Goal: Transaction & Acquisition: Purchase product/service

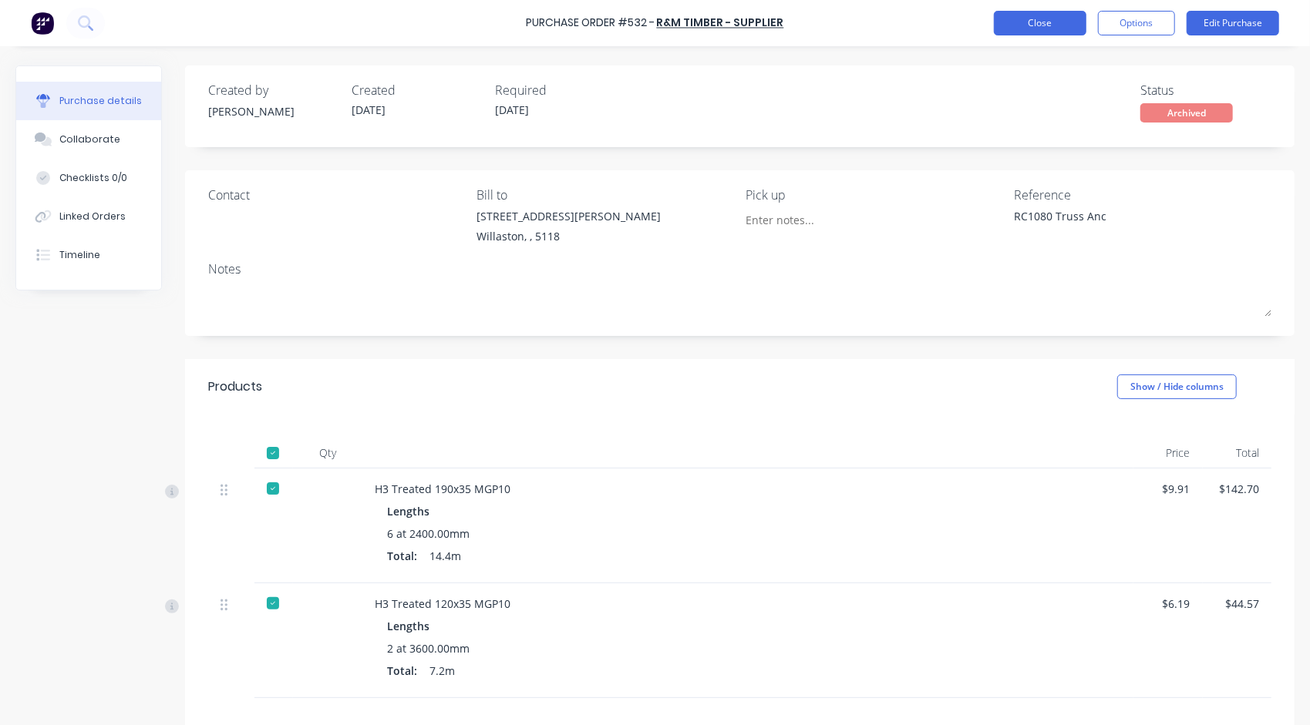
click at [1029, 26] on button "Close" at bounding box center [1040, 23] width 93 height 25
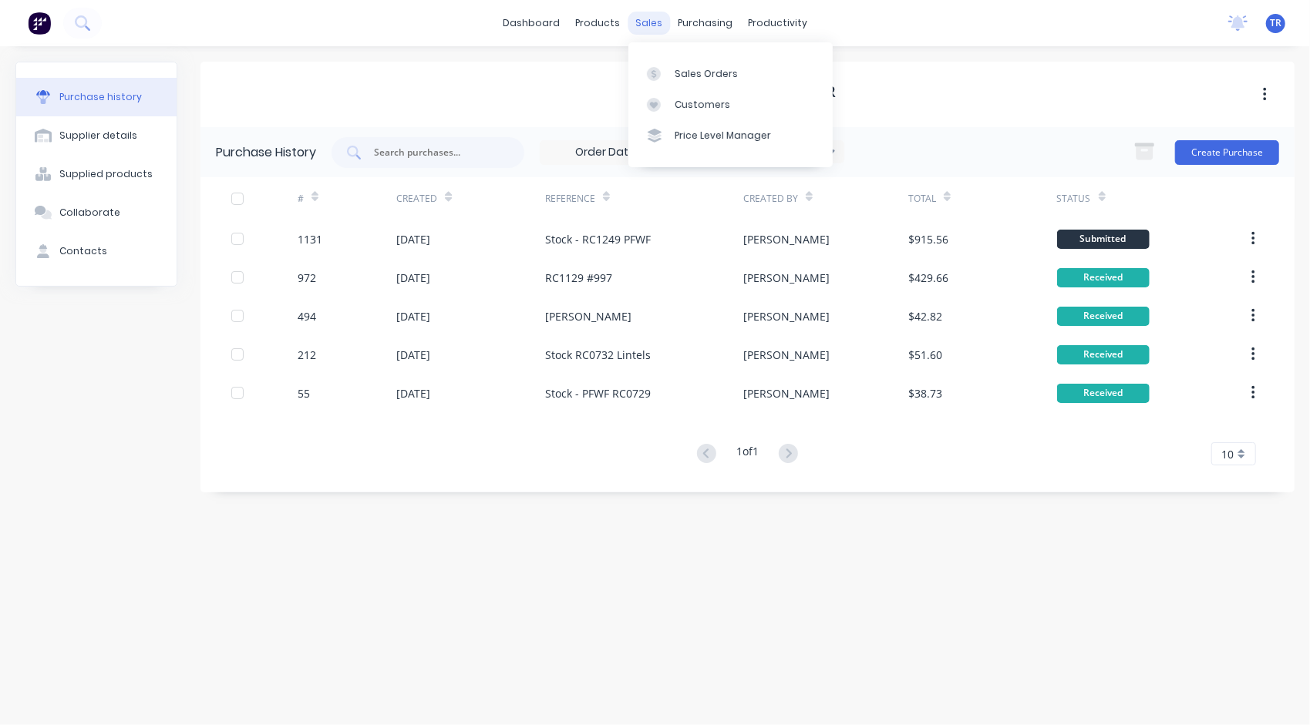
click at [649, 23] on div "sales" at bounding box center [649, 23] width 42 height 23
click at [687, 71] on div "Sales Orders" at bounding box center [706, 74] width 63 height 14
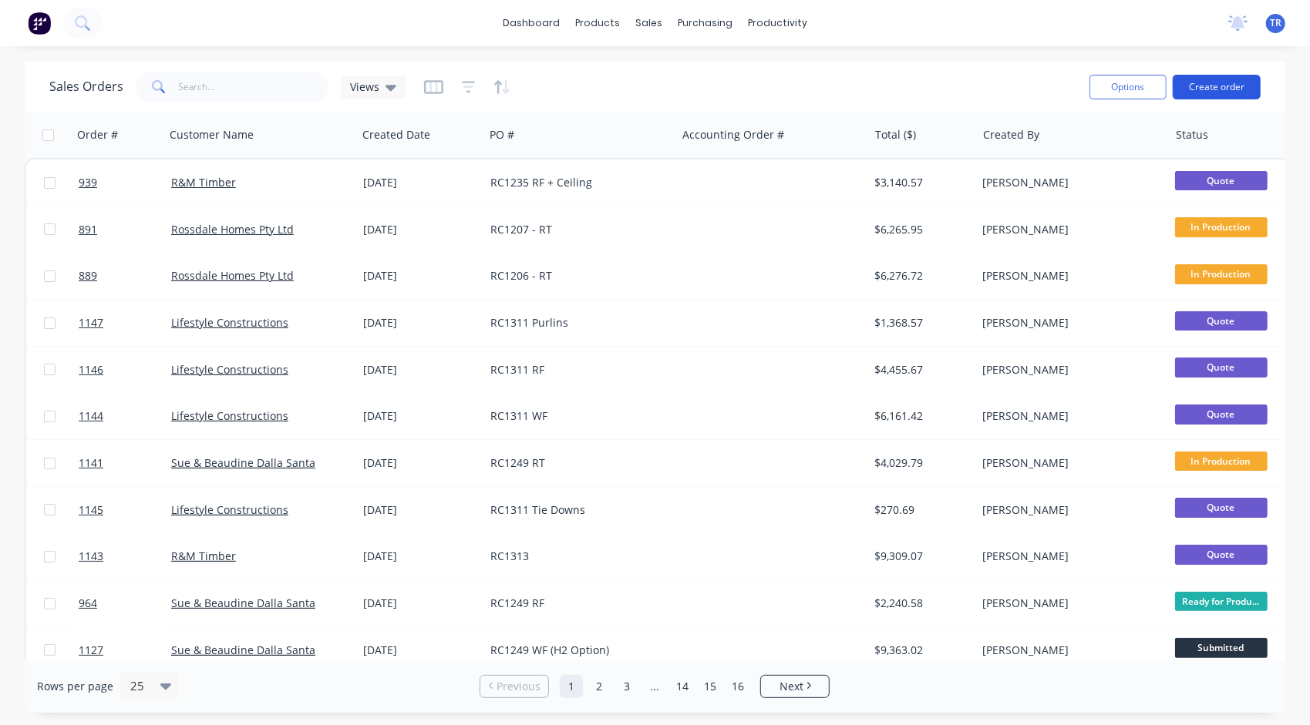
click at [1220, 86] on button "Create order" at bounding box center [1217, 87] width 88 height 25
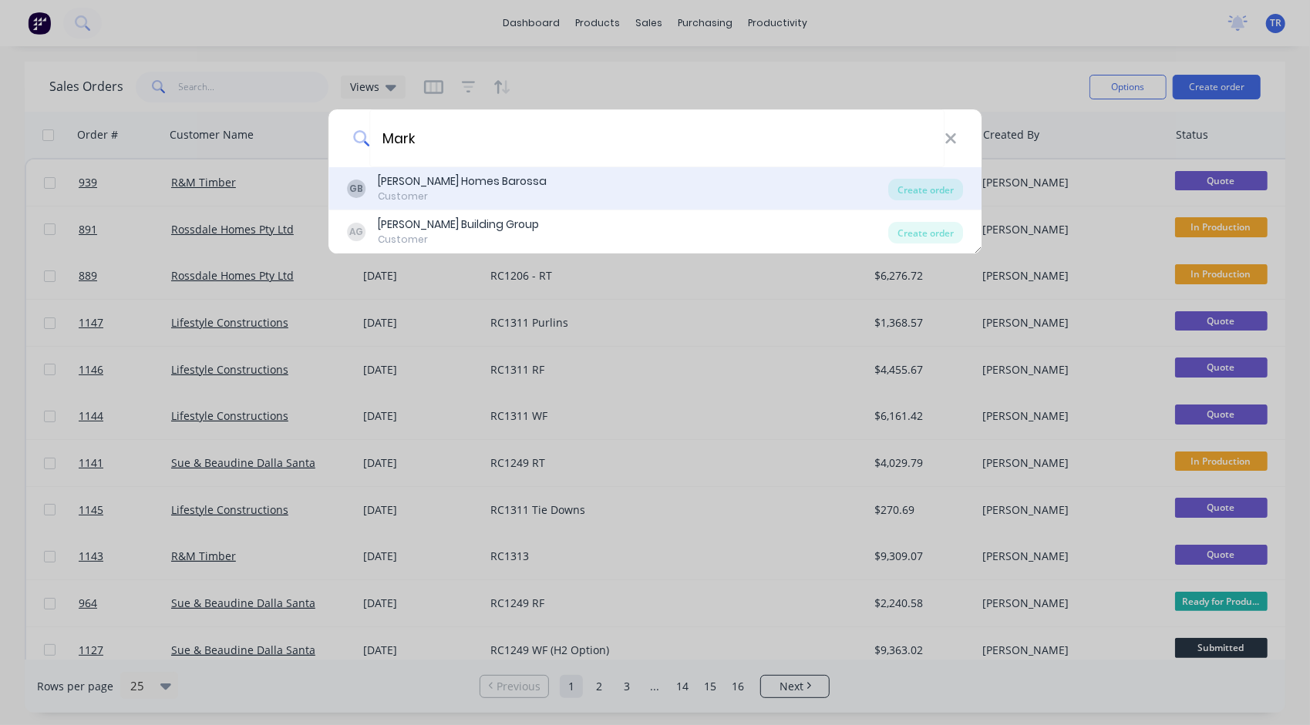
type input "Mark"
click at [463, 180] on div "[PERSON_NAME] Homes Barossa" at bounding box center [462, 181] width 169 height 16
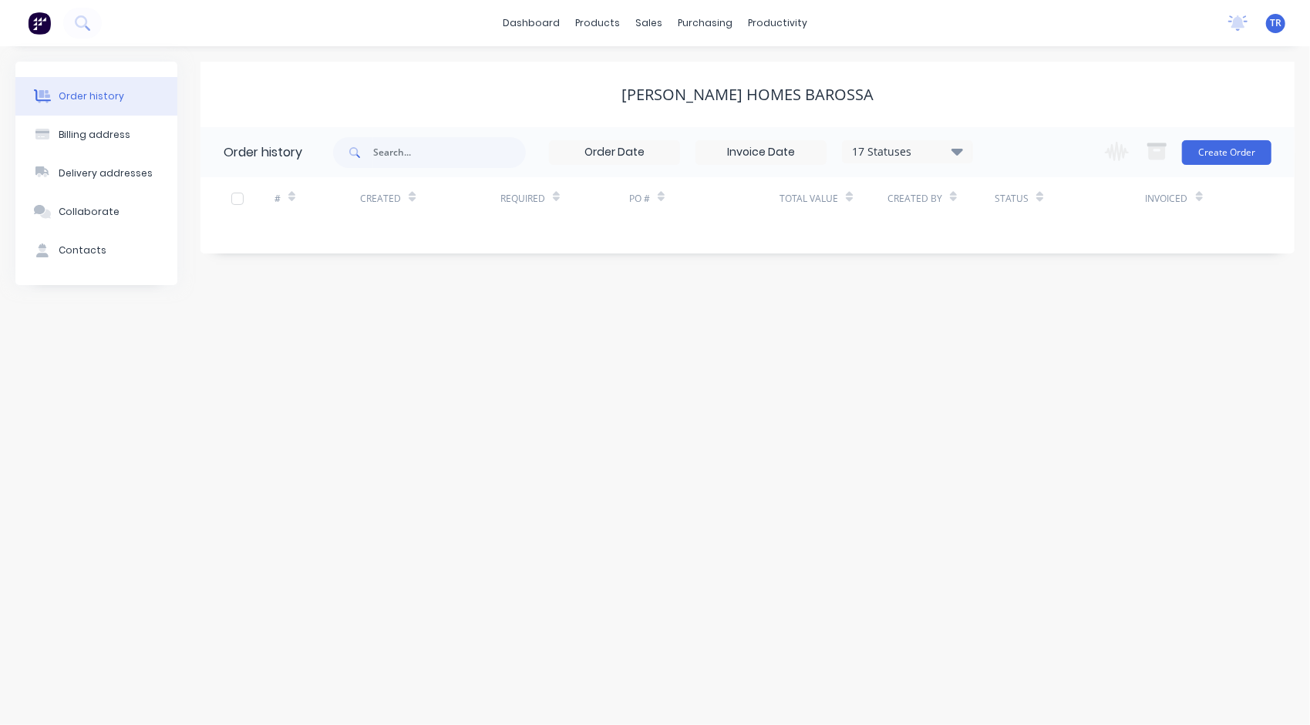
click at [959, 153] on icon at bounding box center [957, 151] width 12 height 7
click at [957, 154] on icon at bounding box center [957, 151] width 12 height 7
click at [432, 156] on input "text" at bounding box center [449, 152] width 153 height 31
click at [1220, 148] on button "Create Order" at bounding box center [1226, 152] width 89 height 25
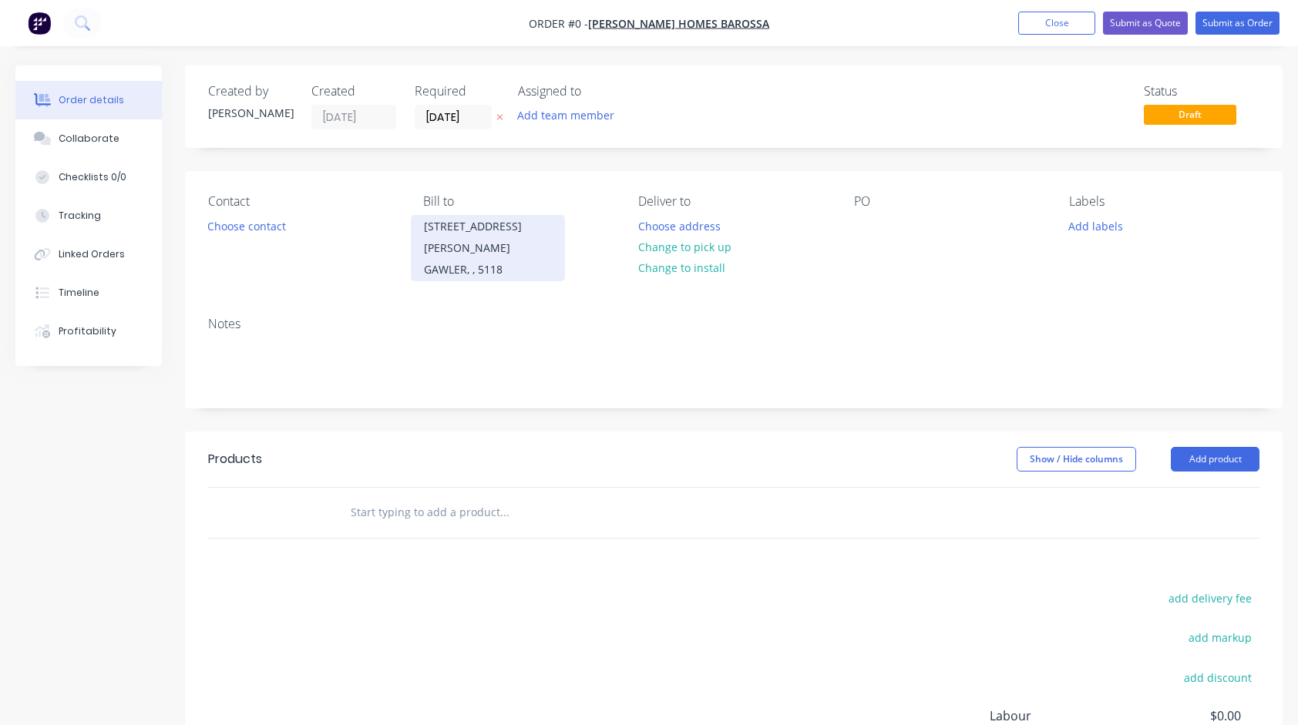
click at [488, 259] on div "GAWLER, , 5118" at bounding box center [488, 270] width 128 height 22
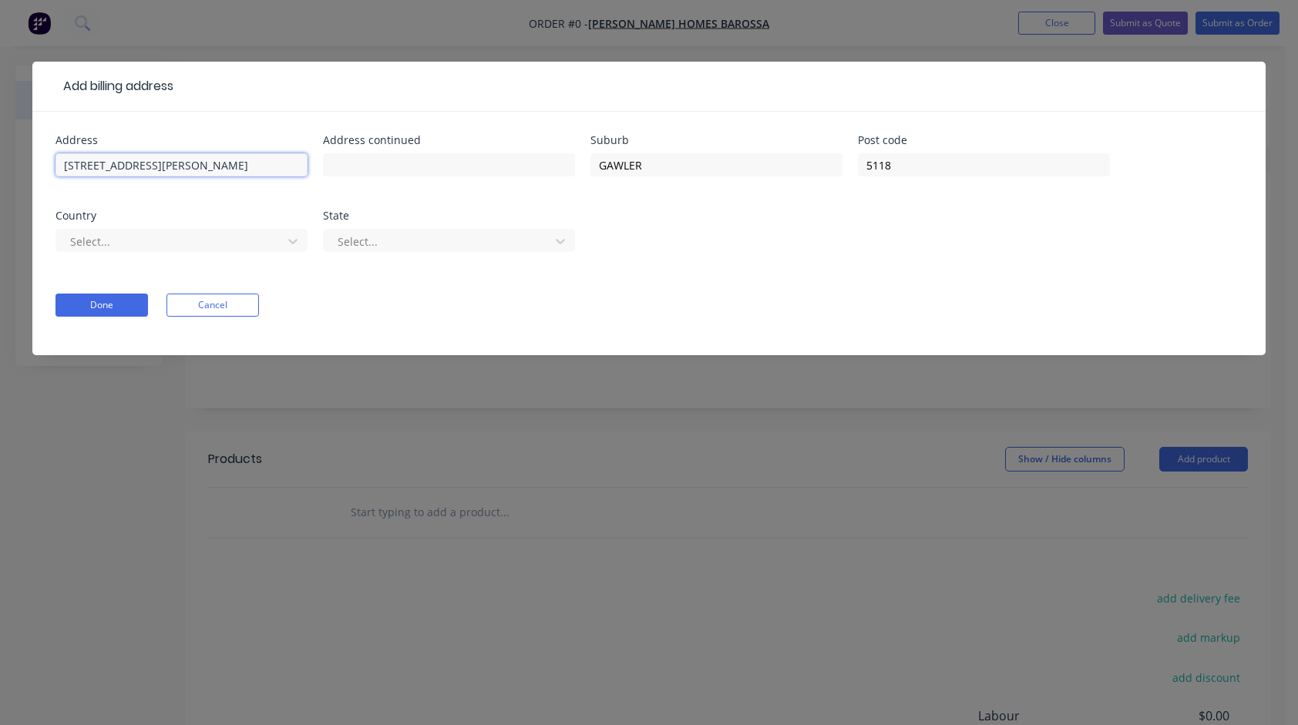
drag, startPoint x: 173, startPoint y: 168, endPoint x: 42, endPoint y: 163, distance: 131.9
click at [42, 163] on div "Address [STREET_ADDRESS][PERSON_NAME] Select... State Select... Done Cancel" at bounding box center [648, 234] width 1233 height 244
click at [89, 304] on button "Done" at bounding box center [102, 305] width 93 height 23
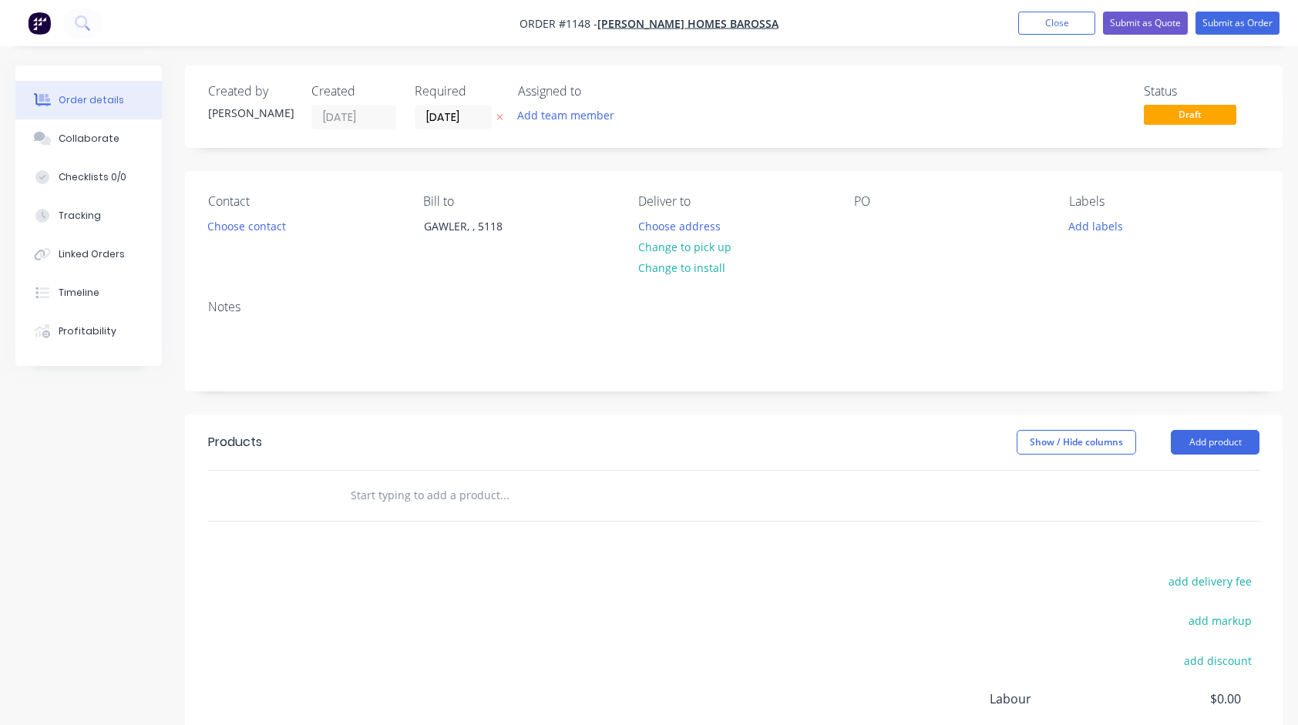
click at [472, 502] on input "text" at bounding box center [504, 495] width 308 height 31
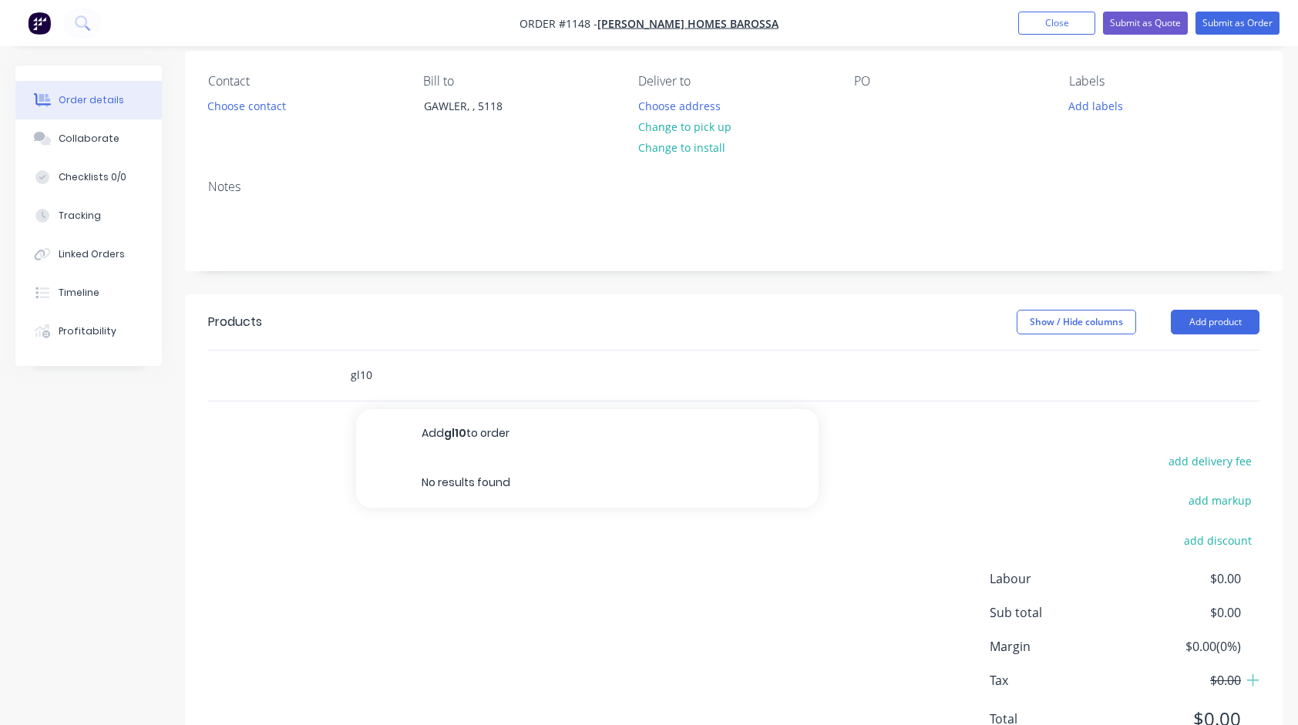
scroll to position [188, 0]
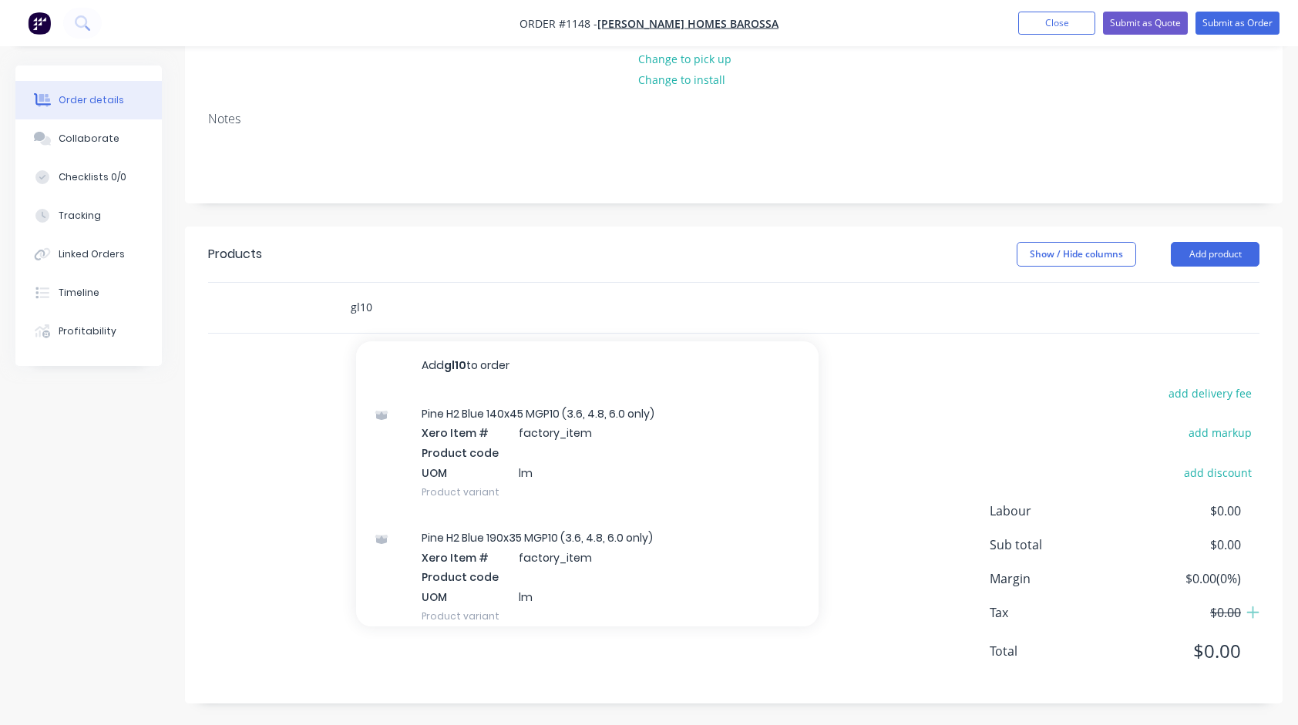
drag, startPoint x: 384, startPoint y: 302, endPoint x: 276, endPoint y: 302, distance: 107.9
click at [276, 302] on div "gl10 Add gl10 to order Pine H2 Blue 140x45 MGP10 (3.6, 4.8, 6.0 only) Xero Item…" at bounding box center [734, 308] width 1052 height 50
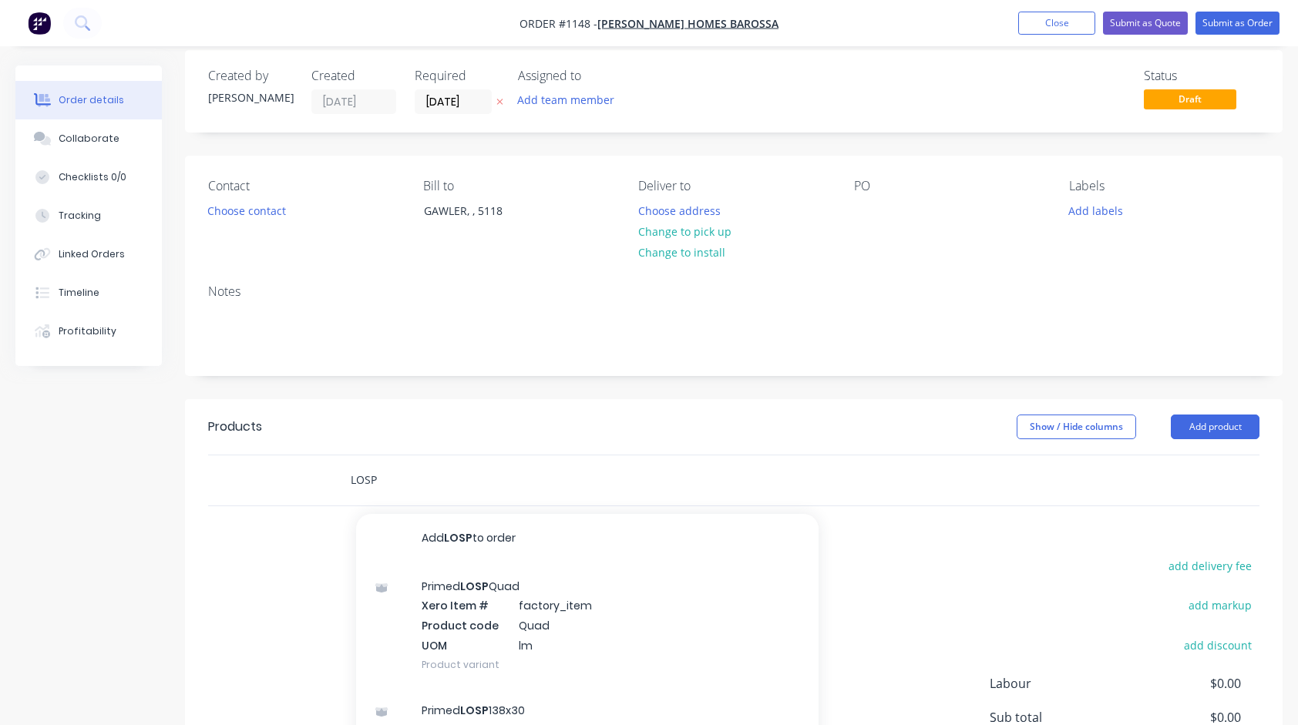
scroll to position [0, 0]
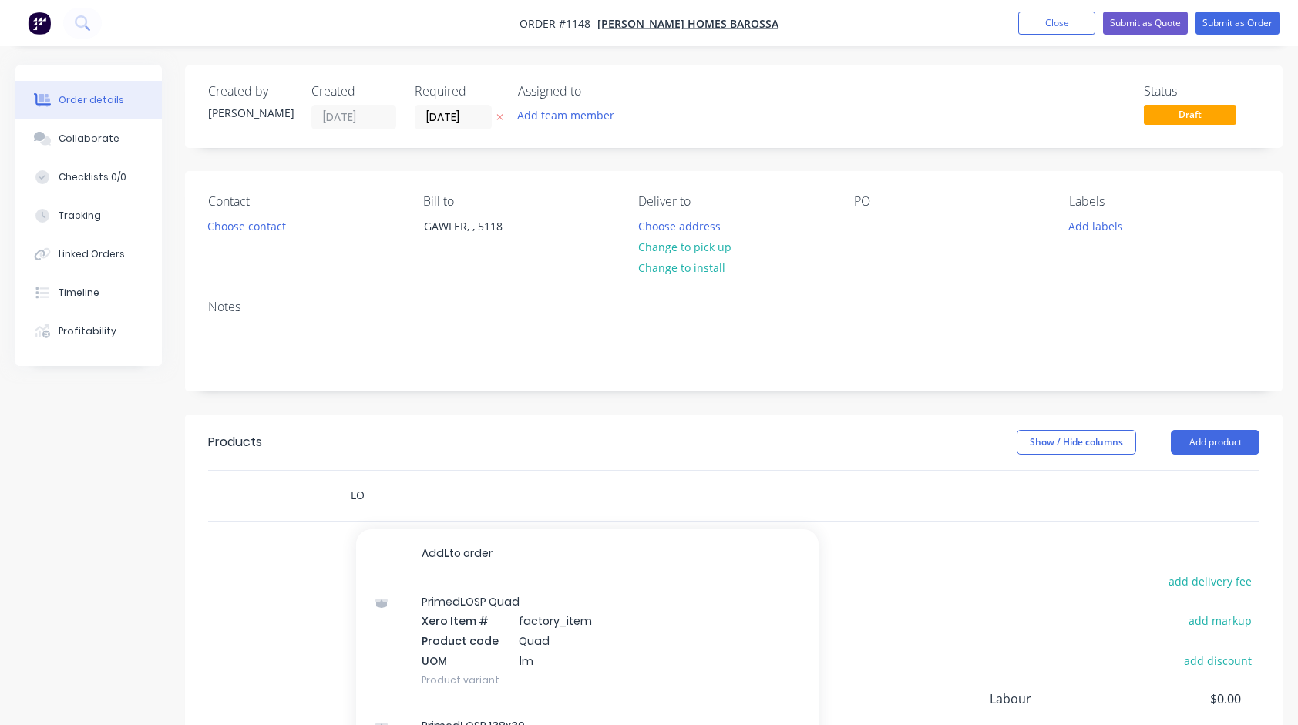
type input "L"
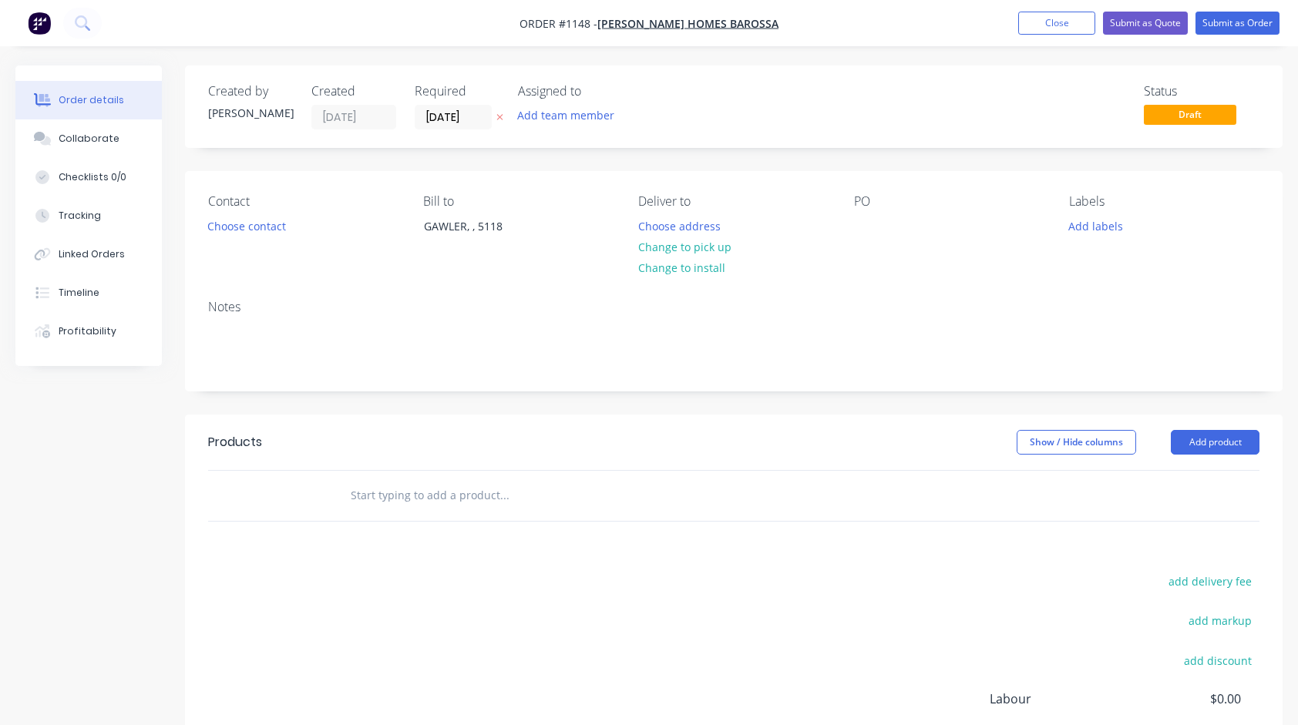
click at [461, 489] on input "text" at bounding box center [504, 495] width 308 height 31
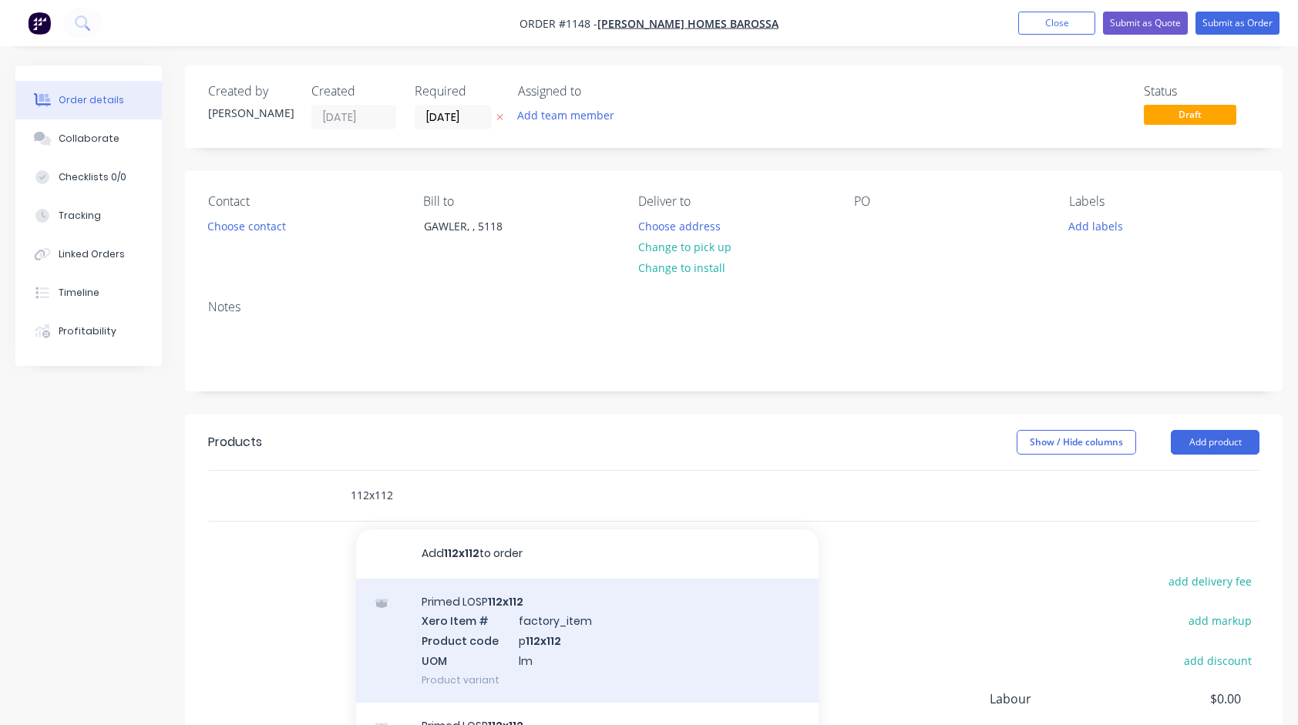
type input "112x112"
click at [506, 612] on div "Primed LOSP 112x112 Xero Item # factory_item Product code p 112x112 UOM lm Prod…" at bounding box center [587, 641] width 463 height 124
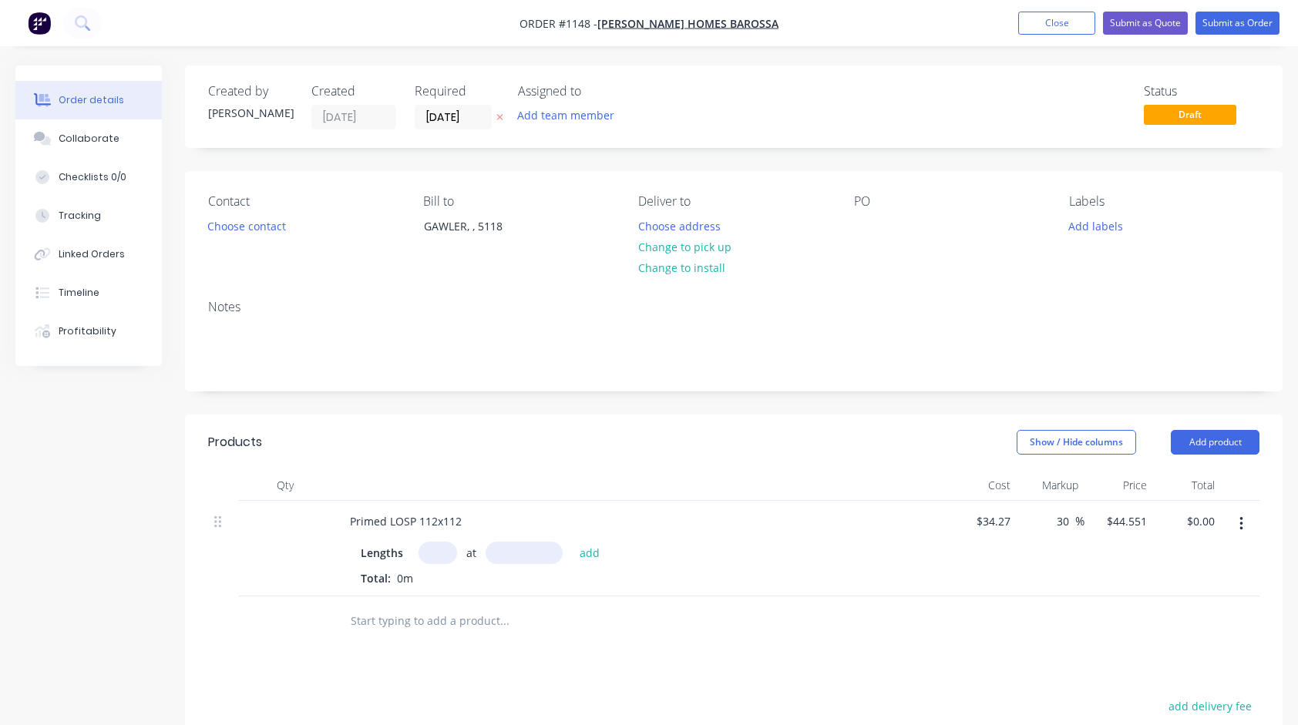
click at [432, 548] on input "text" at bounding box center [438, 553] width 39 height 22
type input "6"
type input "3600"
click at [572, 542] on button "add" at bounding box center [590, 552] width 36 height 21
type input "$962.30"
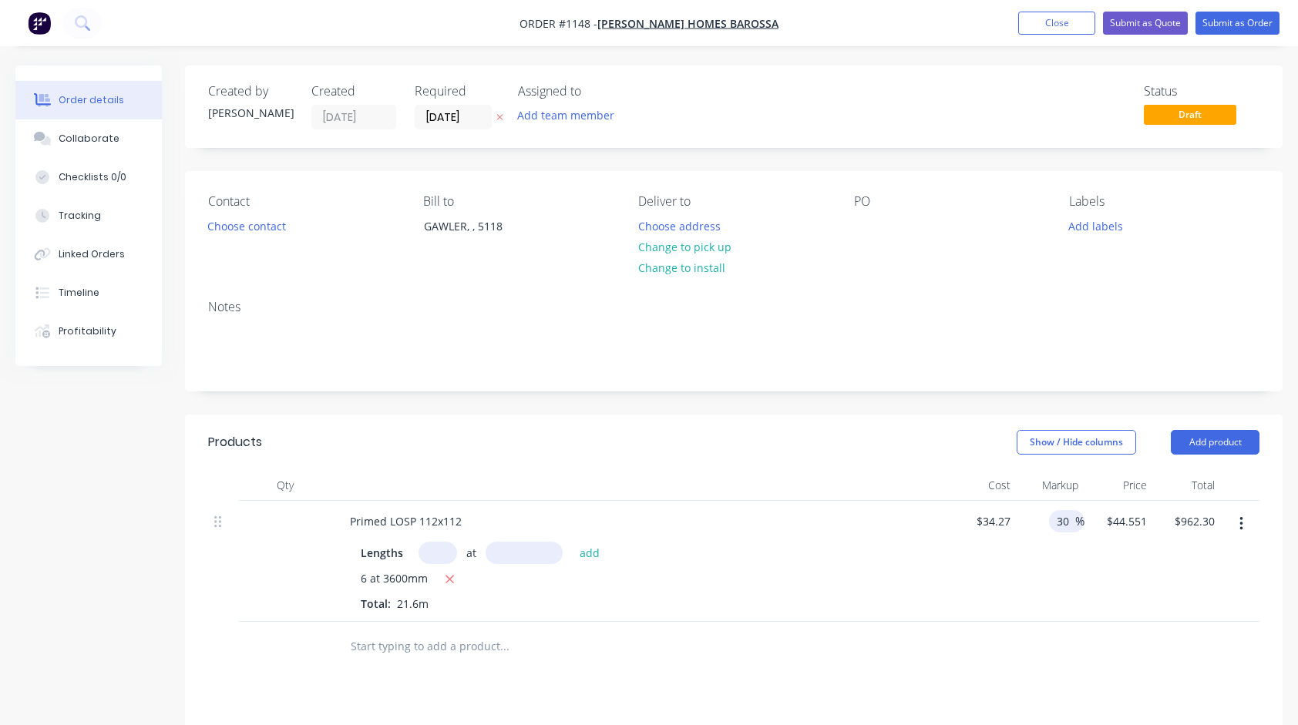
click at [1065, 523] on input "30" at bounding box center [1065, 521] width 20 height 22
type input "20"
type input "$41.124"
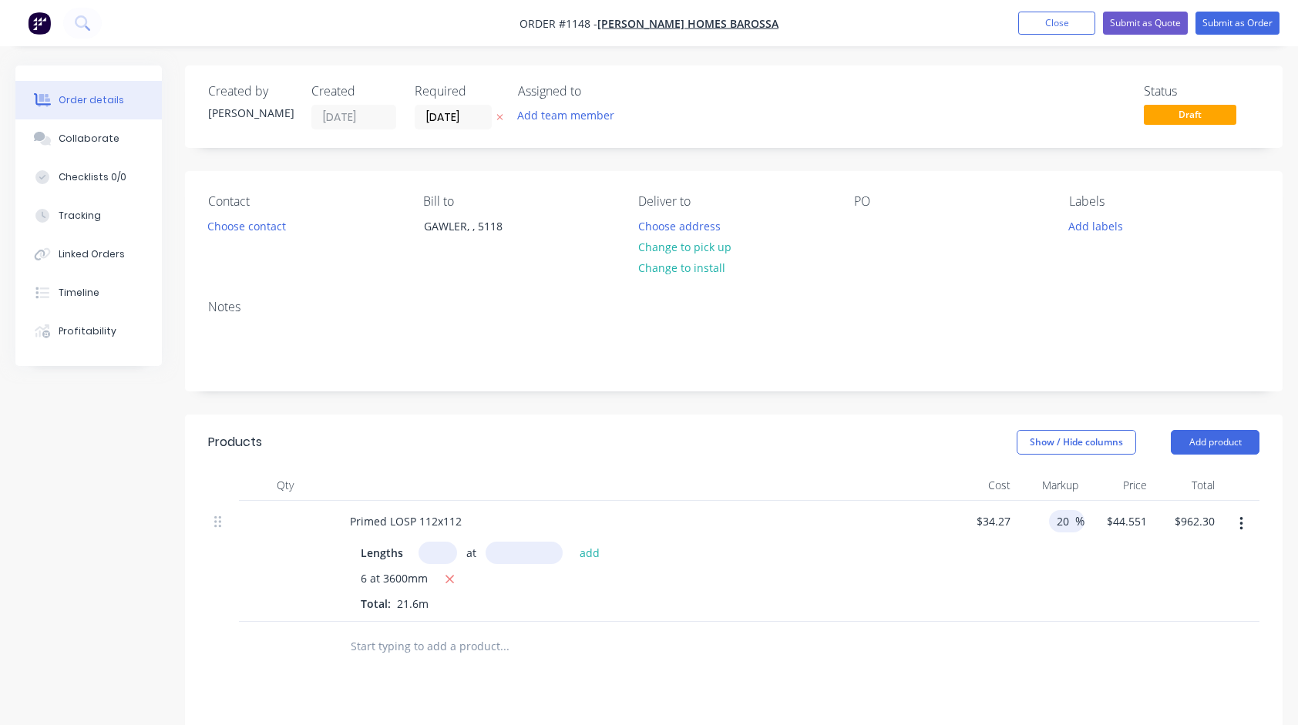
type input "$888.28"
click at [854, 570] on div "6 at 3600mm" at bounding box center [640, 579] width 558 height 19
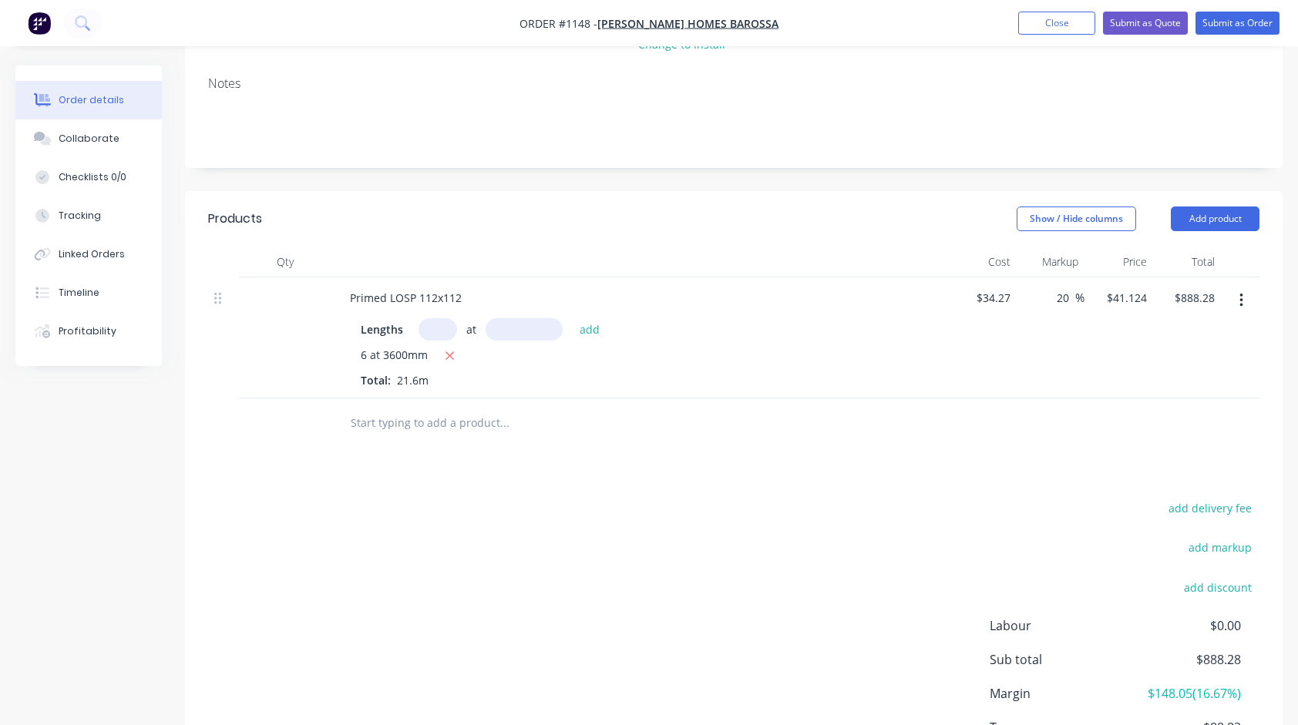
scroll to position [231, 0]
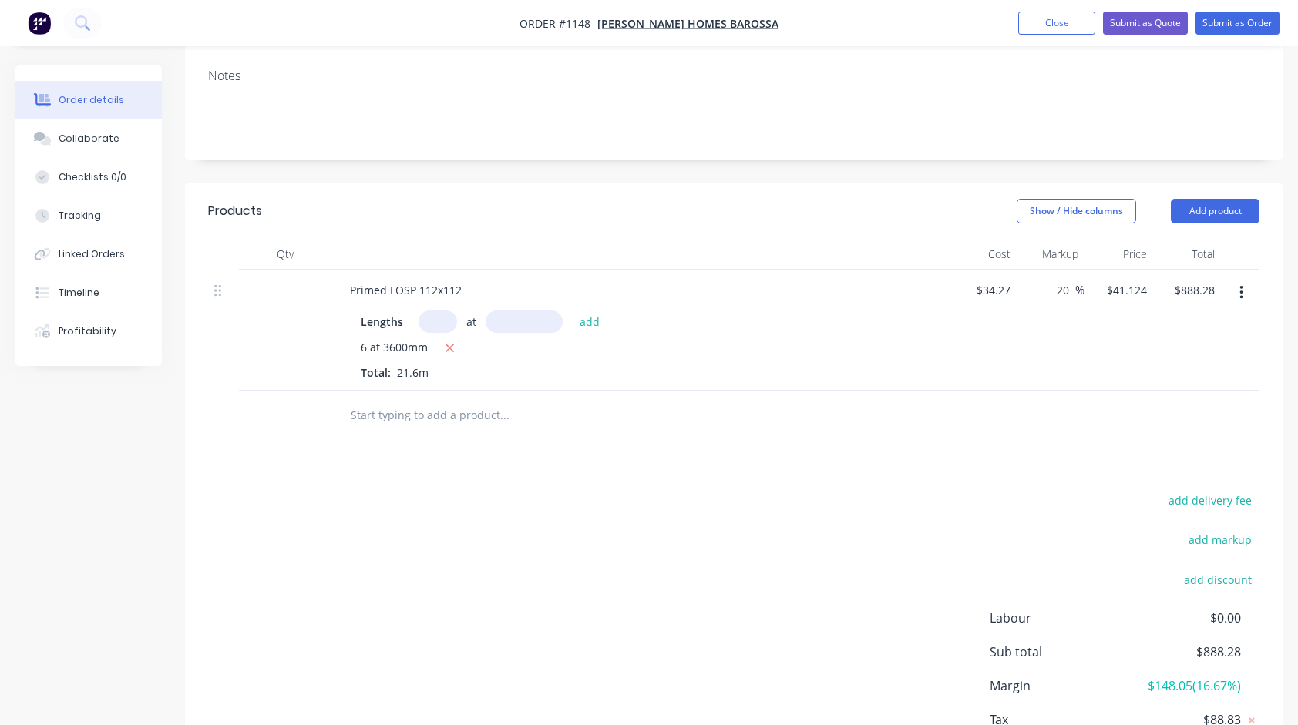
click at [449, 416] on input "text" at bounding box center [504, 415] width 308 height 31
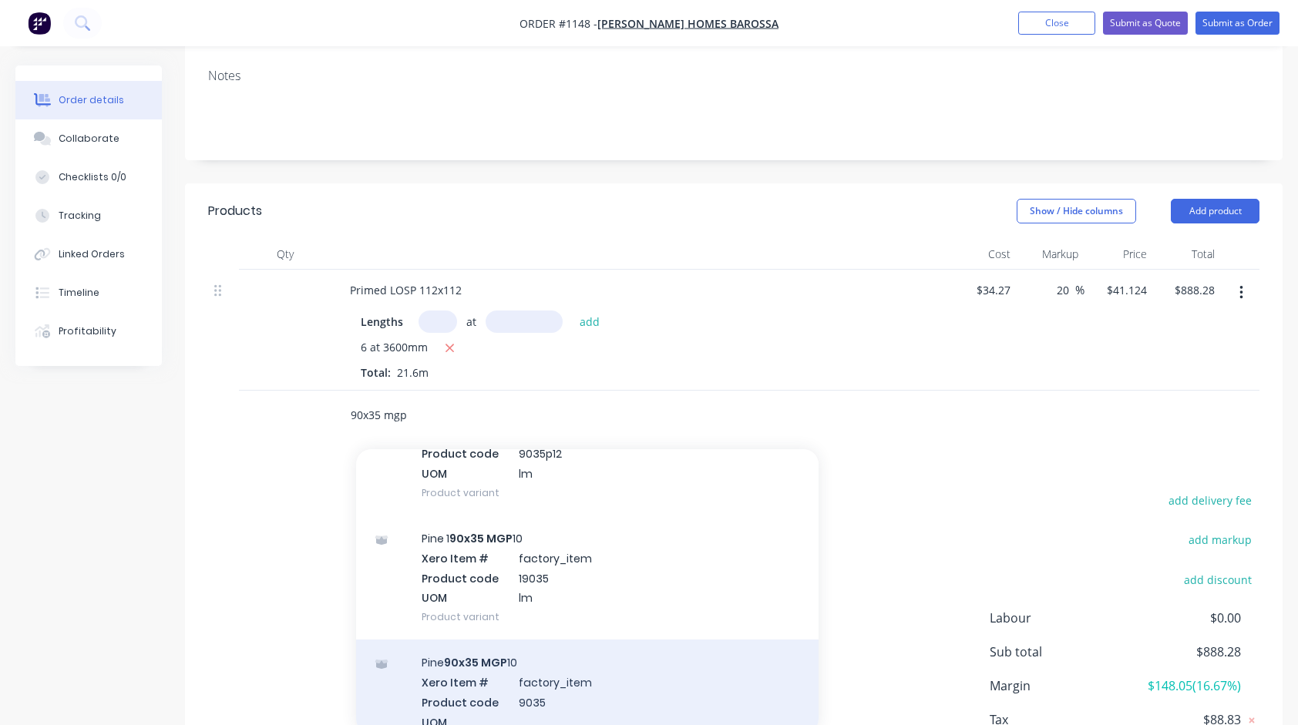
type input "90x35 mgp"
click at [484, 668] on div "Pine 90x35 MGP 10 Xero Item # factory_item Product code 9035 UOM Product variant" at bounding box center [587, 702] width 463 height 124
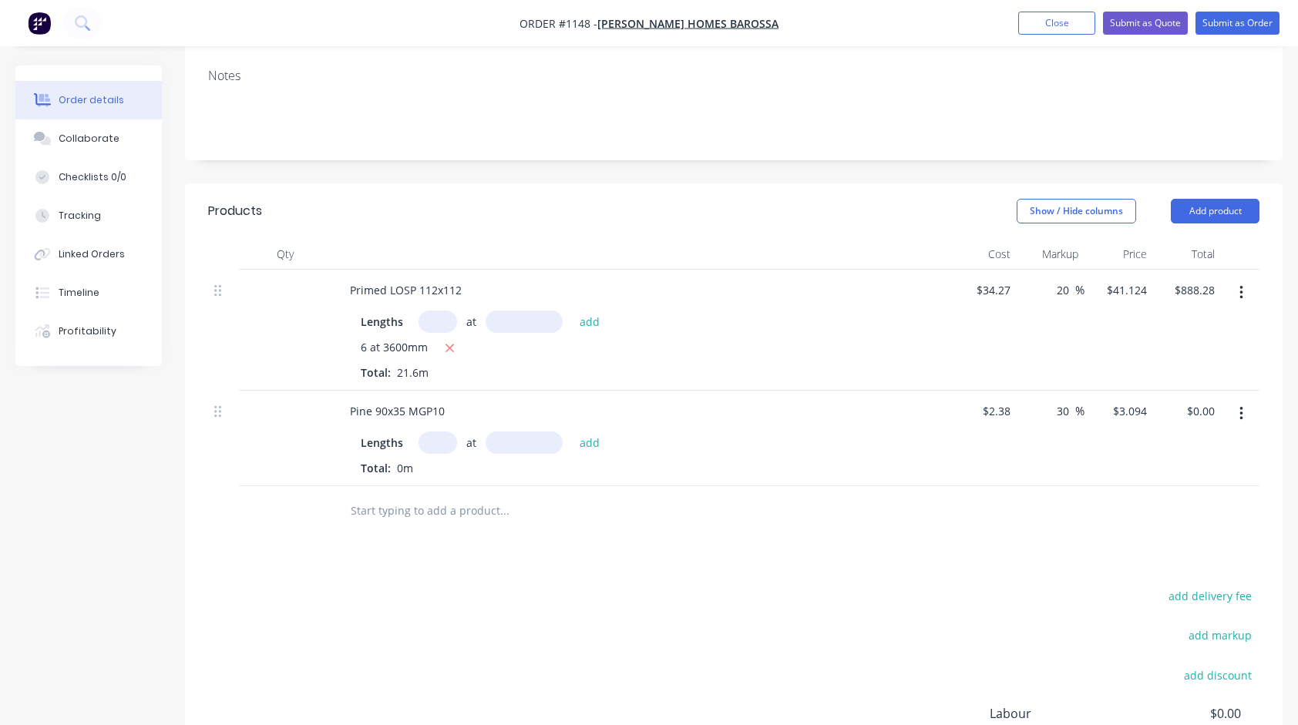
click at [433, 449] on input "text" at bounding box center [438, 443] width 39 height 22
type input "19"
type input "6000"
click at [572, 432] on button "add" at bounding box center [590, 442] width 36 height 21
type input "$352.72"
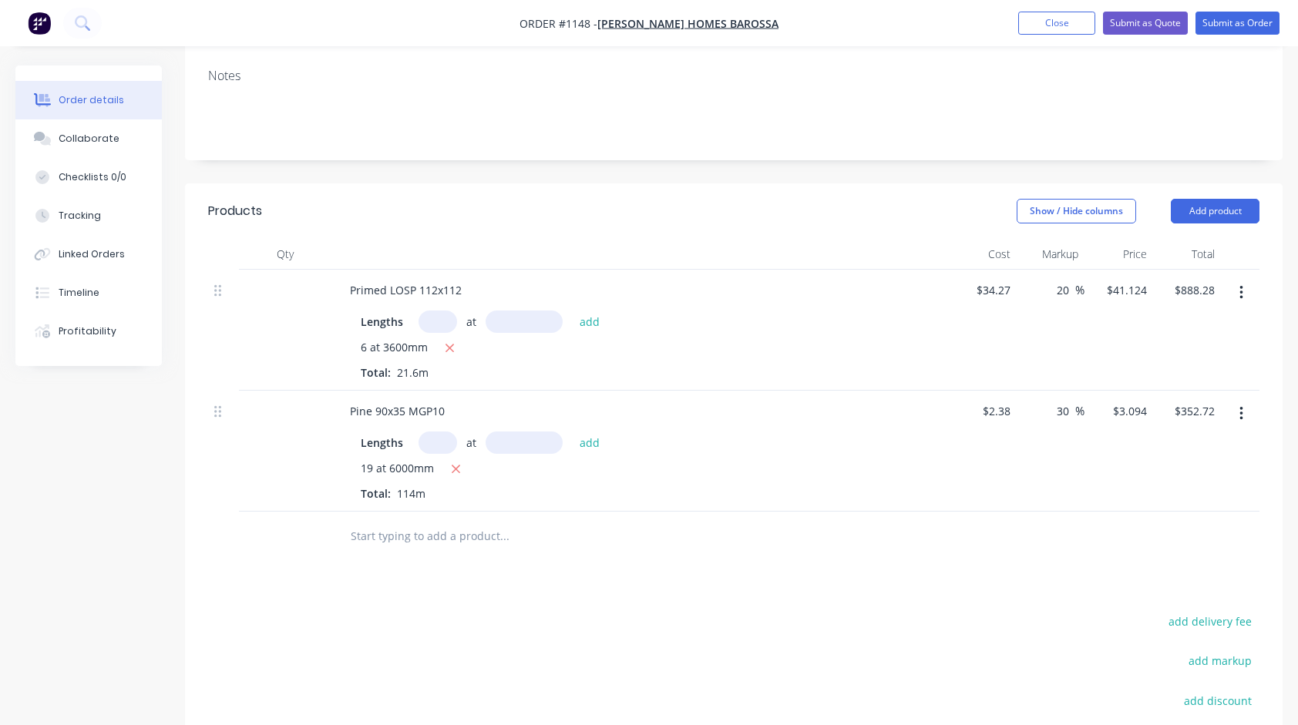
click at [458, 532] on input "text" at bounding box center [504, 536] width 308 height 31
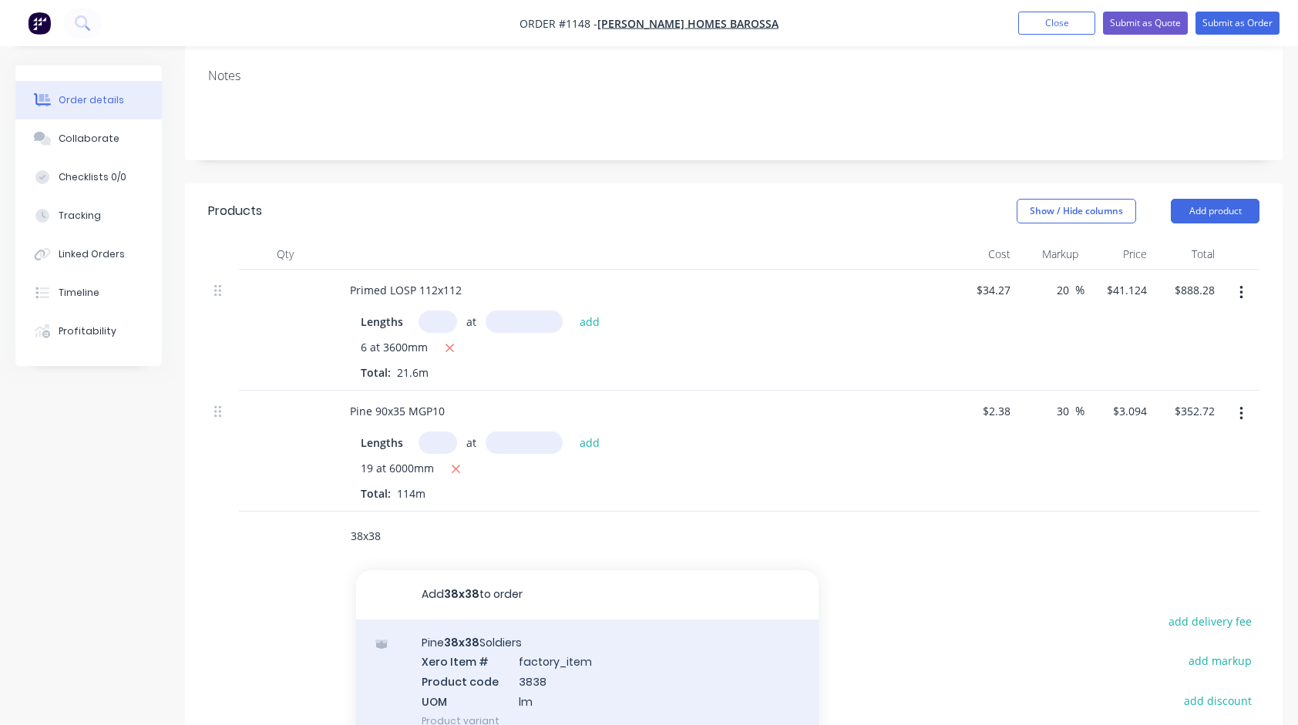
type input "38x38"
click at [483, 650] on div "Pine 38x38 Soldiers Xero Item # factory_item Product code 3838 UOM lm Product v…" at bounding box center [587, 682] width 463 height 124
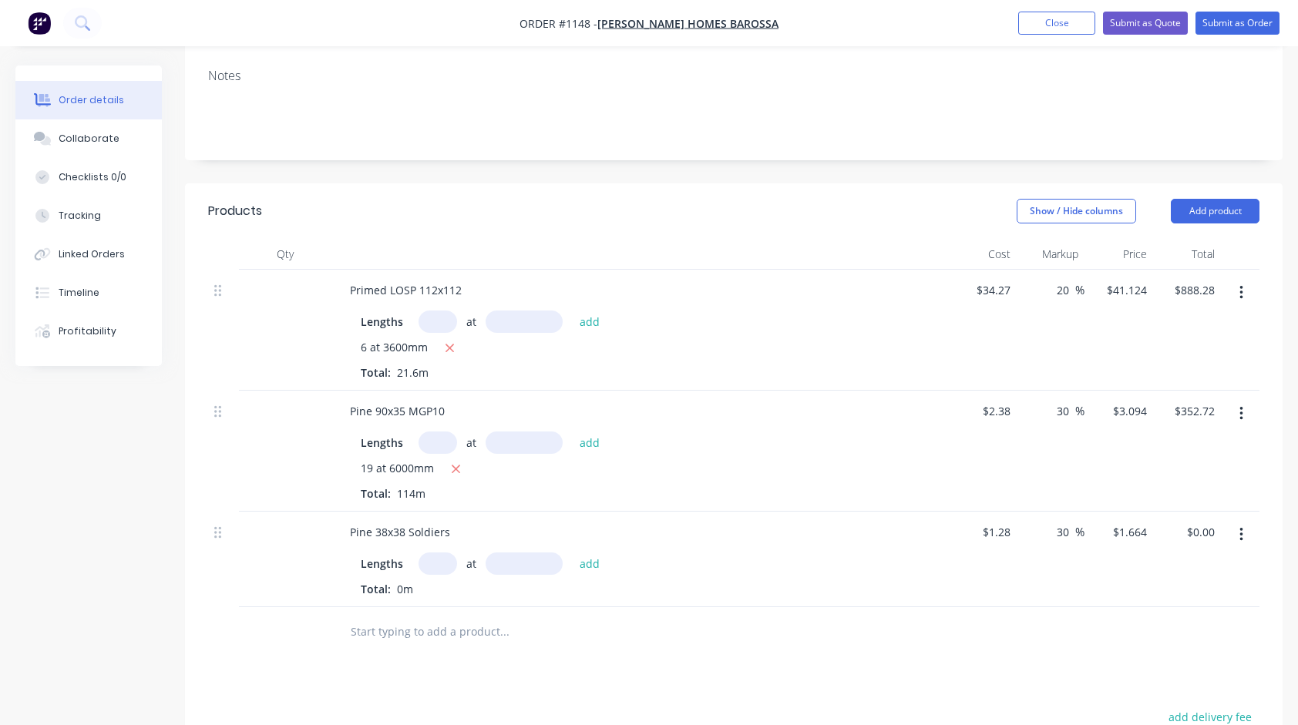
click at [436, 564] on input "text" at bounding box center [438, 564] width 39 height 22
type input "4"
type input "2400"
click at [572, 553] on button "add" at bounding box center [590, 563] width 36 height 21
type input "$15.97"
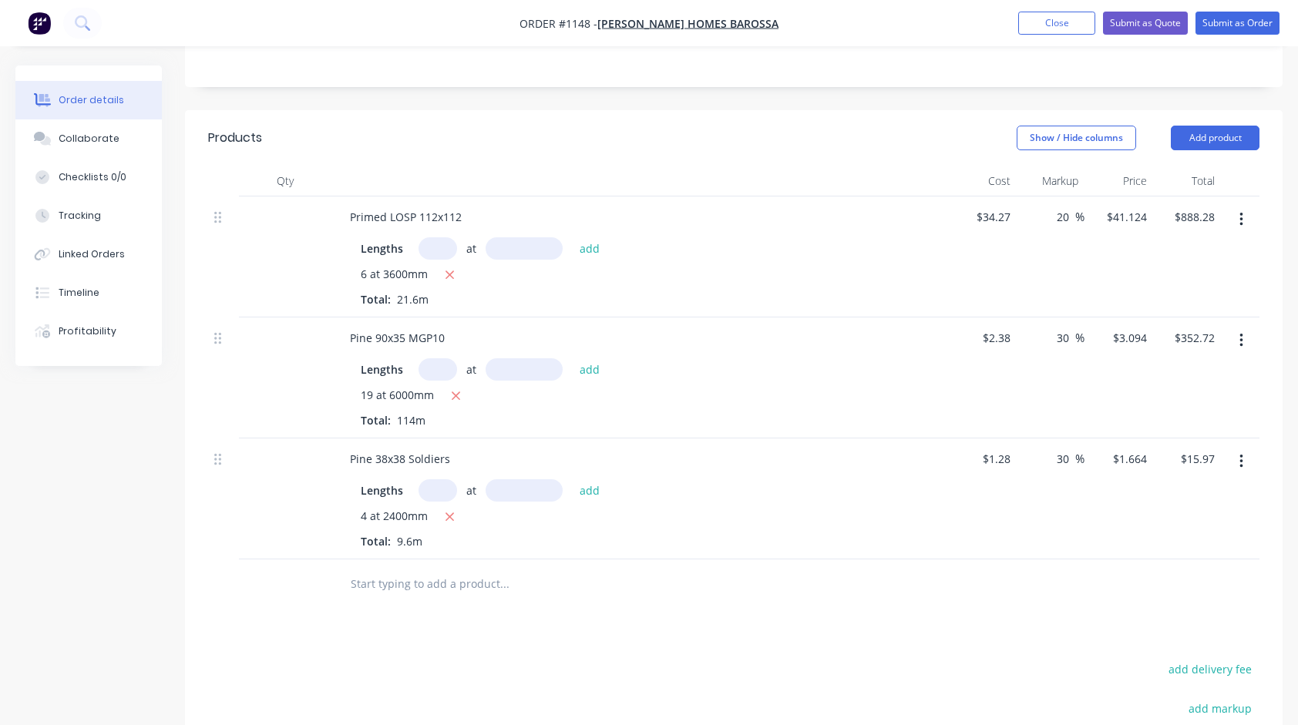
scroll to position [308, 0]
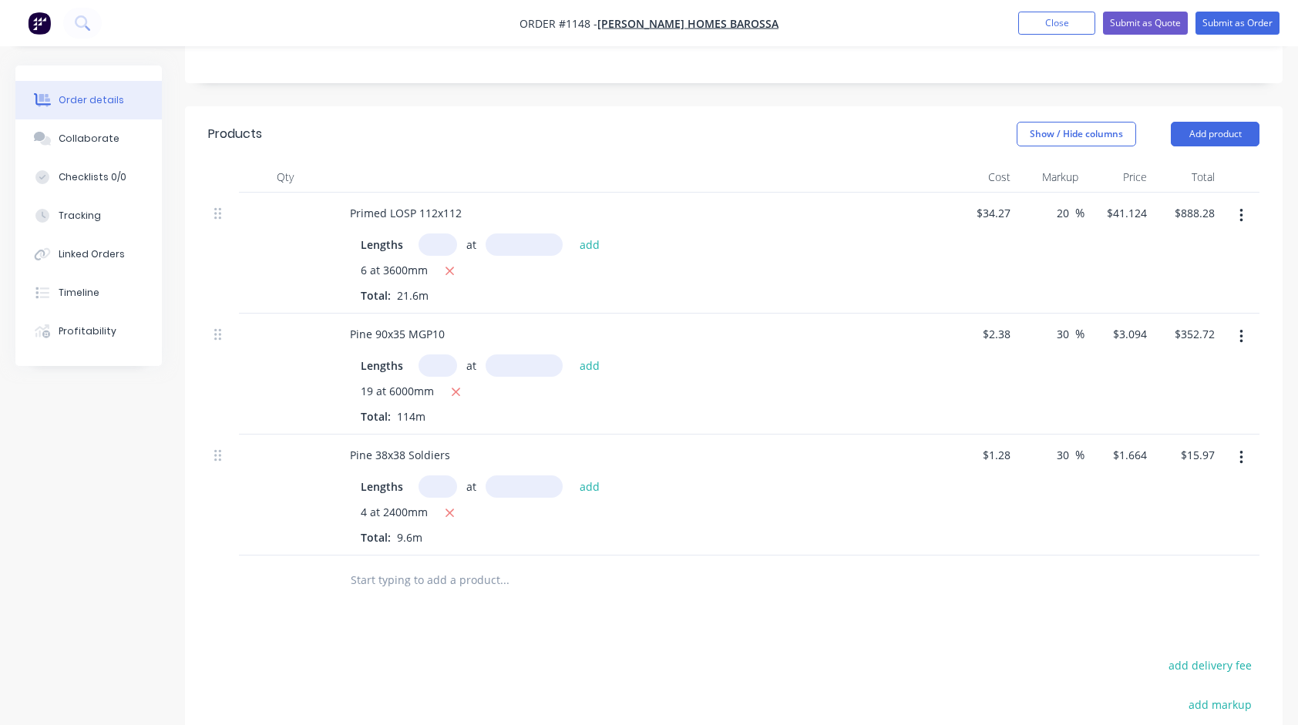
click at [490, 590] on input "text" at bounding box center [504, 580] width 308 height 31
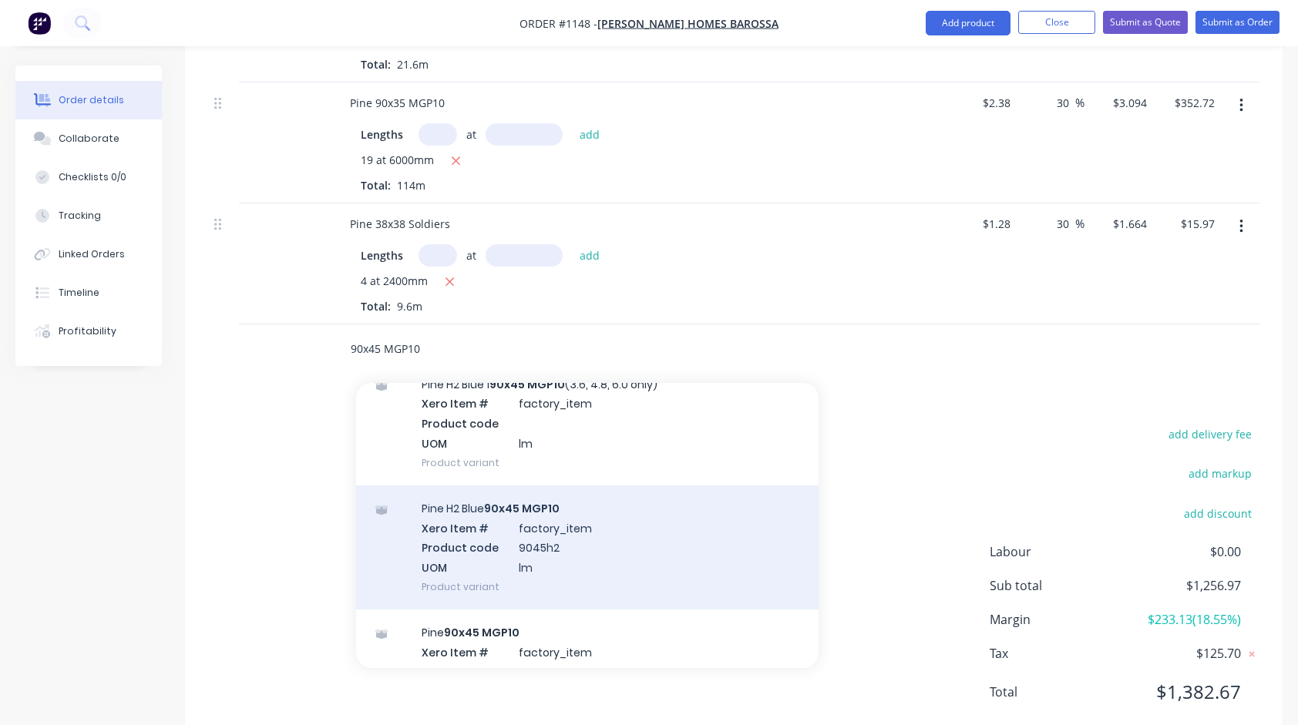
scroll to position [77, 0]
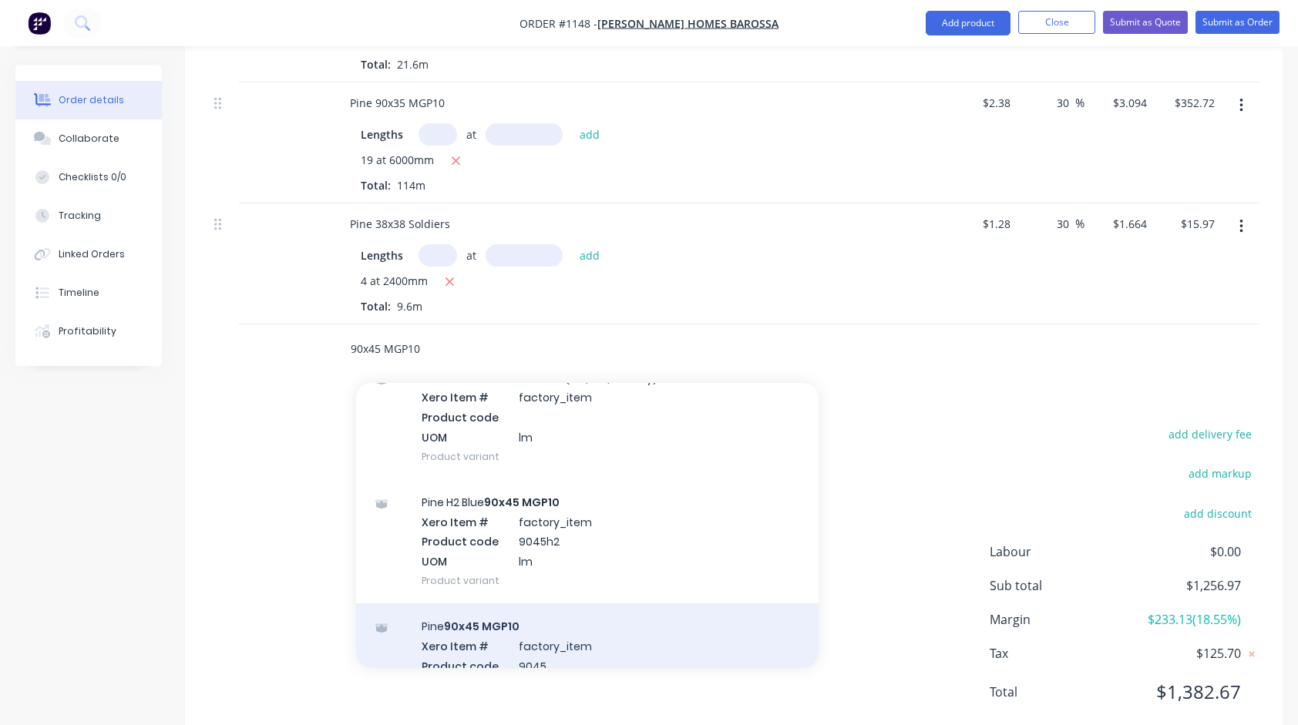
type input "90x45 MGP10"
click at [498, 621] on div "Pine 90x45 MGP10 Xero Item # factory_item Product code 9045 UOM lm Product vari…" at bounding box center [587, 666] width 463 height 124
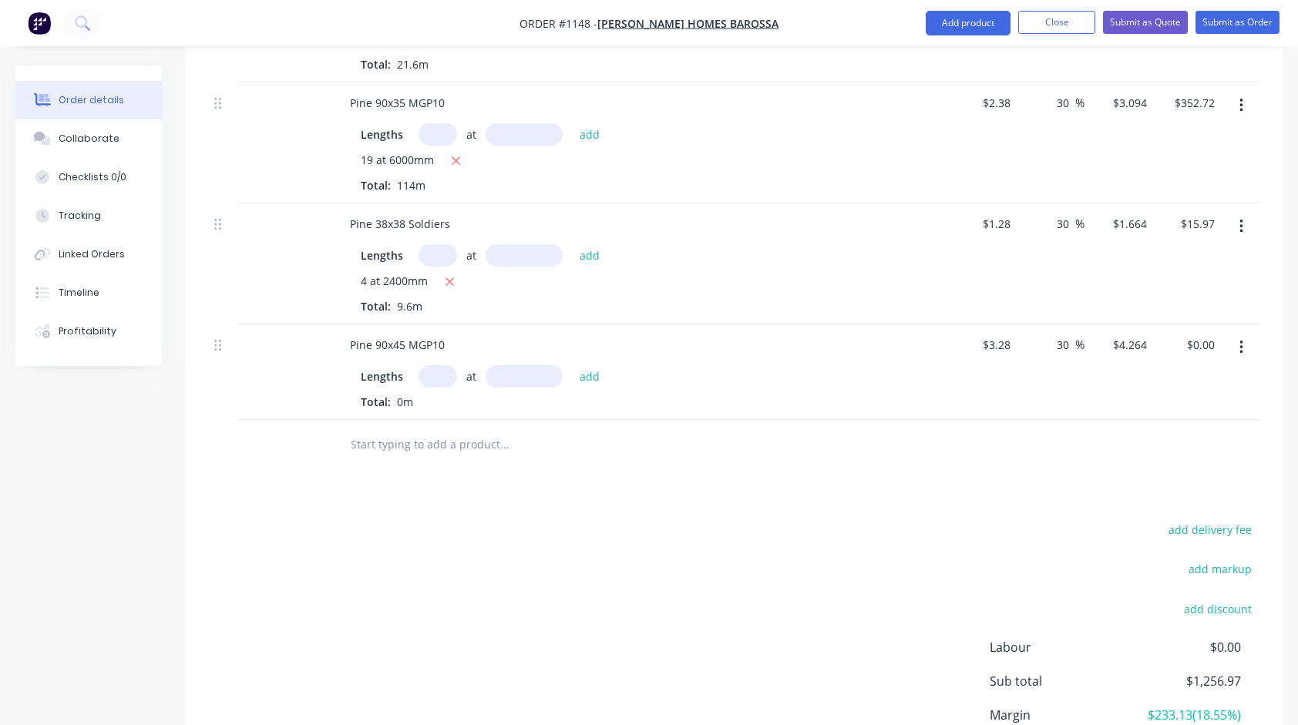
click at [432, 377] on input "text" at bounding box center [438, 376] width 39 height 22
type input "115"
click at [572, 365] on button "add" at bounding box center [590, 375] width 36 height 21
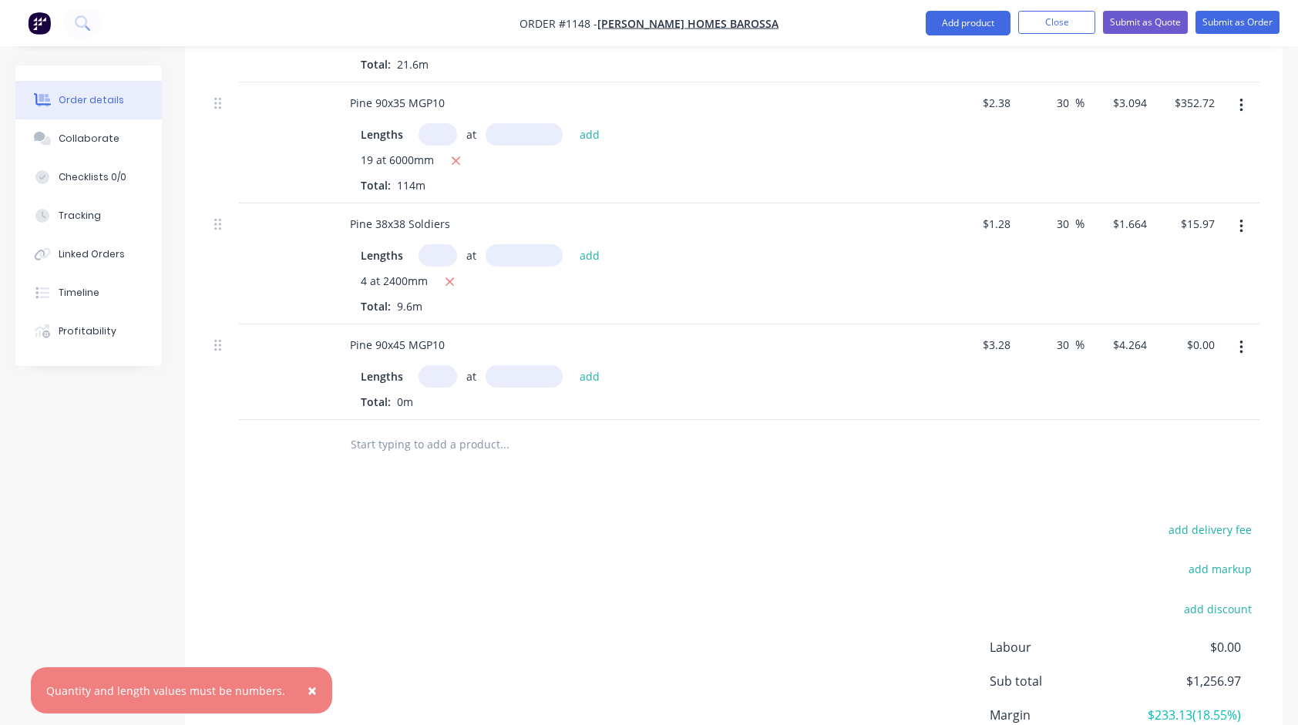
click at [438, 379] on input "text" at bounding box center [438, 376] width 39 height 22
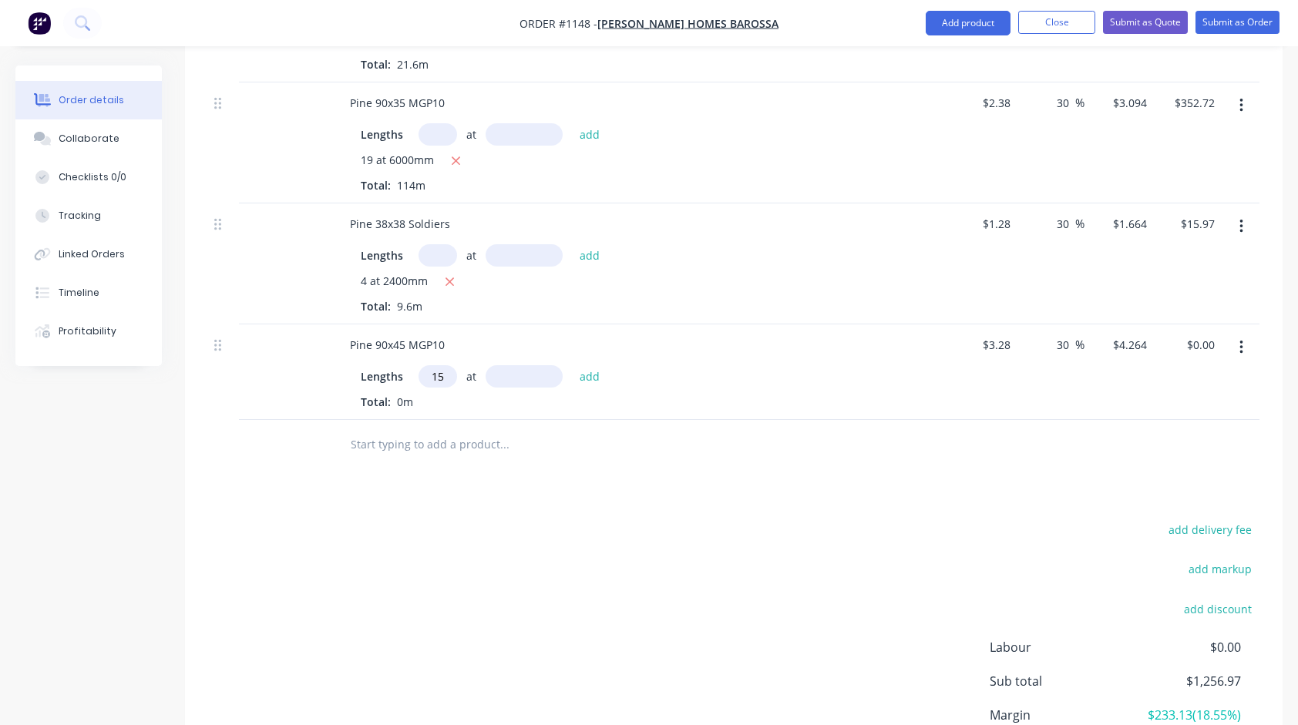
type input "15"
type input "6000"
click at [572, 365] on button "add" at bounding box center [590, 375] width 36 height 21
type input "$383.76"
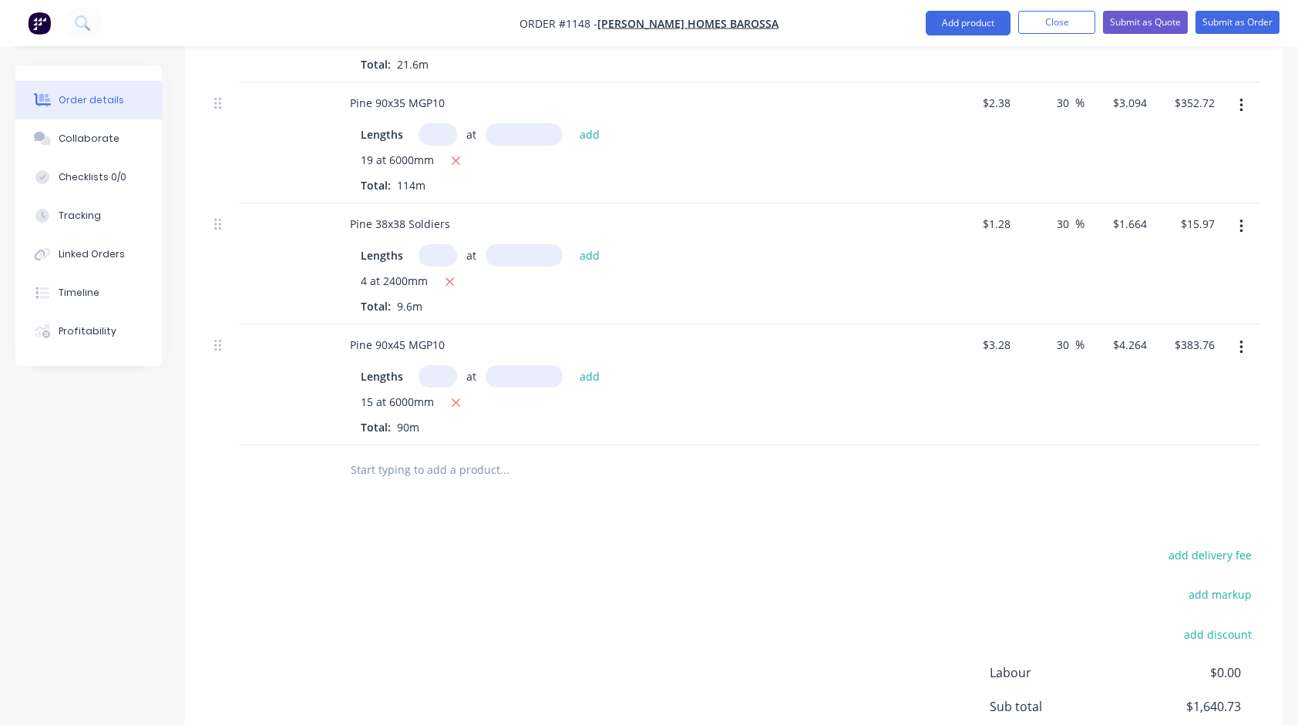
click at [449, 473] on input "text" at bounding box center [504, 470] width 308 height 31
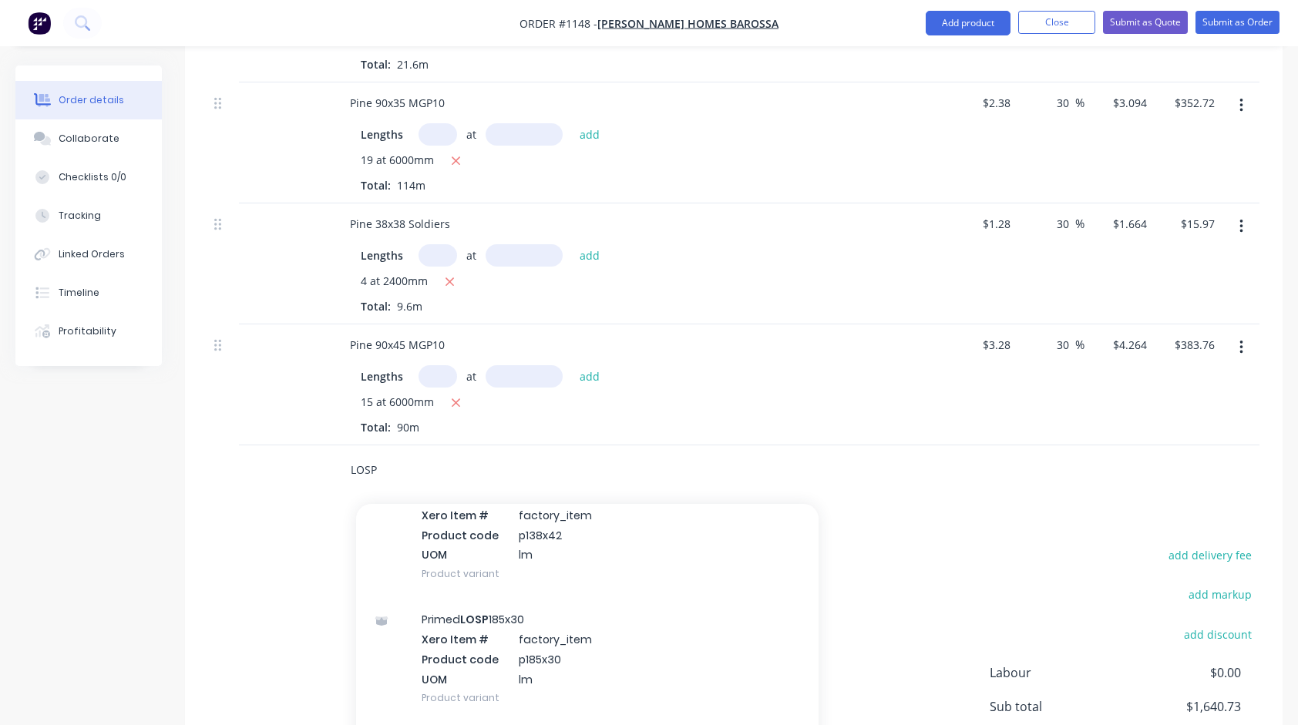
scroll to position [1079, 0]
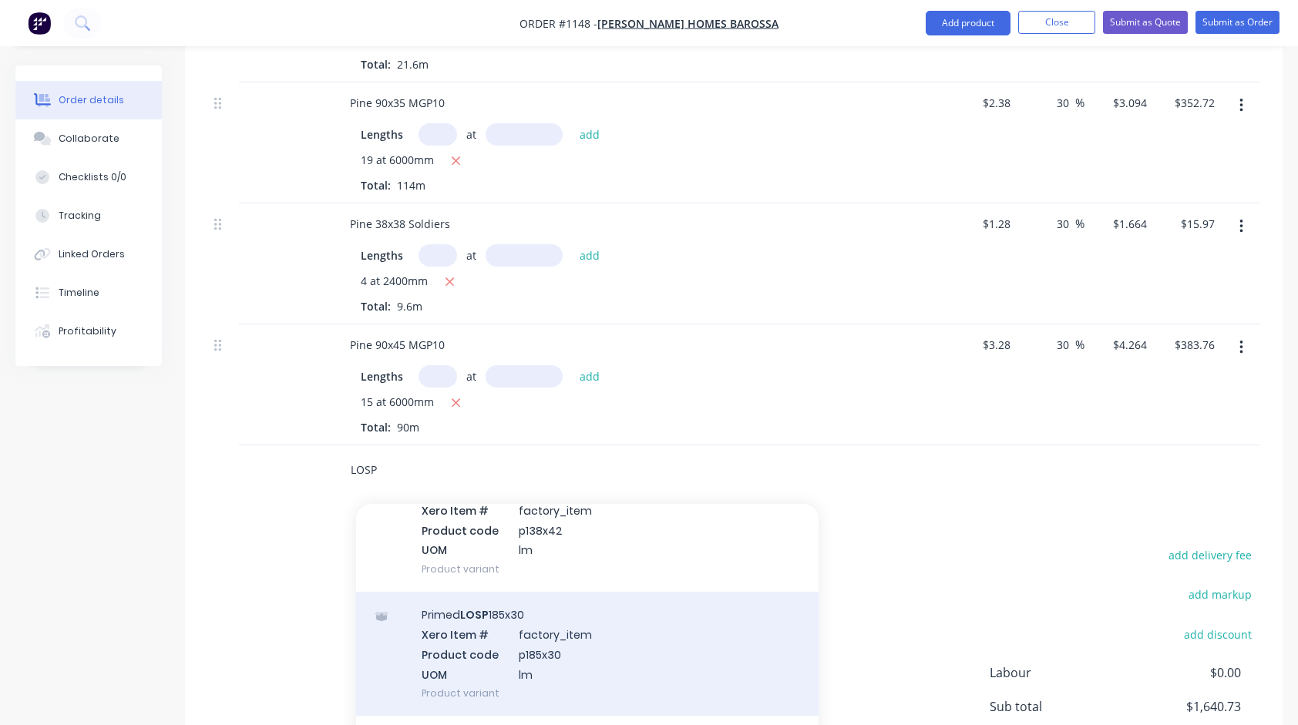
type input "LOSP"
click at [524, 621] on div "Primed LOSP 185x30 Xero Item # factory_item Product code p185x30 UOM lm Product…" at bounding box center [587, 654] width 463 height 124
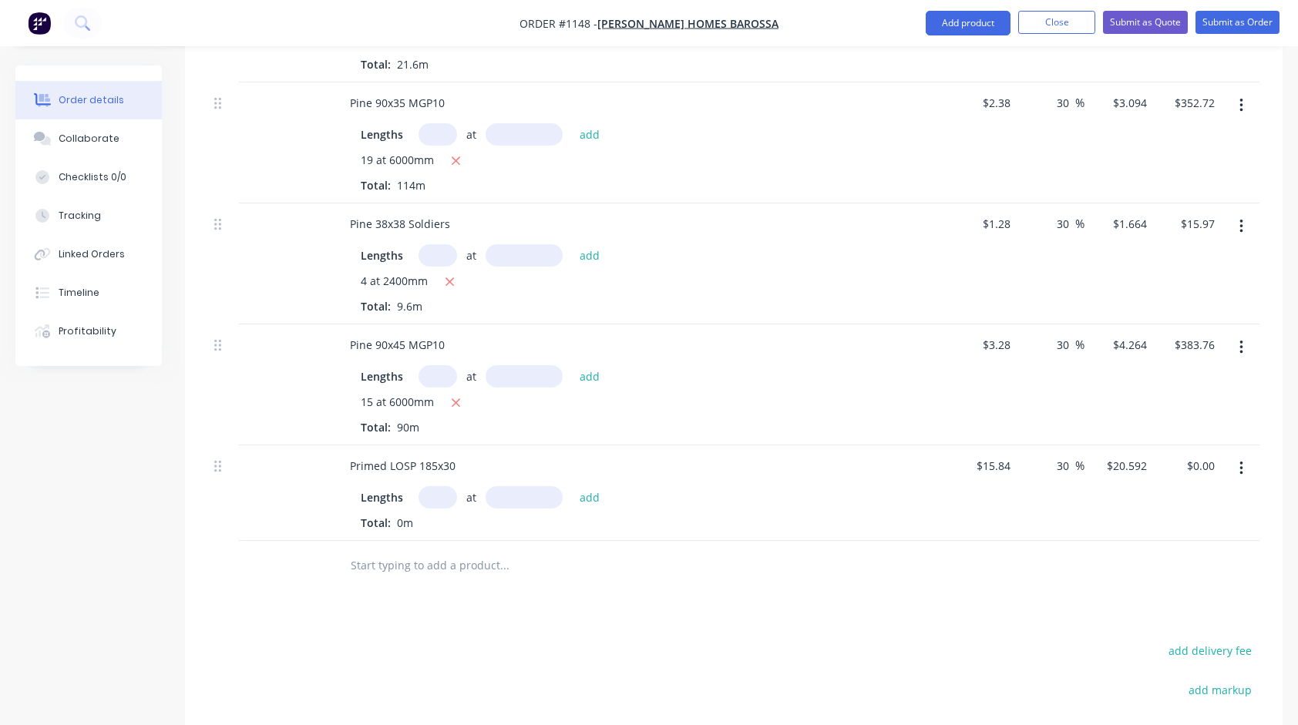
click at [439, 496] on input "text" at bounding box center [438, 497] width 39 height 22
type input "2"
type input "6600"
click at [572, 486] on button "add" at bounding box center [590, 496] width 36 height 21
type input "$271.81"
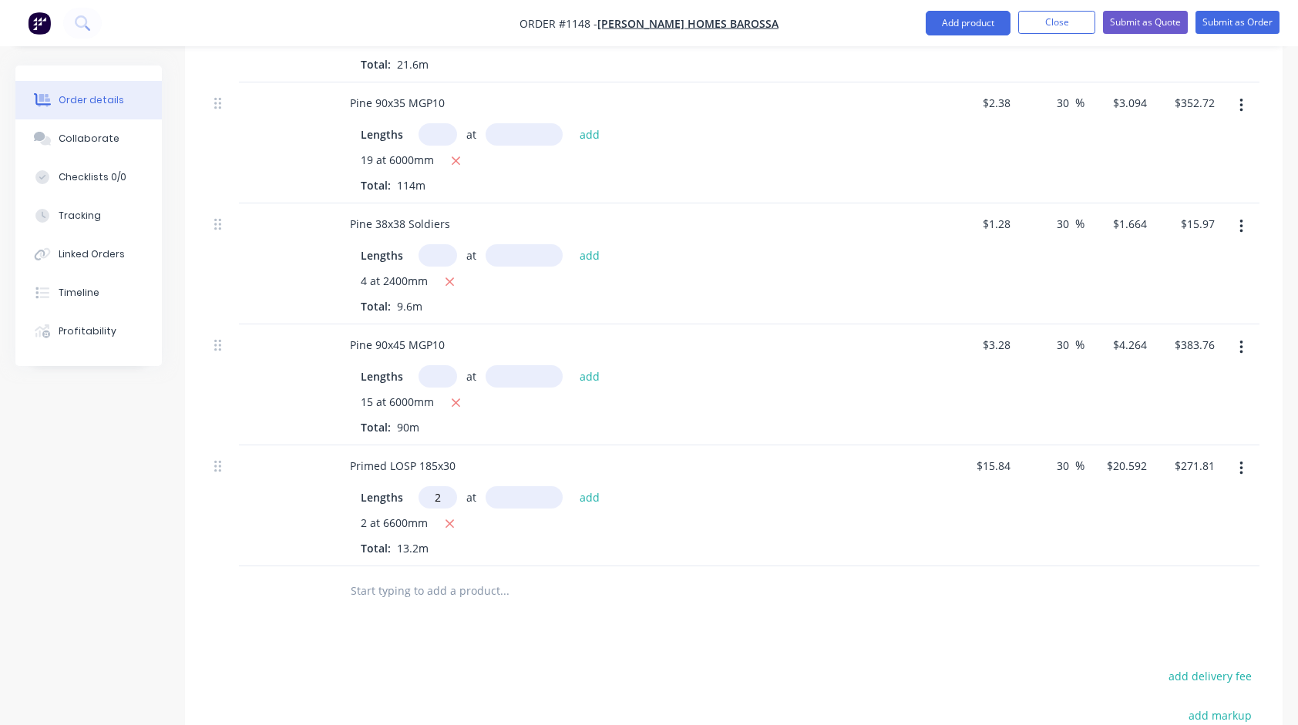
type input "2"
type input "7500"
click at [572, 486] on button "add" at bounding box center [590, 496] width 36 height 21
type input "$580.69"
click at [481, 610] on input "text" at bounding box center [504, 616] width 308 height 31
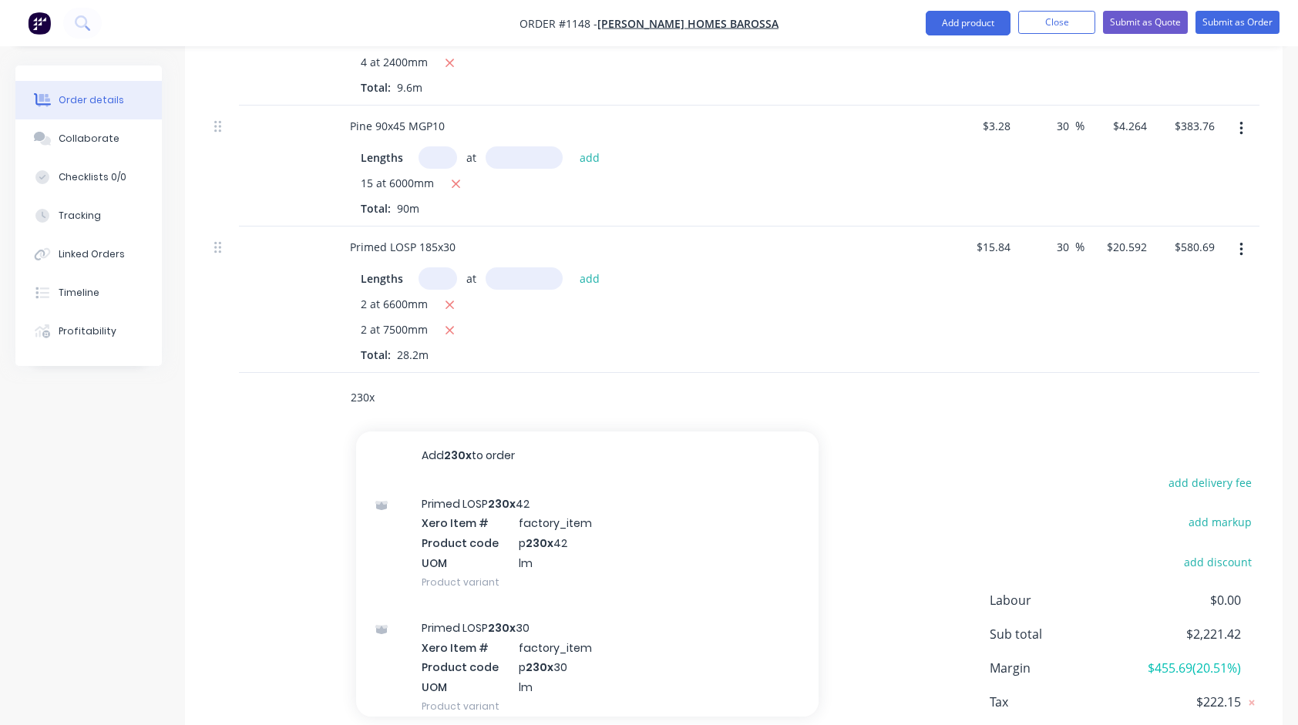
scroll to position [771, 0]
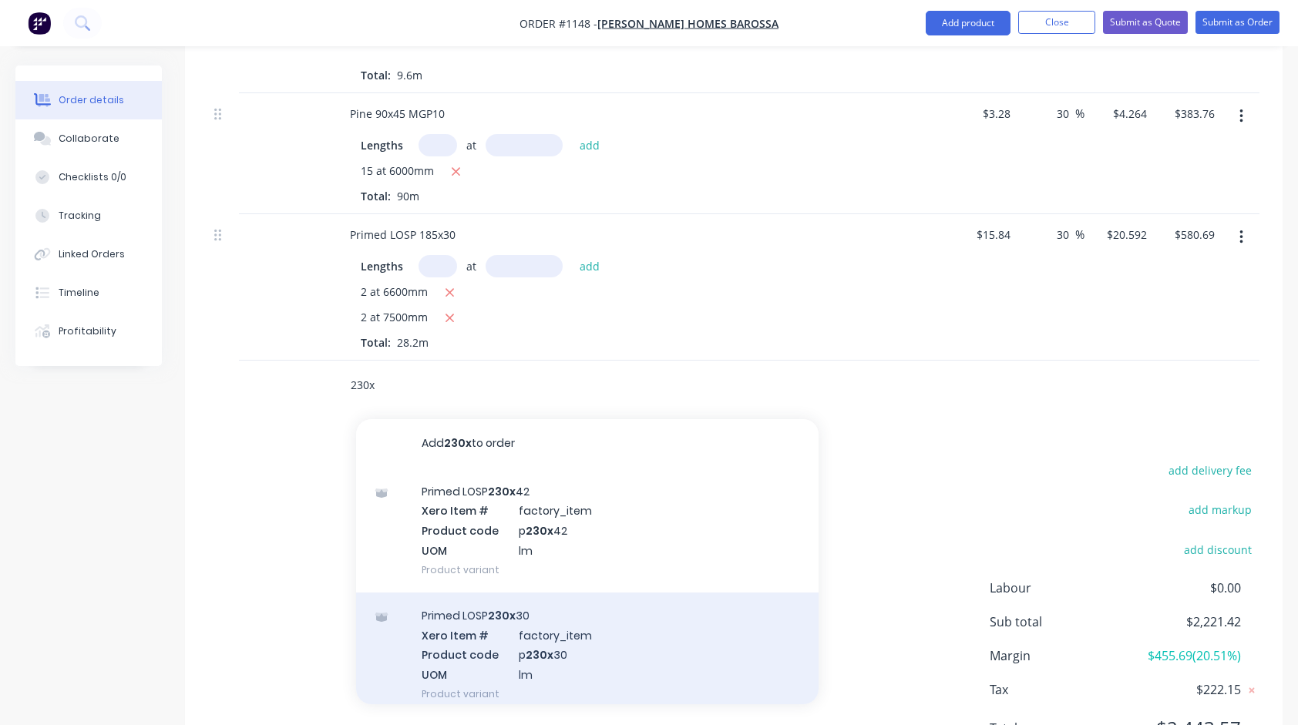
type input "230x"
click at [526, 634] on div "Primed LOSP 230x 30 Xero Item # factory_item Product code p 230x 30 UOM lm Prod…" at bounding box center [587, 655] width 463 height 124
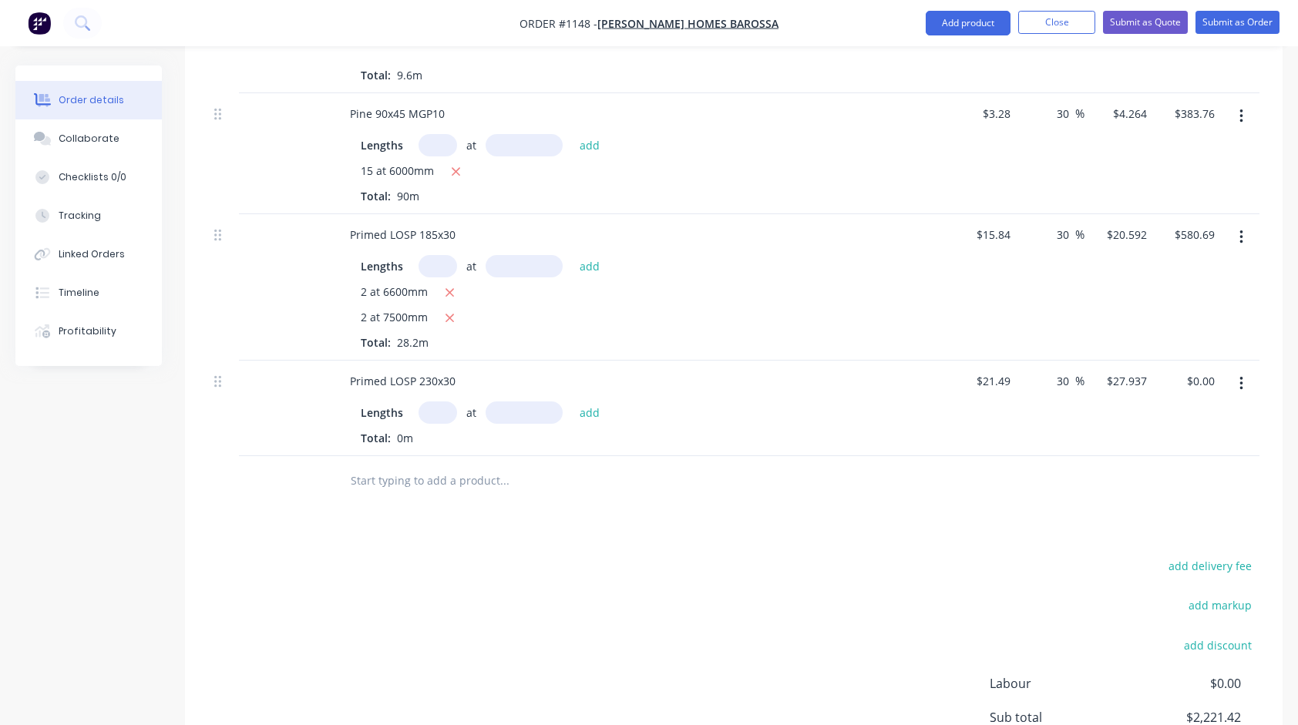
click at [433, 411] on input "text" at bounding box center [438, 413] width 39 height 22
type input "4"
type input "3300"
click at [572, 402] on button "add" at bounding box center [590, 412] width 36 height 21
type input "$368.77"
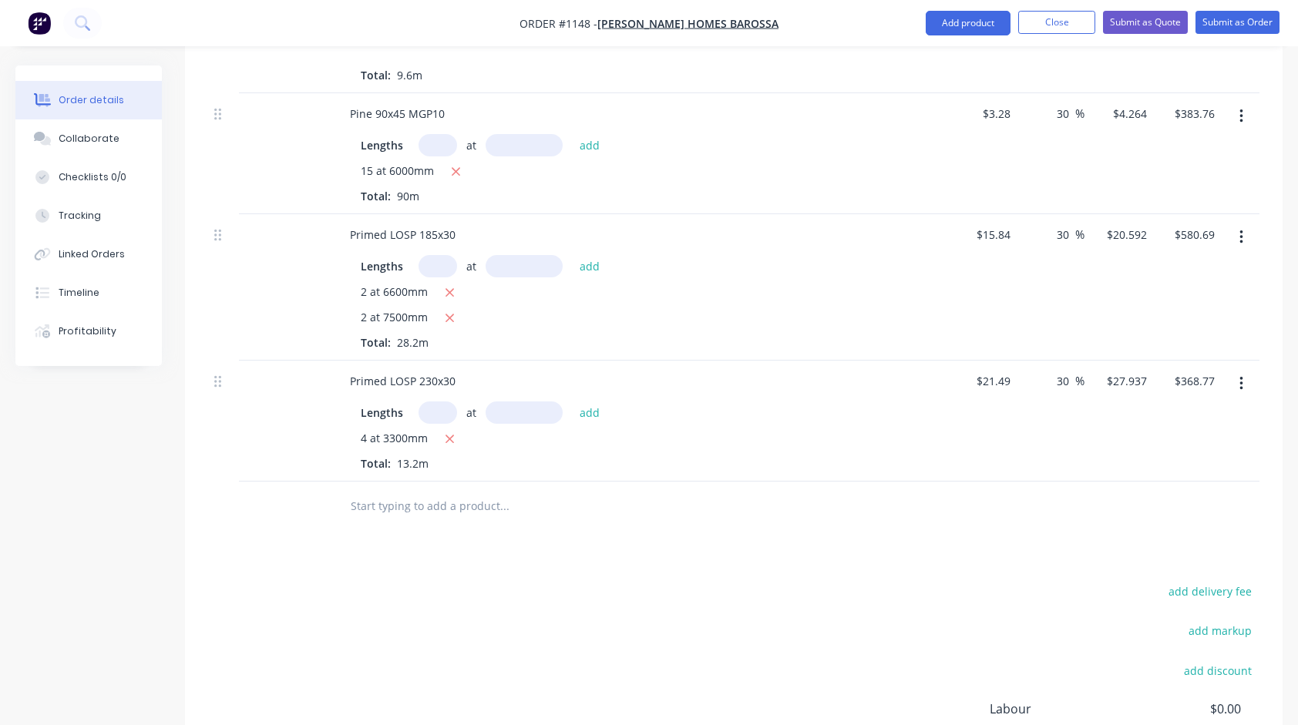
click at [591, 546] on div "Products Show / Hide columns Add product Qty Cost Markup Price Total Primed LOS…" at bounding box center [734, 273] width 1098 height 1258
click at [1063, 381] on input "30" at bounding box center [1065, 381] width 20 height 22
click at [1062, 381] on input "30" at bounding box center [1065, 381] width 20 height 22
type input "20"
type input "$25.788"
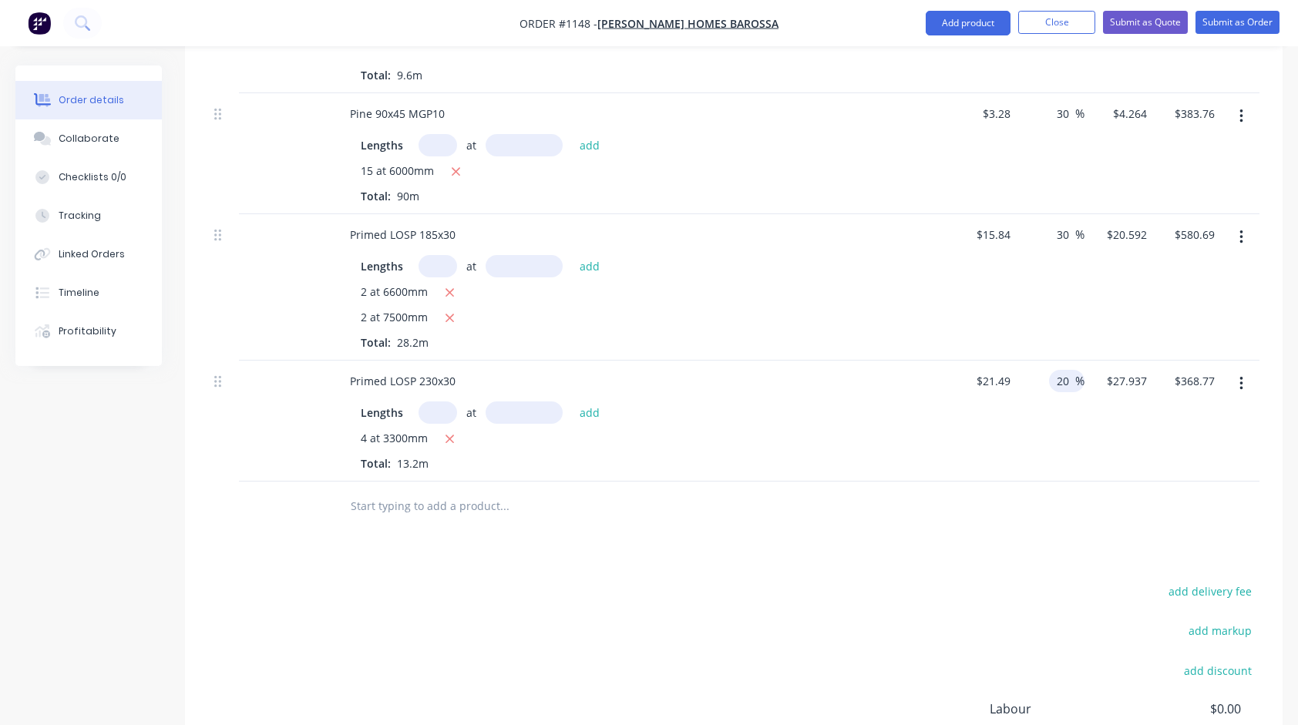
type input "$340.40"
click at [1015, 412] on div "$21.49 $21.49" at bounding box center [982, 421] width 69 height 121
click at [1063, 228] on input "30" at bounding box center [1065, 235] width 20 height 22
click at [1061, 228] on input "30" at bounding box center [1065, 235] width 20 height 22
click at [1067, 234] on input "30" at bounding box center [1065, 235] width 20 height 22
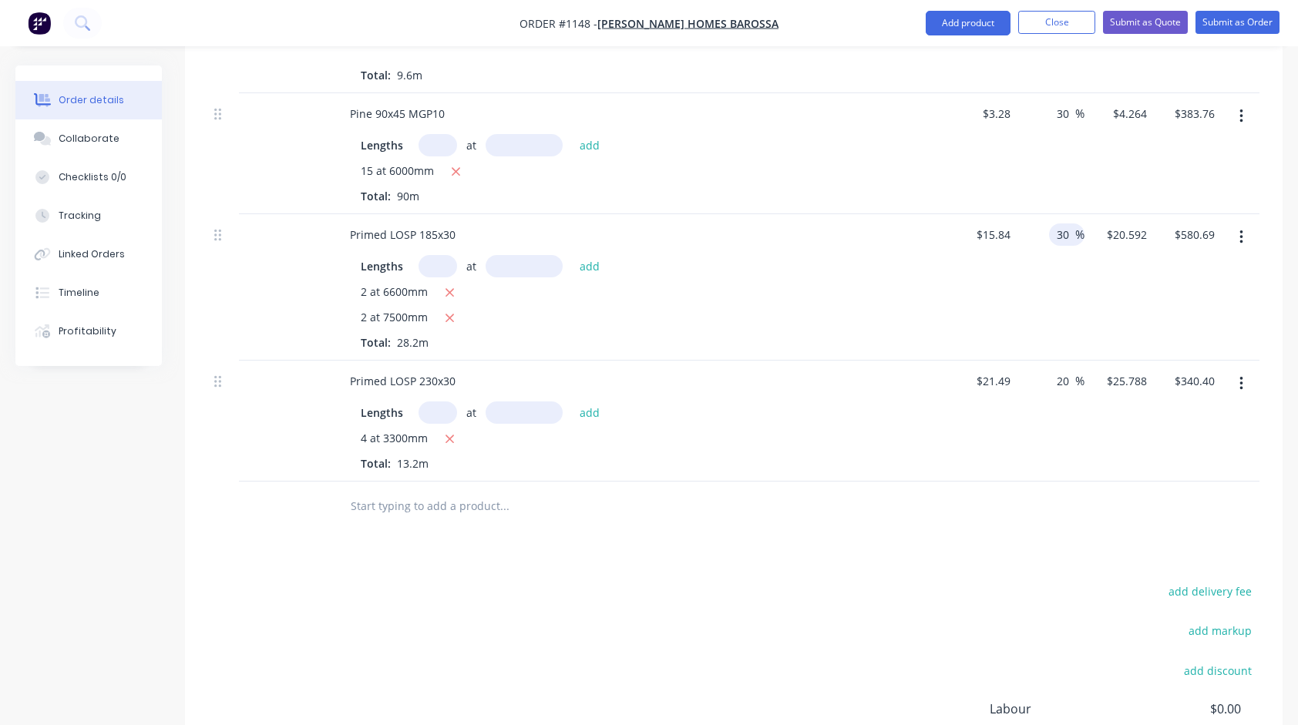
click at [1067, 234] on input "30" at bounding box center [1065, 235] width 20 height 22
type input "20"
type input "$19.008"
type input "$536.03"
click at [962, 298] on div "$15.84 $15.84" at bounding box center [982, 287] width 69 height 146
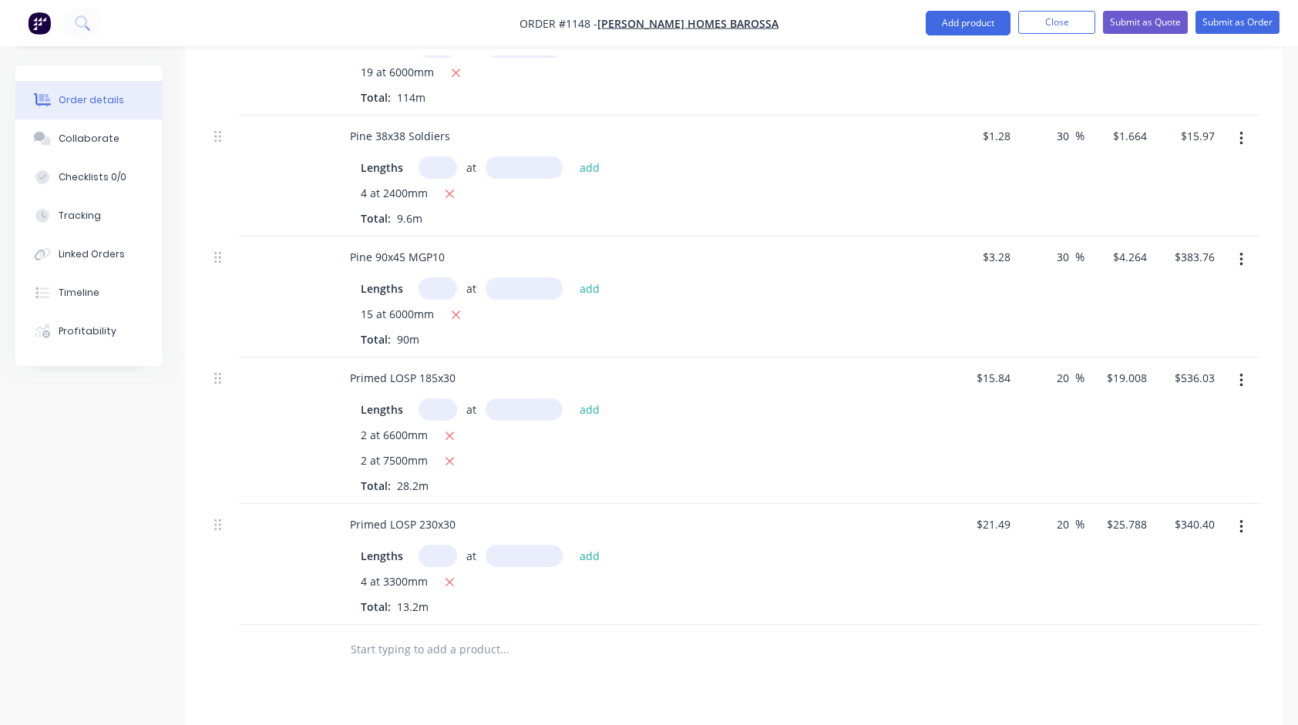
scroll to position [617, 0]
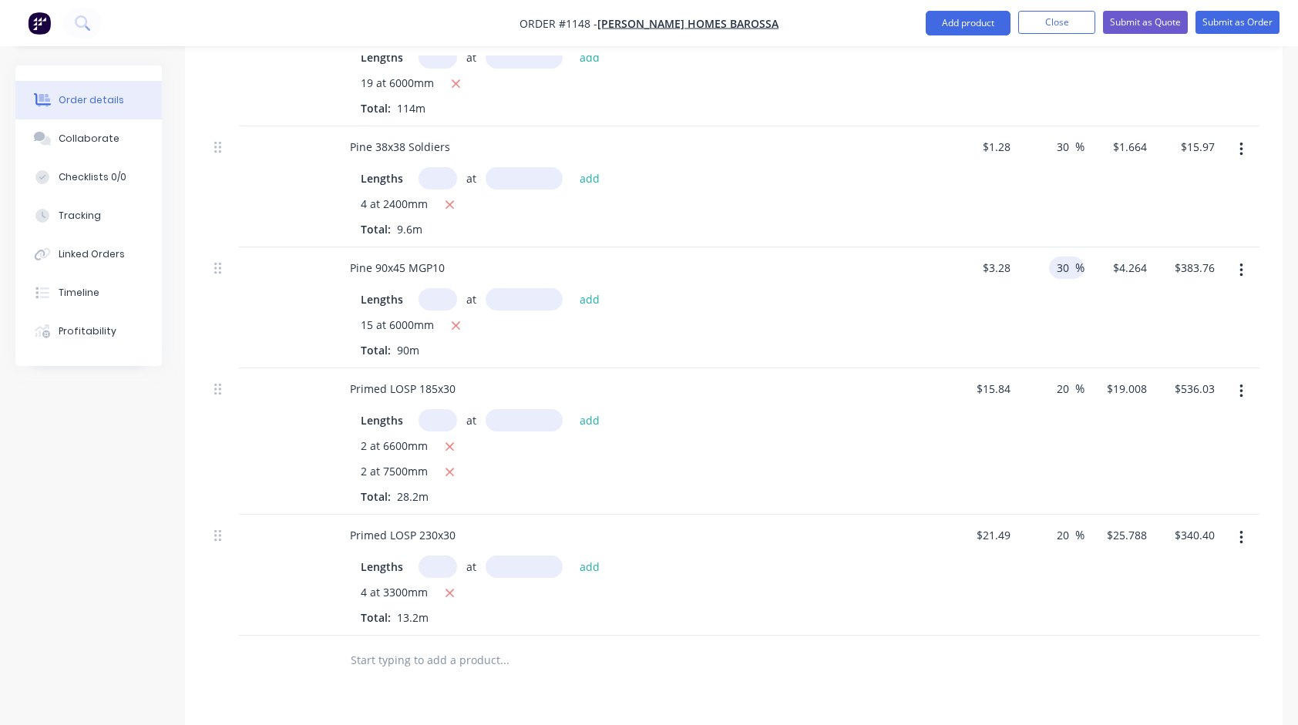
click at [1067, 267] on input "30" at bounding box center [1065, 268] width 20 height 22
type input "25"
type input "$4.10"
type input "$369.00"
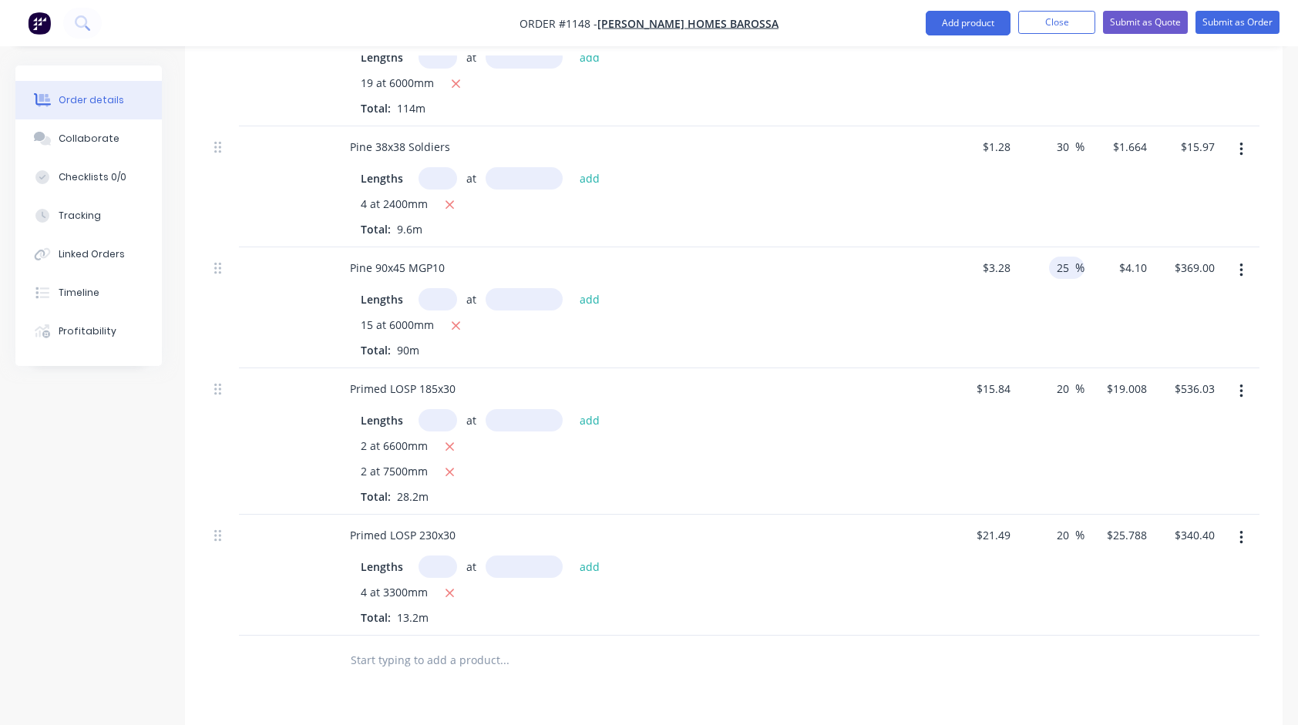
click at [1035, 310] on div "25 25 %" at bounding box center [1051, 307] width 69 height 121
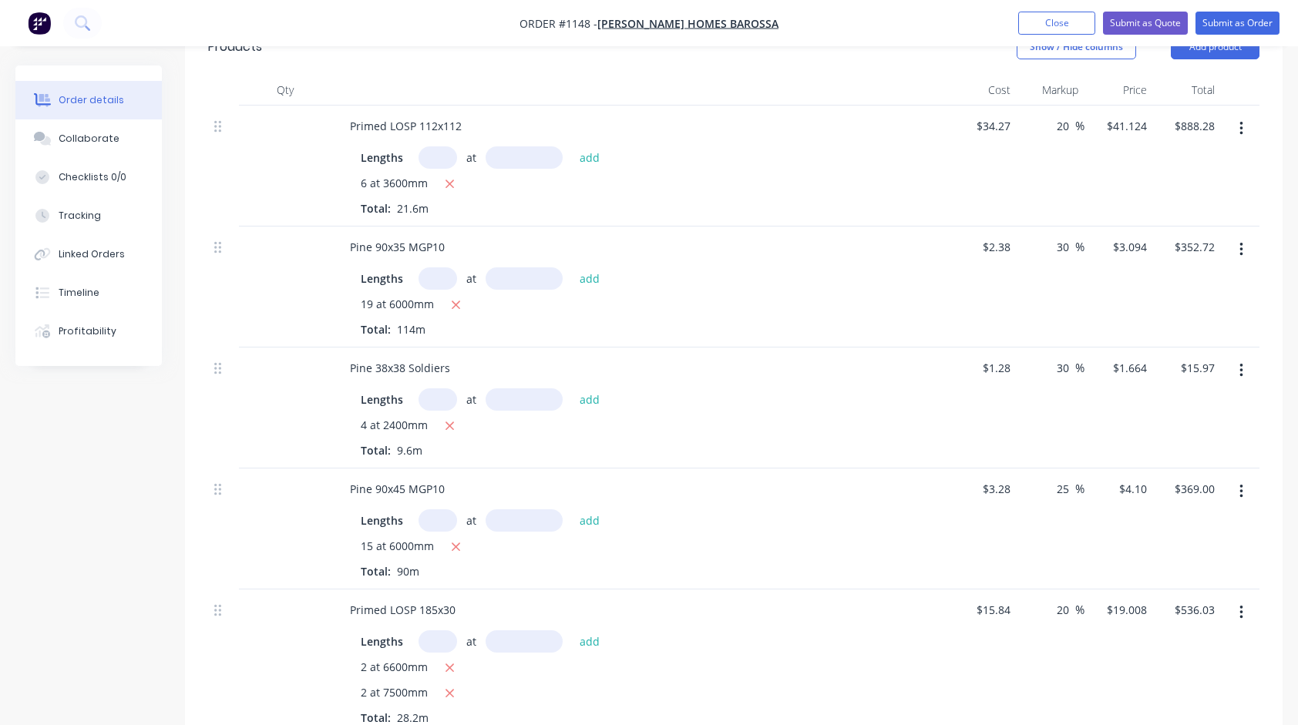
scroll to position [385, 0]
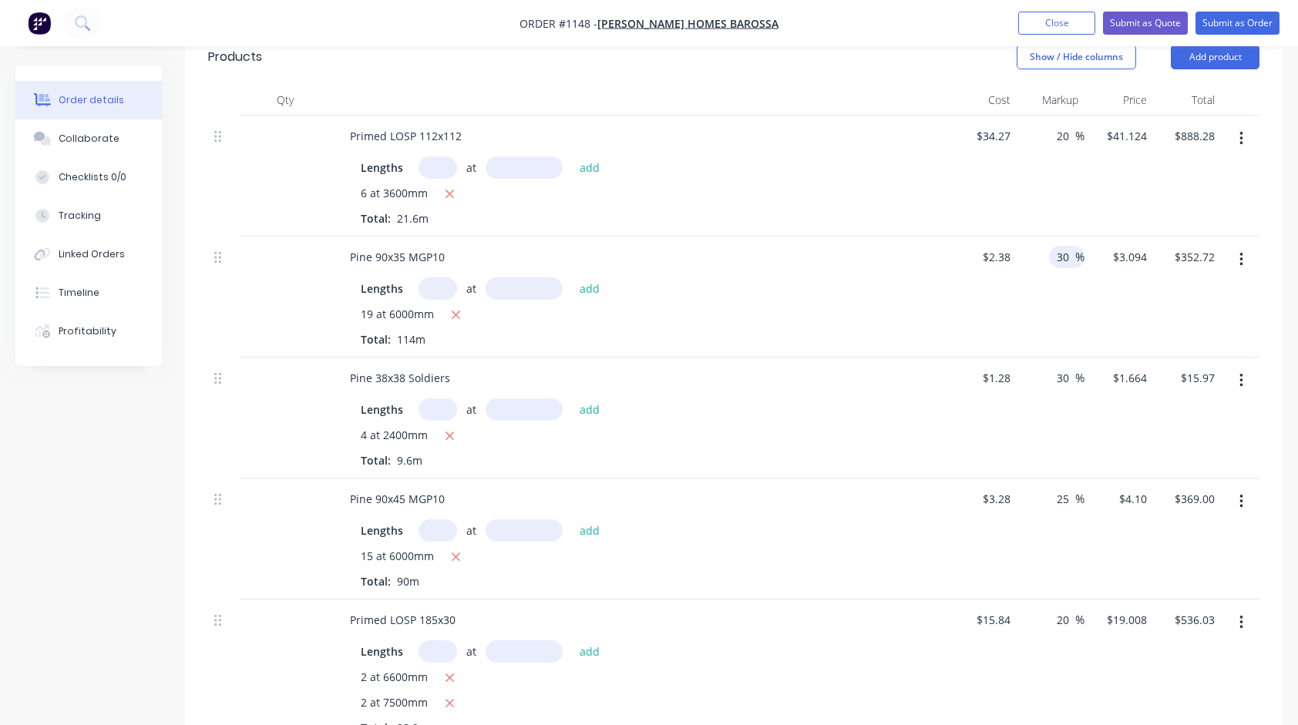
click at [1064, 262] on input "30" at bounding box center [1065, 257] width 20 height 22
type input "25"
type input "$2.975"
type input "$339.15"
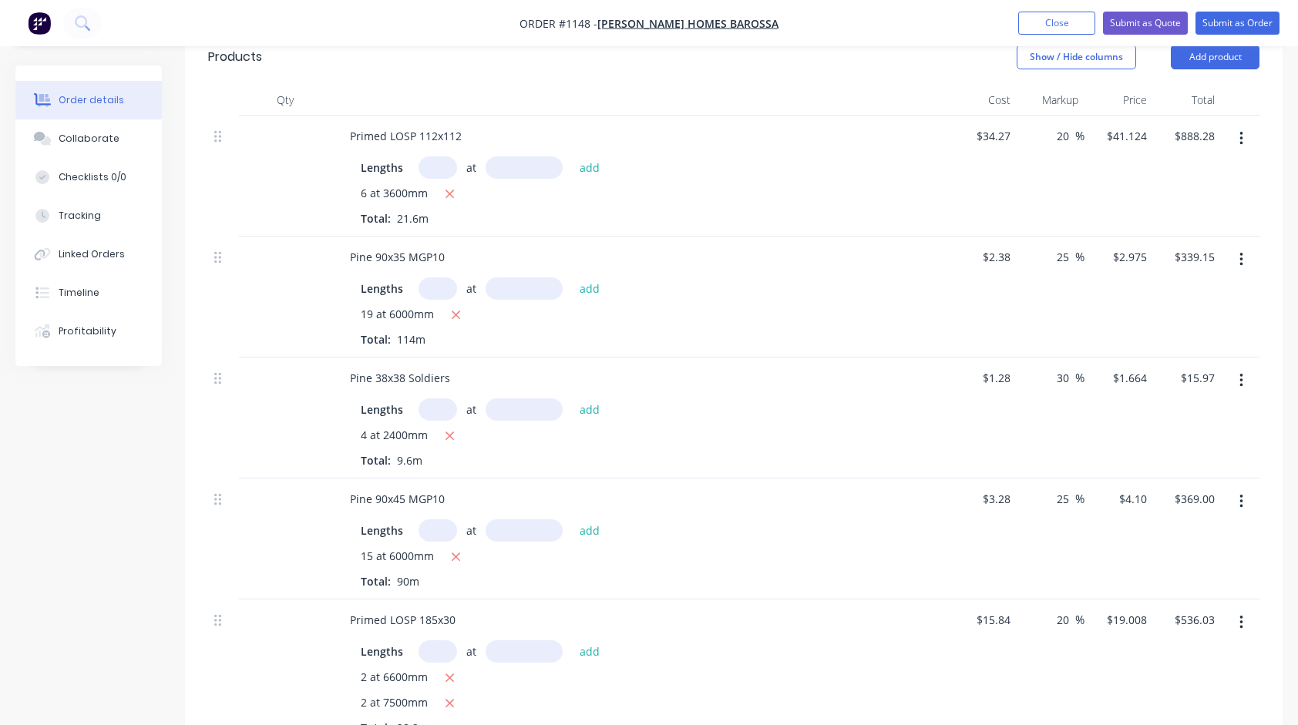
click at [1010, 200] on div "$34.27 $34.27" at bounding box center [982, 176] width 69 height 121
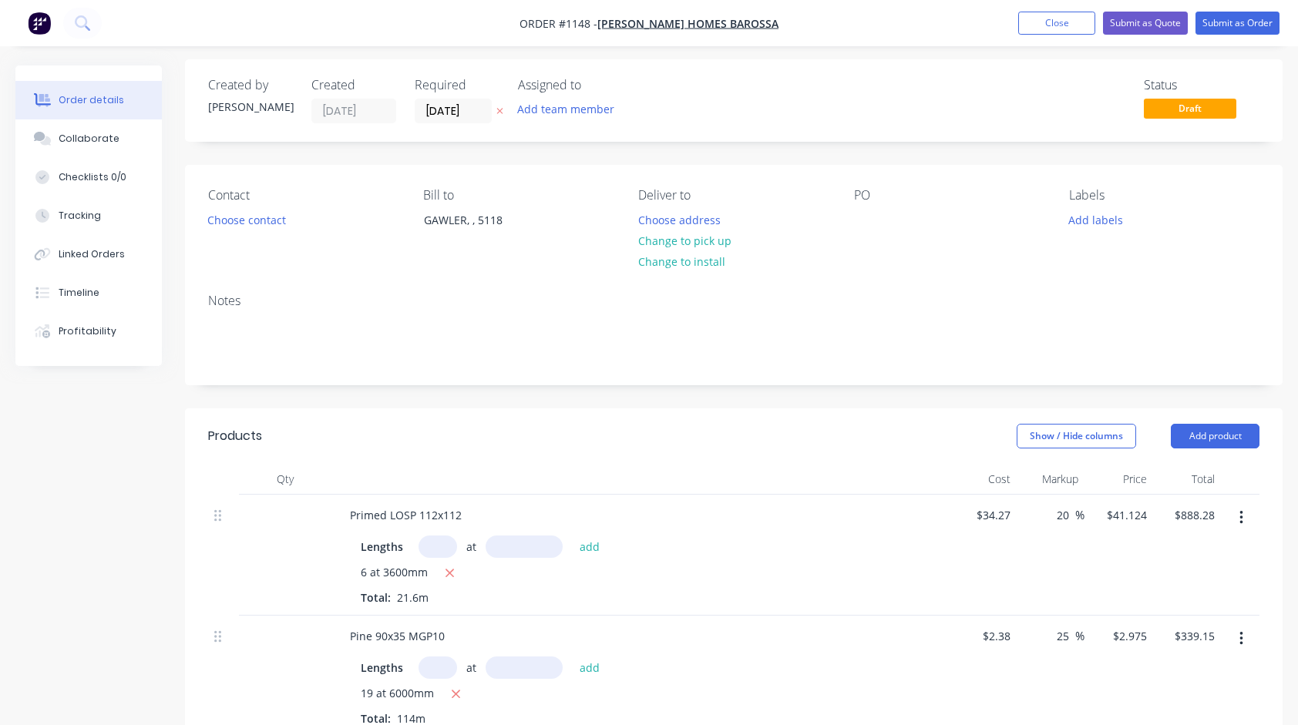
scroll to position [0, 0]
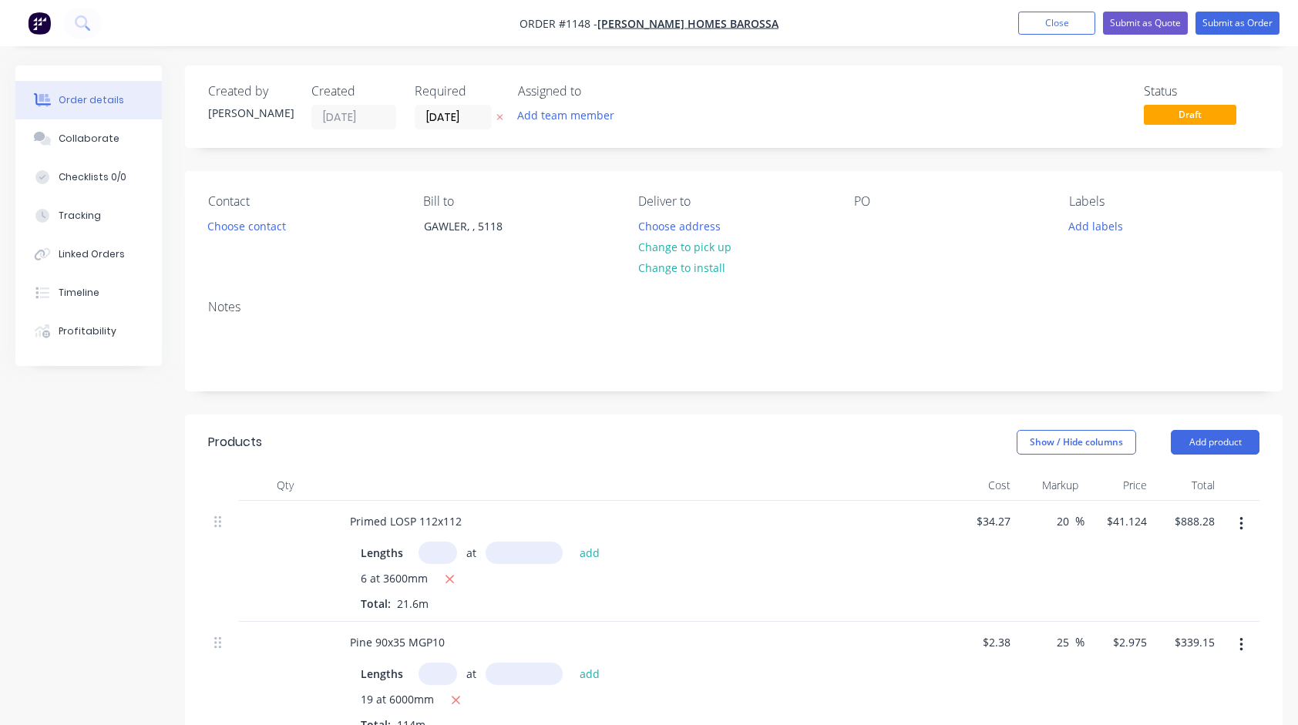
click at [282, 308] on div "Notes" at bounding box center [734, 307] width 1052 height 15
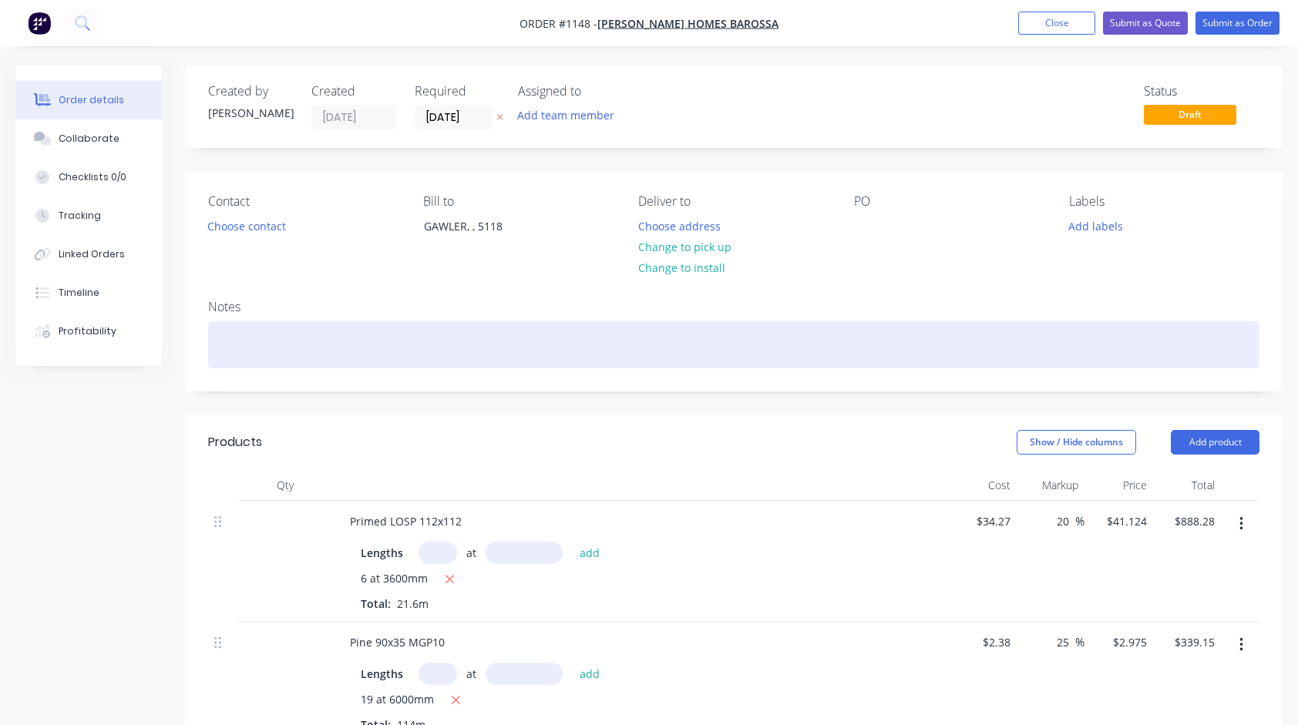
click at [247, 333] on div at bounding box center [734, 344] width 1052 height 47
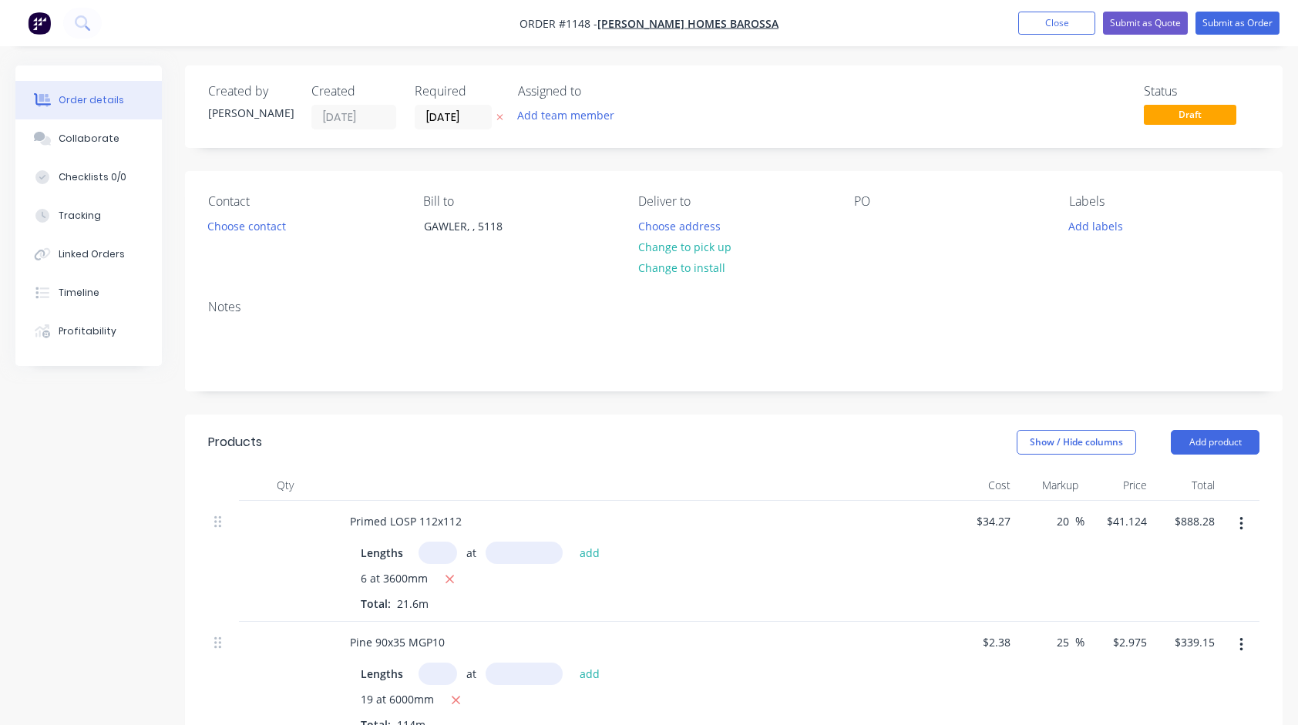
click at [925, 214] on div "PO" at bounding box center [949, 229] width 190 height 70
click at [890, 202] on div "PO" at bounding box center [949, 201] width 190 height 15
click at [864, 209] on div "PO" at bounding box center [949, 229] width 190 height 70
click at [858, 227] on div at bounding box center [866, 226] width 25 height 22
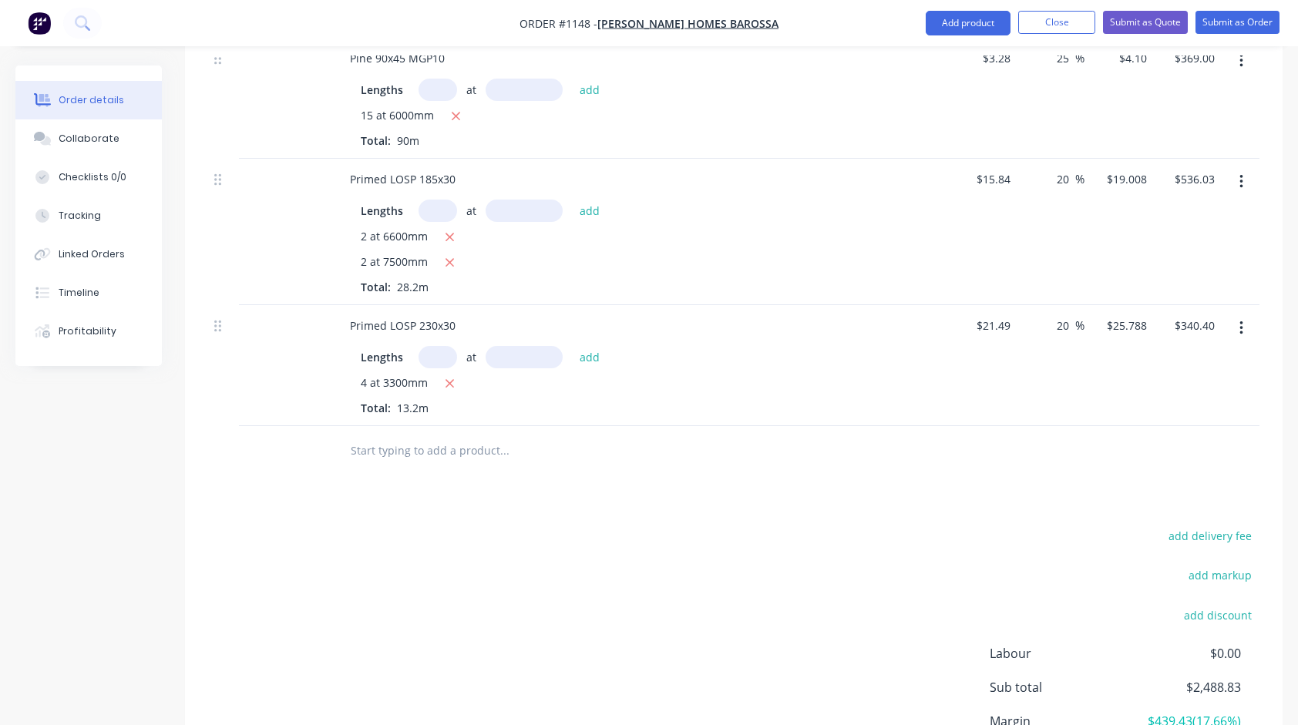
scroll to position [848, 0]
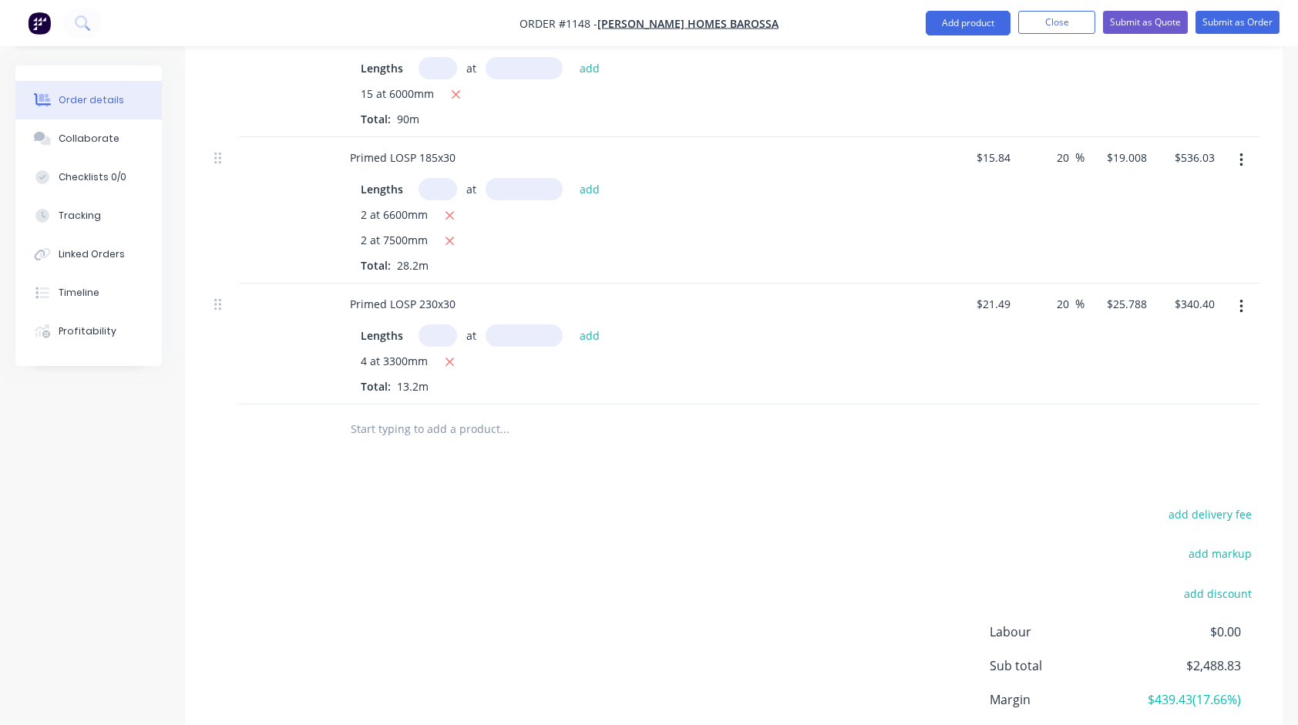
click at [470, 429] on input "text" at bounding box center [504, 429] width 308 height 31
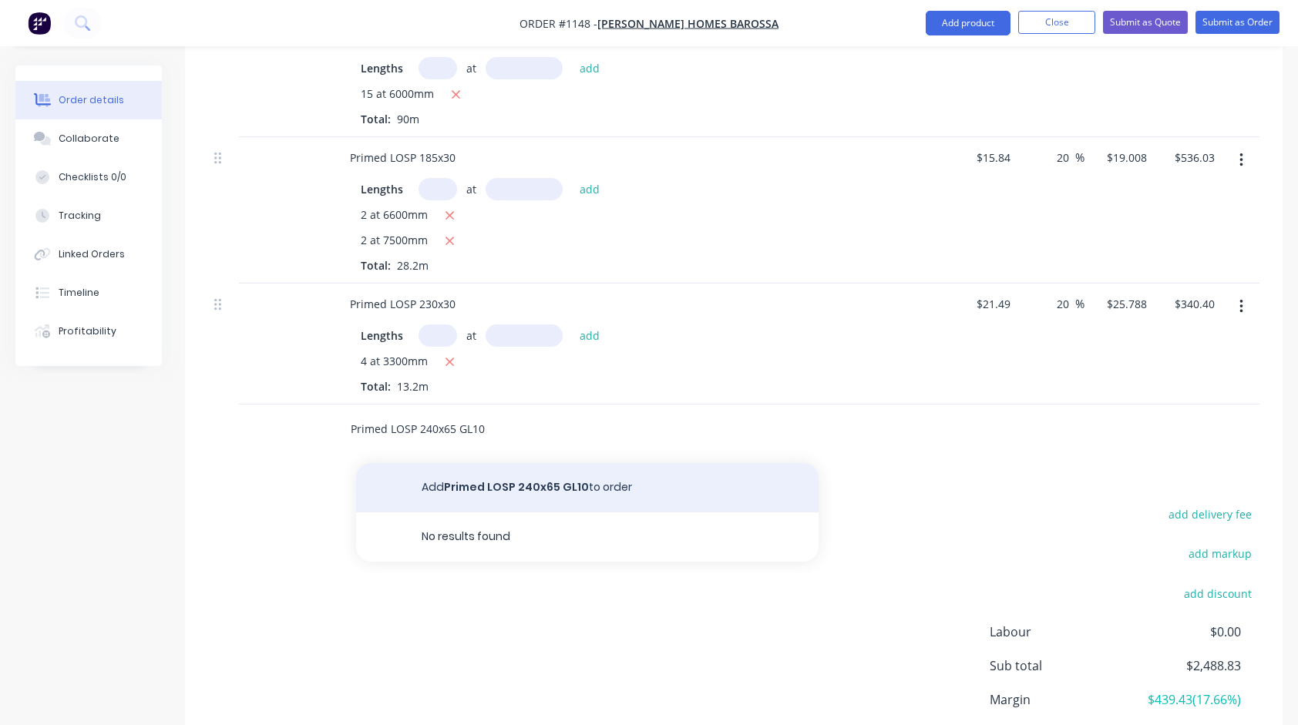
type input "Primed LOSP 240x65 GL10"
click at [434, 486] on button "Add Primed LOSP 240x65 GL10 to order" at bounding box center [587, 487] width 463 height 49
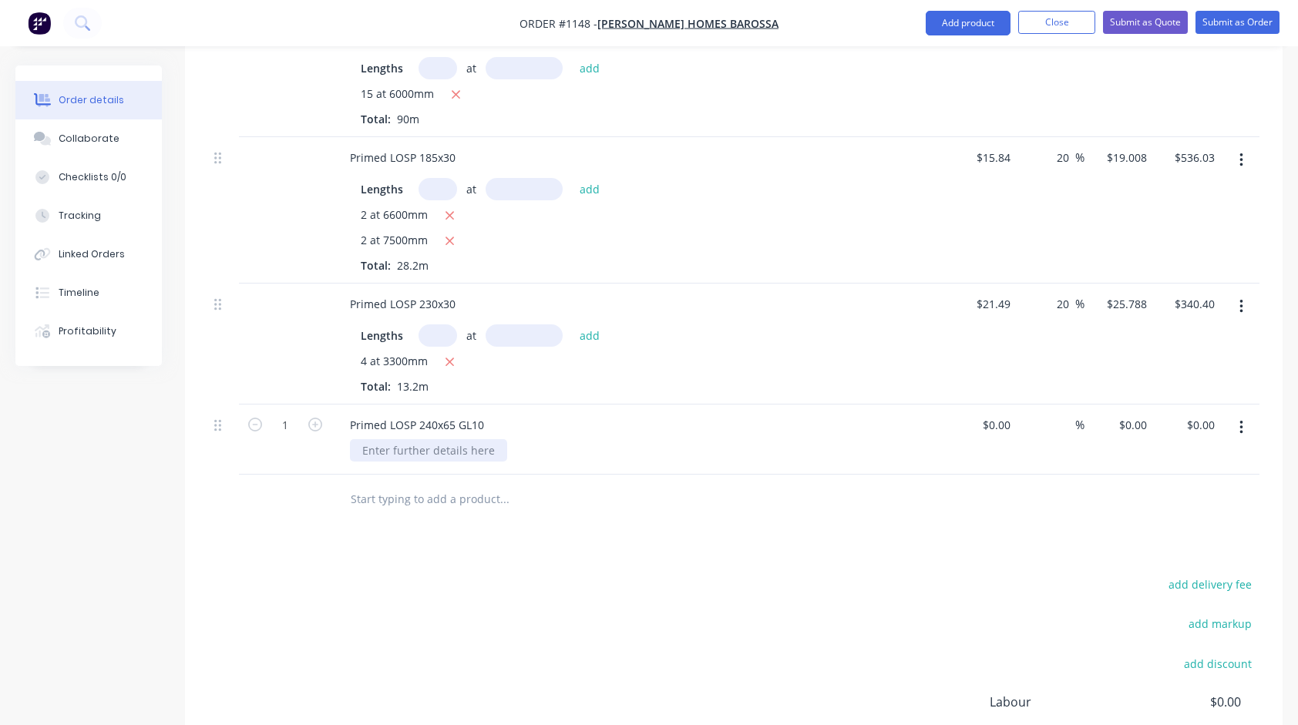
click at [421, 453] on div at bounding box center [428, 450] width 157 height 22
click at [490, 513] on div at bounding box center [608, 500] width 555 height 50
click at [999, 426] on input at bounding box center [998, 425] width 35 height 22
click at [999, 426] on input at bounding box center [1008, 425] width 18 height 22
type input "$1,466.40"
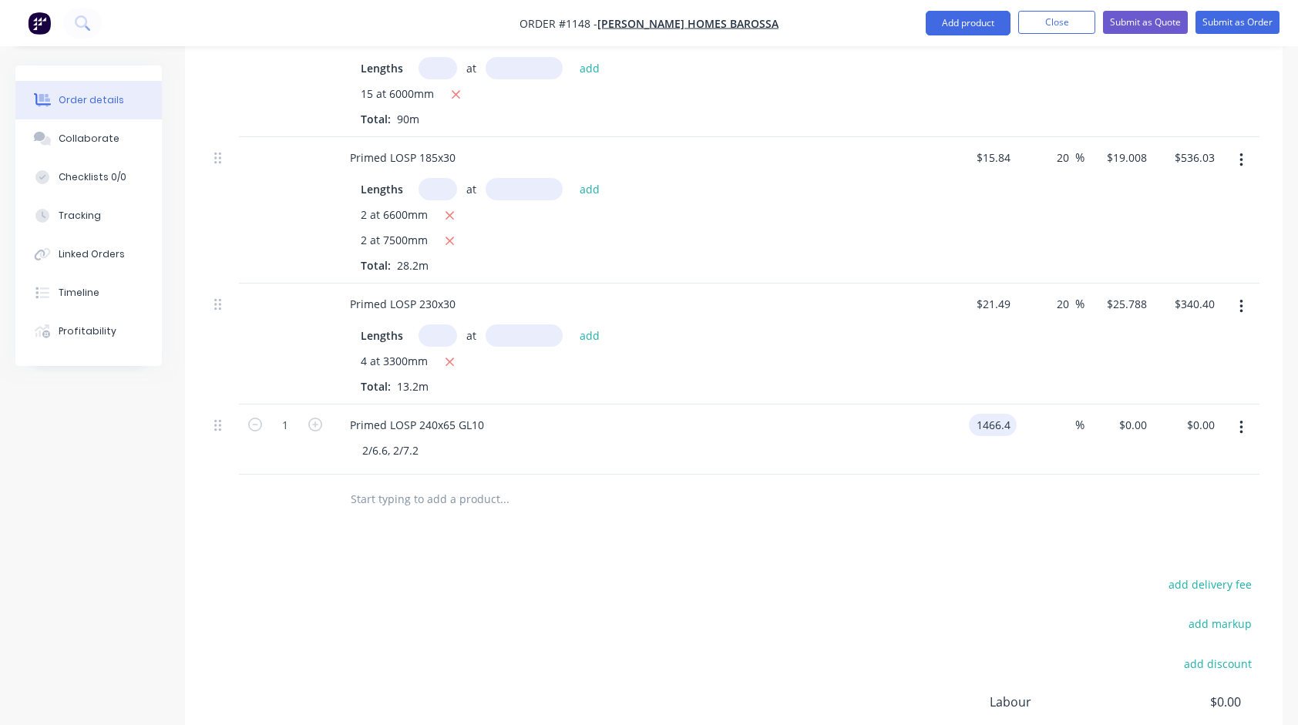
type input "$1,466.40"
click at [902, 495] on div at bounding box center [734, 500] width 1052 height 50
click at [1129, 422] on input "1466.4" at bounding box center [1124, 425] width 56 height 22
click at [1127, 422] on input "1466.4" at bounding box center [1132, 425] width 42 height 22
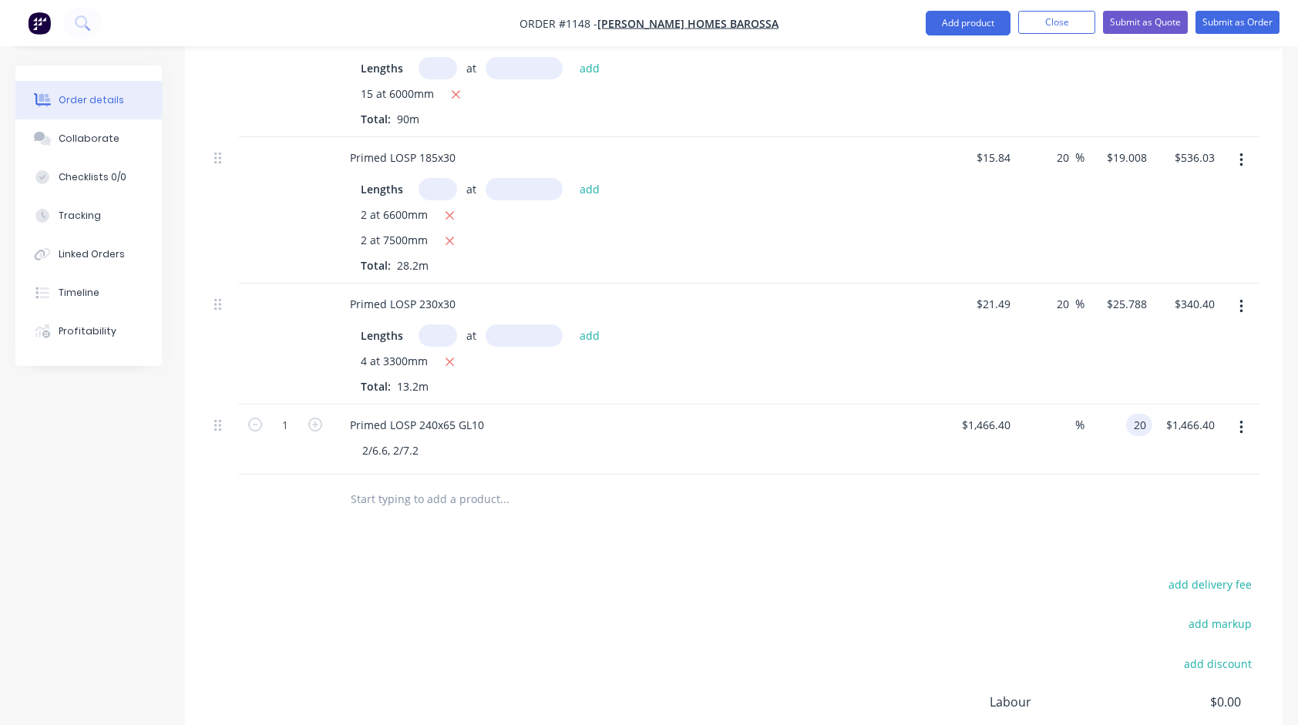
type input "20"
type input "-98.64"
type input "$20.00"
click at [1113, 577] on div "add delivery fee" at bounding box center [1163, 593] width 193 height 39
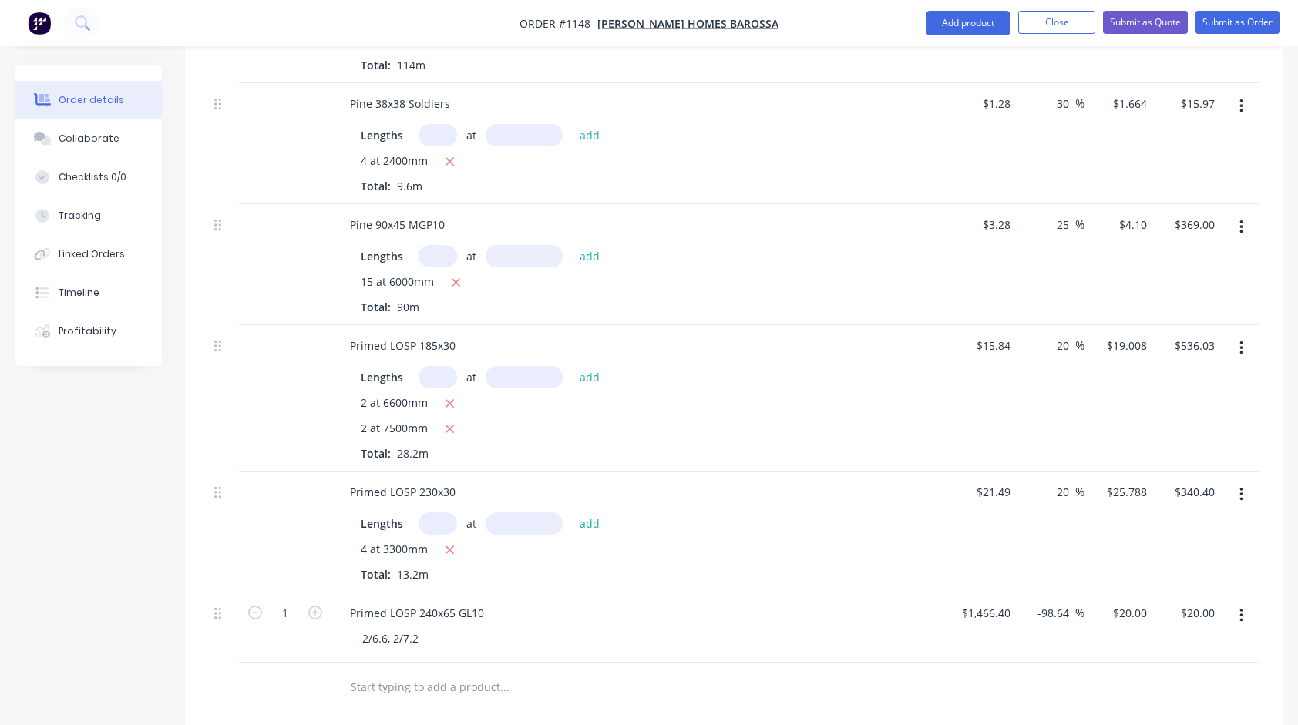
scroll to position [694, 0]
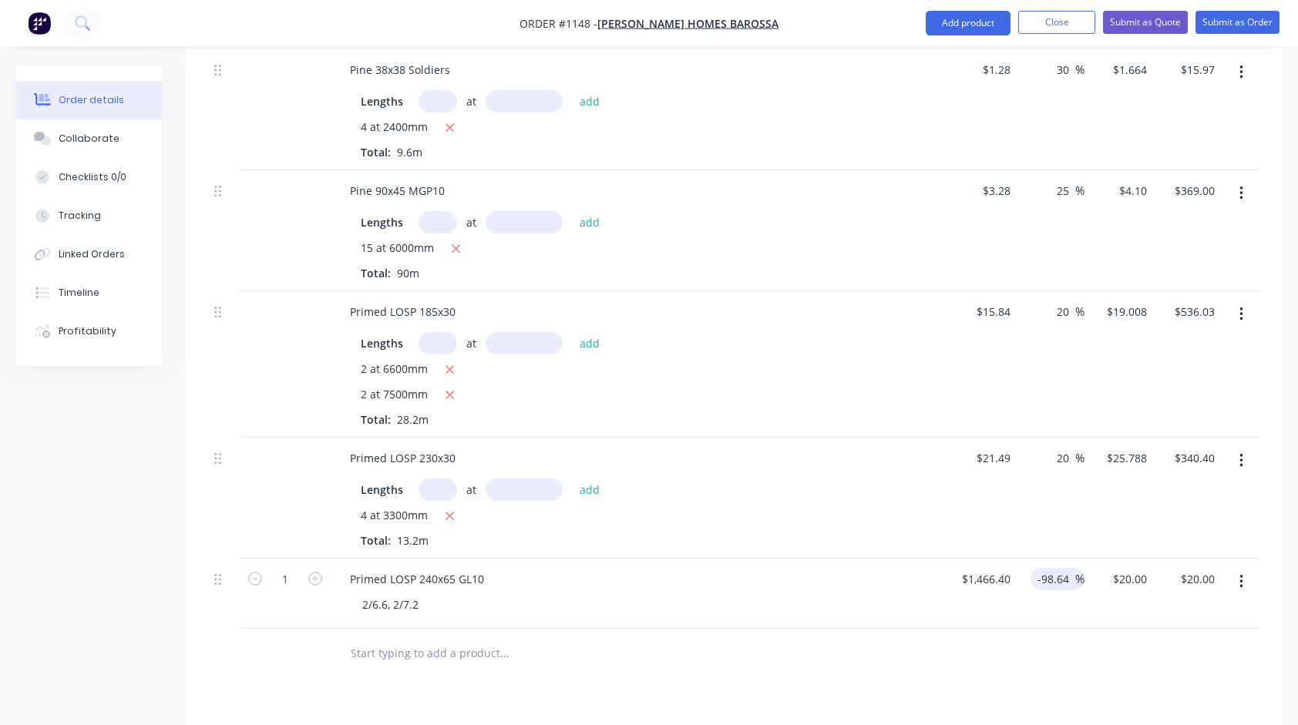
click at [1071, 577] on input "-98.64" at bounding box center [1056, 579] width 39 height 22
type input "1466.4"
type input "$19.943"
type input "$19.94"
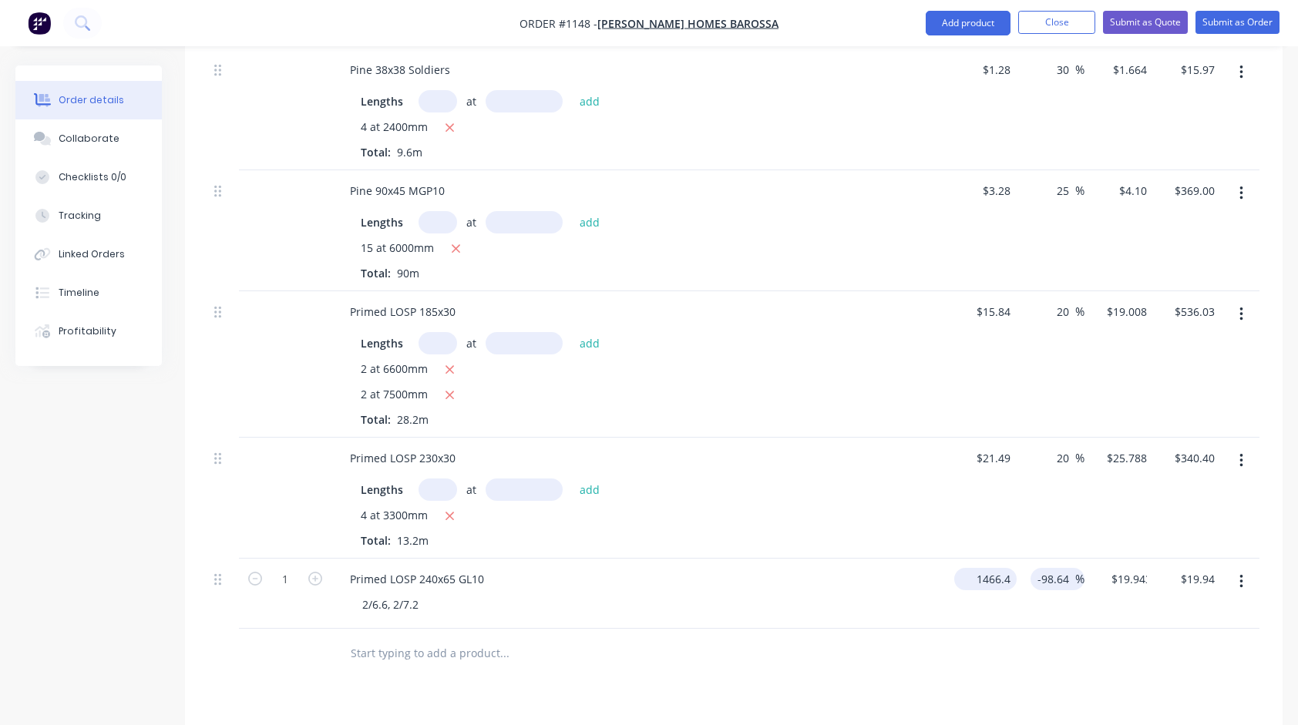
click at [1005, 573] on input "1466.4" at bounding box center [989, 579] width 56 height 22
click at [1005, 573] on input "1466.4" at bounding box center [996, 579] width 42 height 22
type input "$1,759.00"
type input "$23.9224"
type input "$23.92"
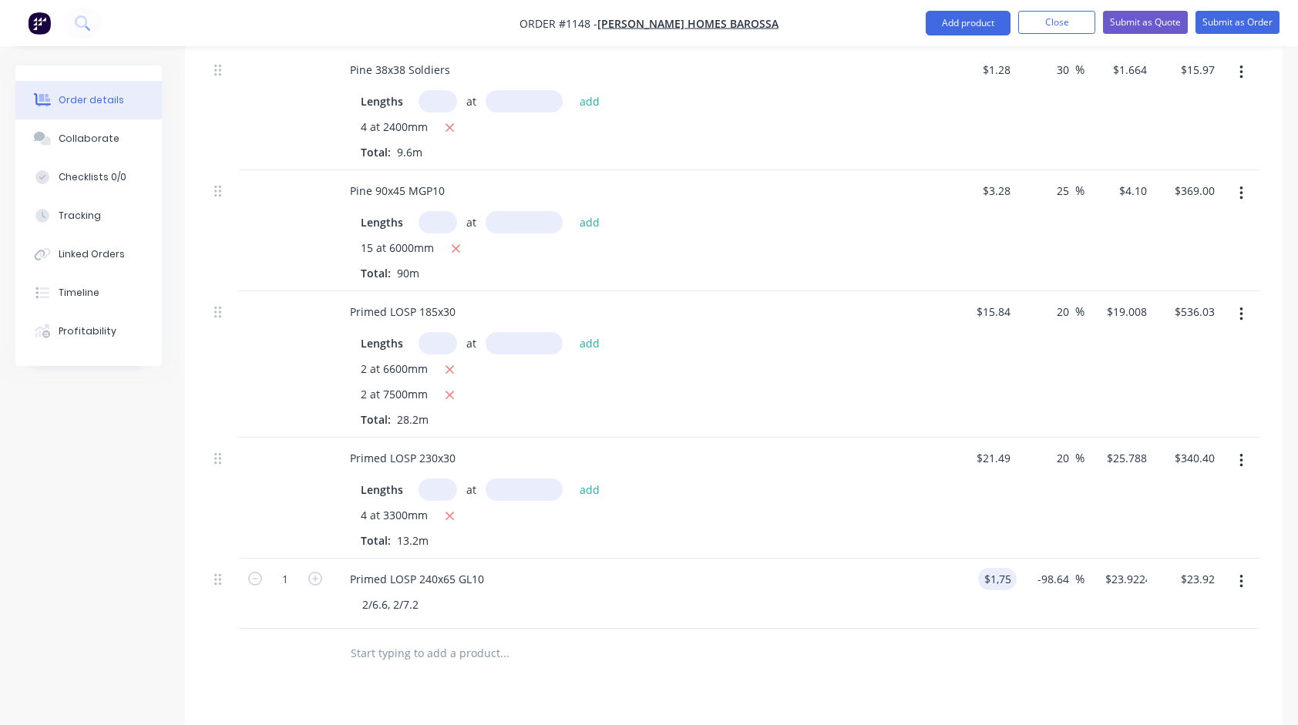
click at [1015, 620] on div "$1,759.00 1759" at bounding box center [982, 594] width 69 height 70
click at [1062, 577] on input "-98.64" at bounding box center [1056, 579] width 39 height 22
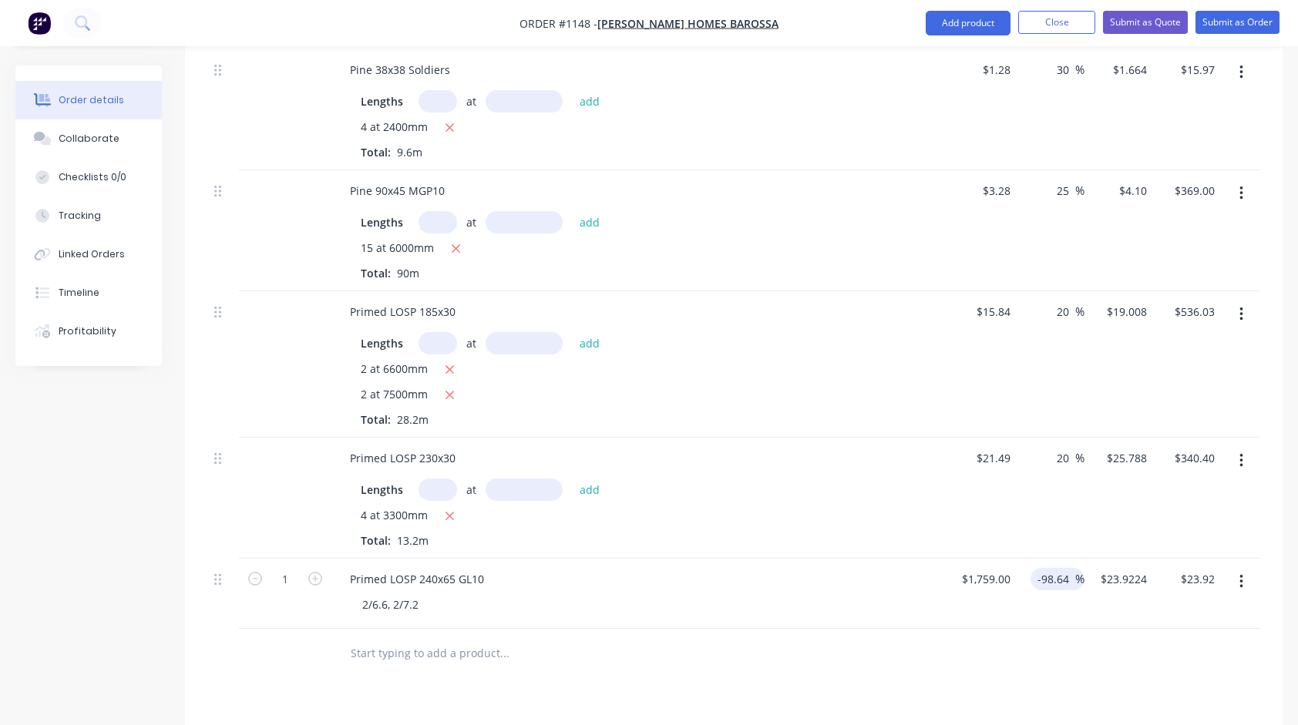
click at [1062, 577] on input "-98.64" at bounding box center [1056, 579] width 39 height 22
type input "1759"
type input "$32,699.81"
click at [1044, 640] on div at bounding box center [734, 654] width 1052 height 50
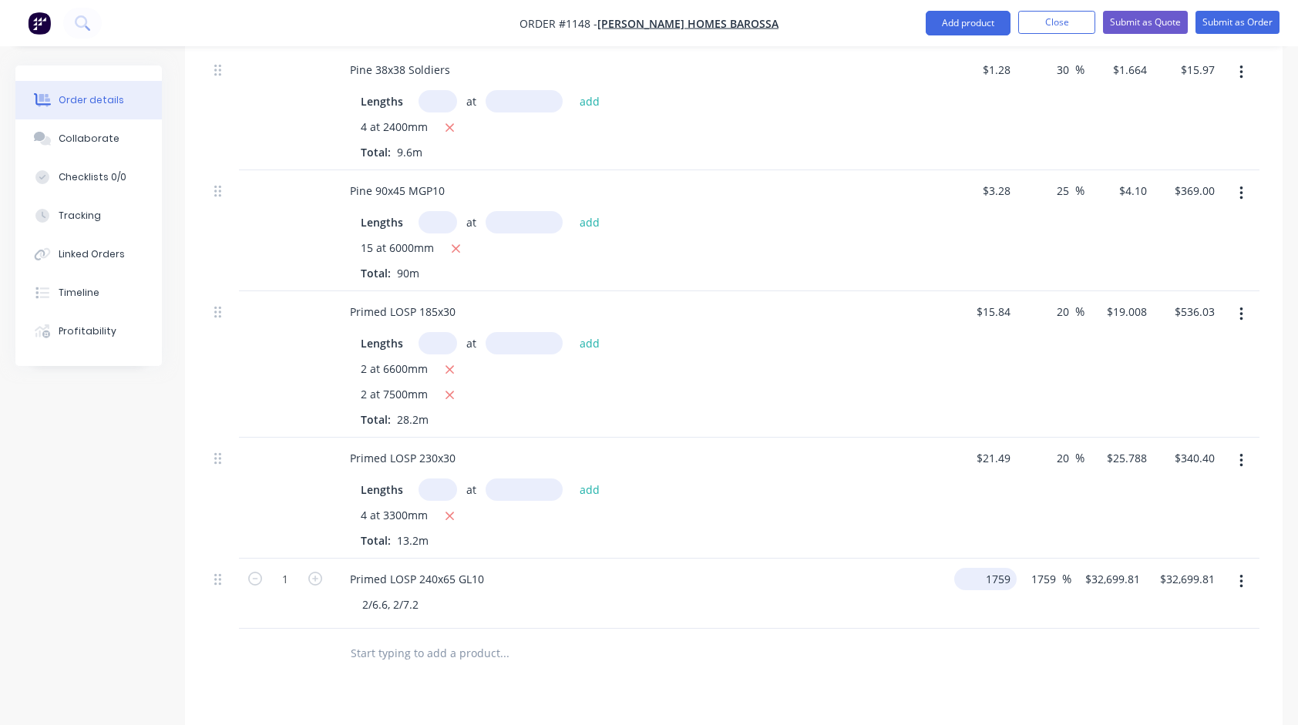
click at [991, 583] on input "1759" at bounding box center [989, 579] width 56 height 22
click at [991, 583] on input "1759" at bounding box center [994, 579] width 32 height 22
type input "$1,466.40"
type input "$27,260.376"
type input "$27,260.38"
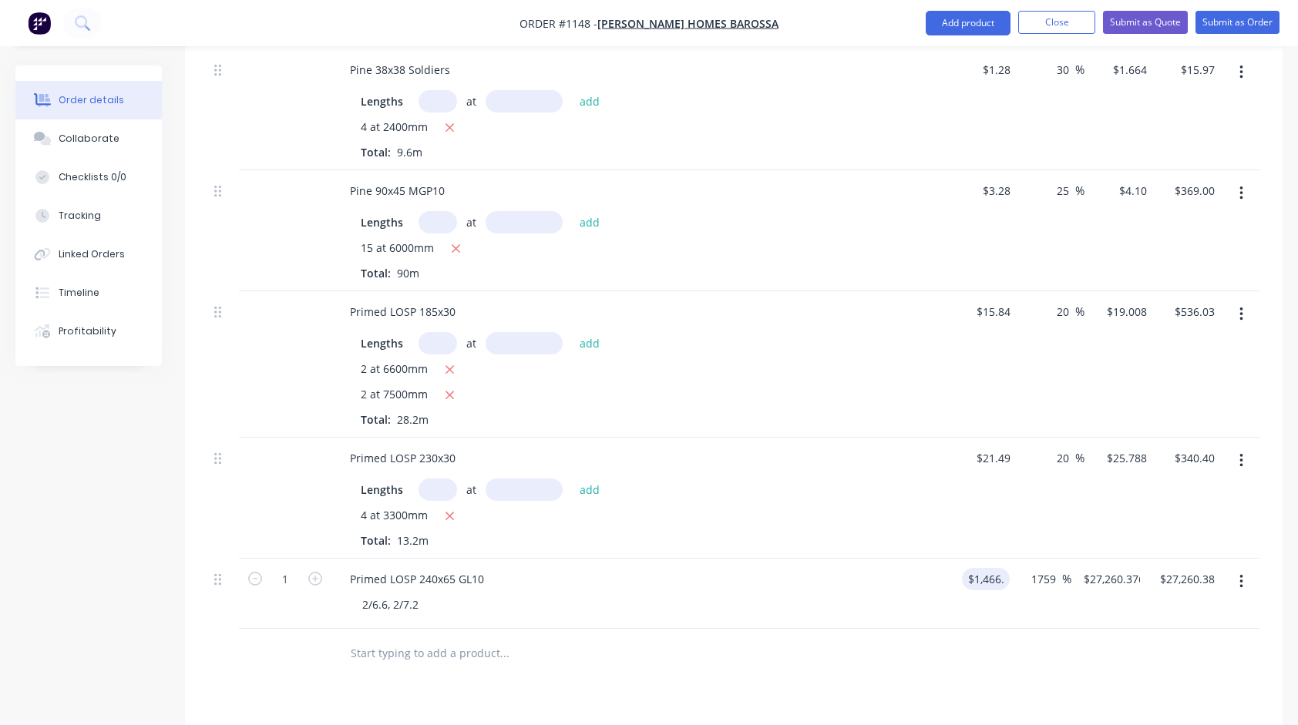
click at [1038, 663] on div at bounding box center [734, 654] width 1052 height 50
click at [1044, 577] on input "1759" at bounding box center [1045, 579] width 32 height 22
type input "20"
type input "$1,759.68"
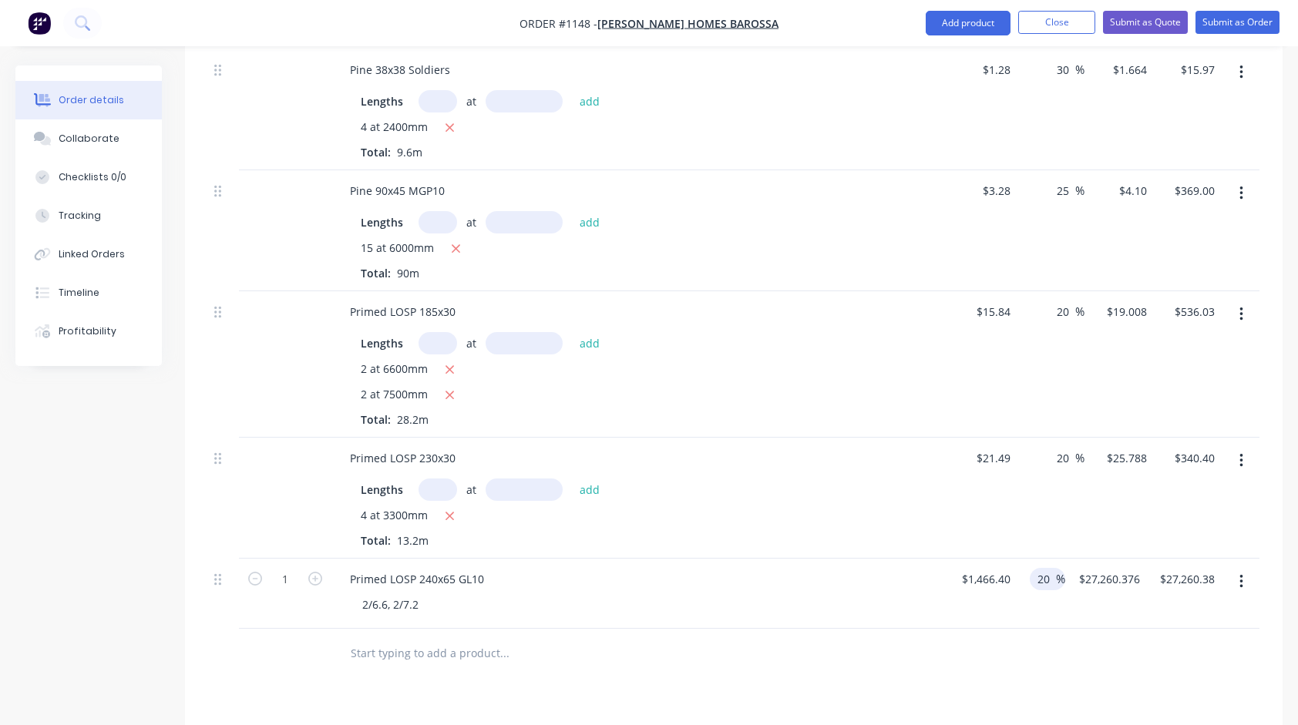
type input "$1,759.68"
click at [1085, 648] on div at bounding box center [734, 654] width 1052 height 50
click at [840, 597] on div "2/6.6, 2/7.2" at bounding box center [646, 605] width 592 height 22
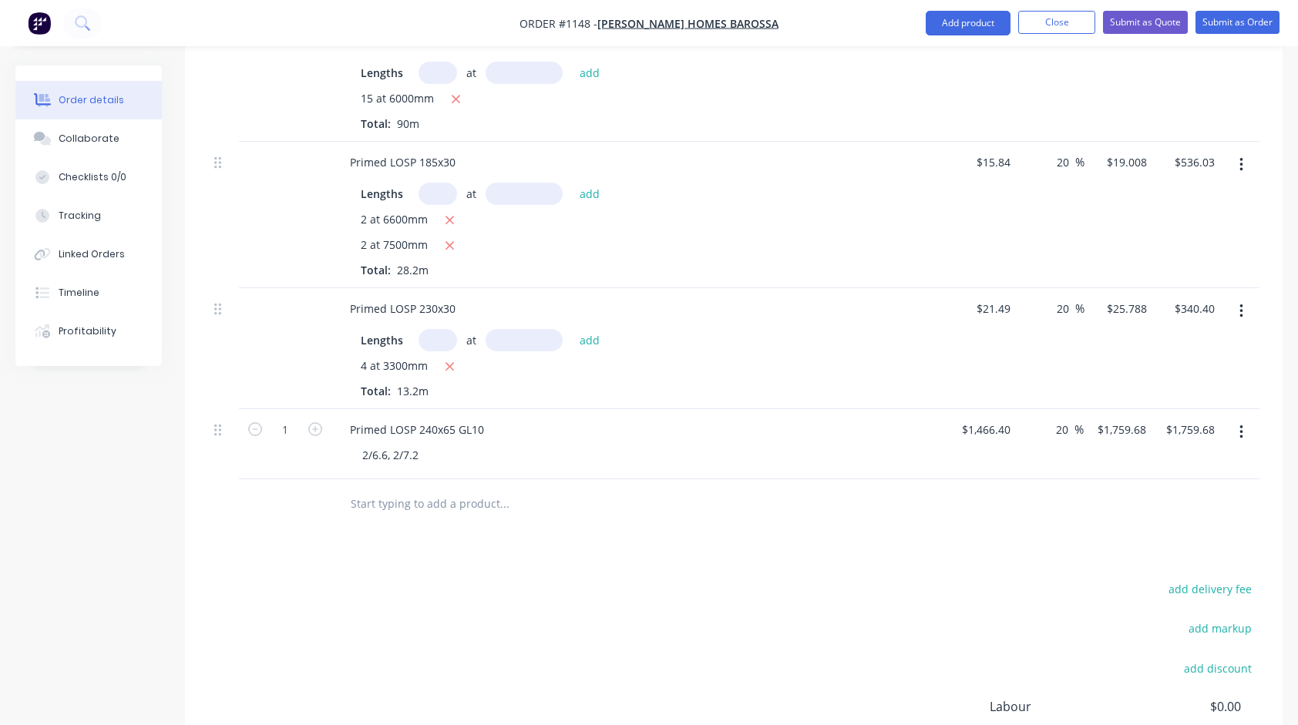
scroll to position [848, 0]
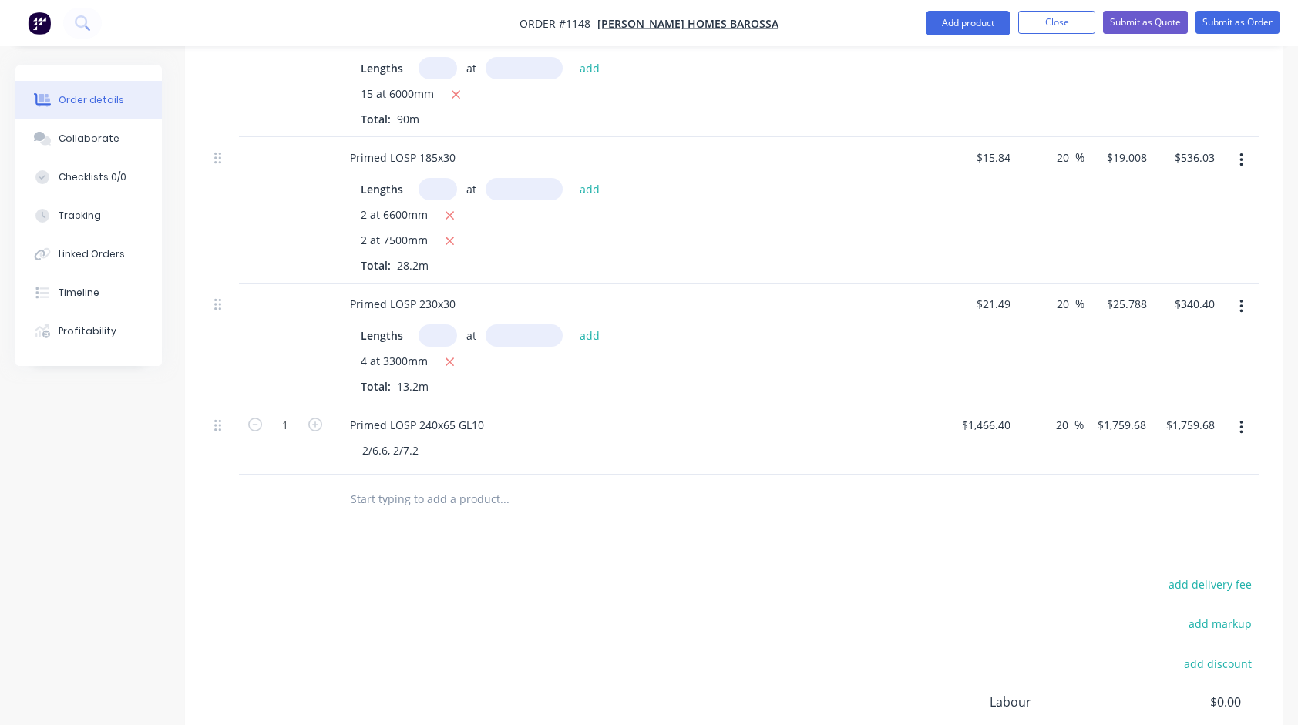
click at [487, 500] on input "text" at bounding box center [504, 499] width 308 height 31
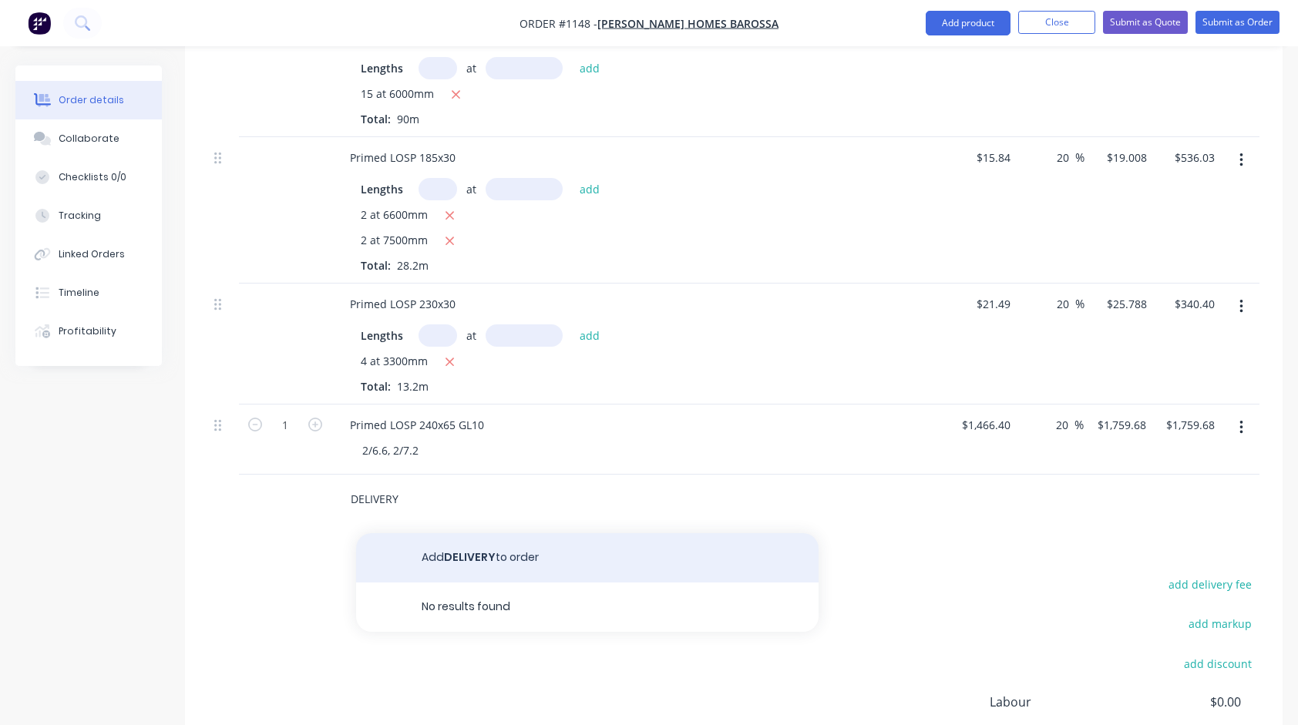
type input "DELIVERY"
click at [459, 557] on button "Add DELIVERY to order" at bounding box center [587, 557] width 463 height 49
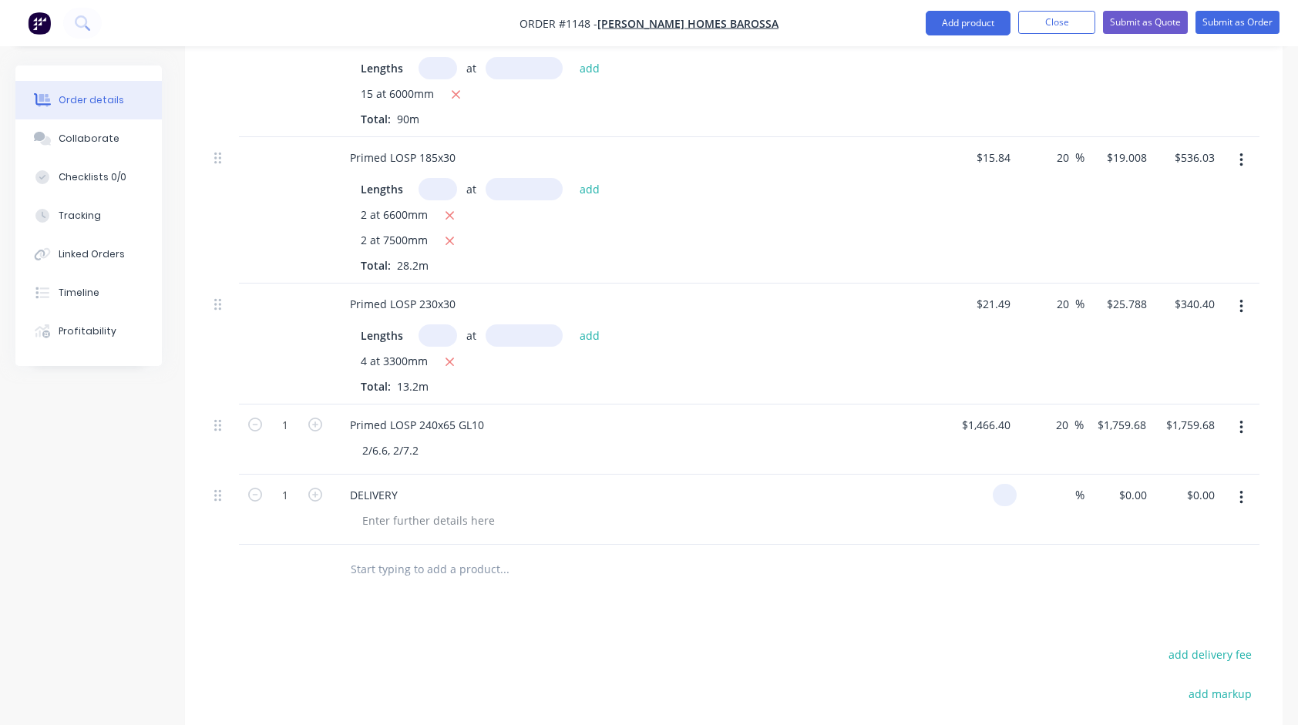
click at [993, 491] on div at bounding box center [1005, 495] width 24 height 22
type input "$300.00"
click at [1085, 569] on div at bounding box center [734, 570] width 1052 height 50
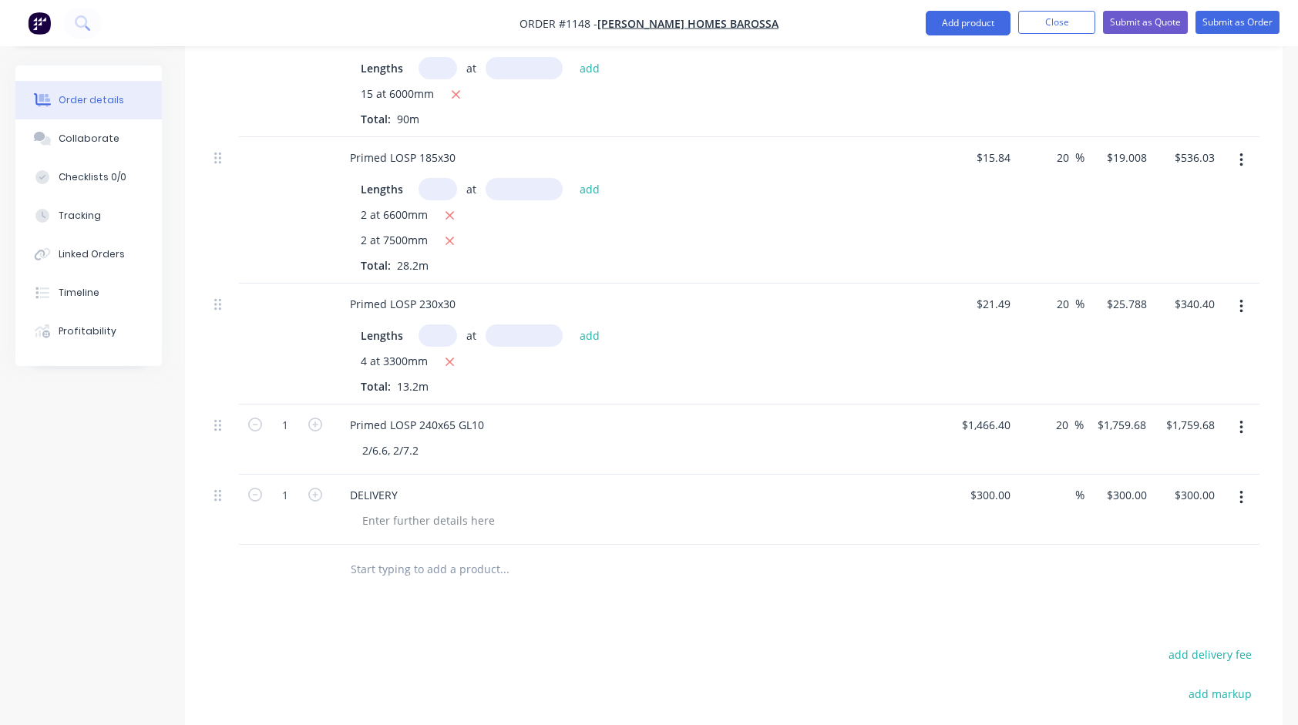
click at [1084, 584] on div at bounding box center [734, 570] width 1052 height 50
click at [978, 491] on div "300 $300.00" at bounding box center [982, 510] width 69 height 70
type input "$300.00"
click at [1035, 637] on div "Products Show / Hide columns Add product Qty Cost Markup Price Total Primed LOS…" at bounding box center [734, 266] width 1098 height 1398
click at [1066, 497] on input at bounding box center [1067, 495] width 18 height 22
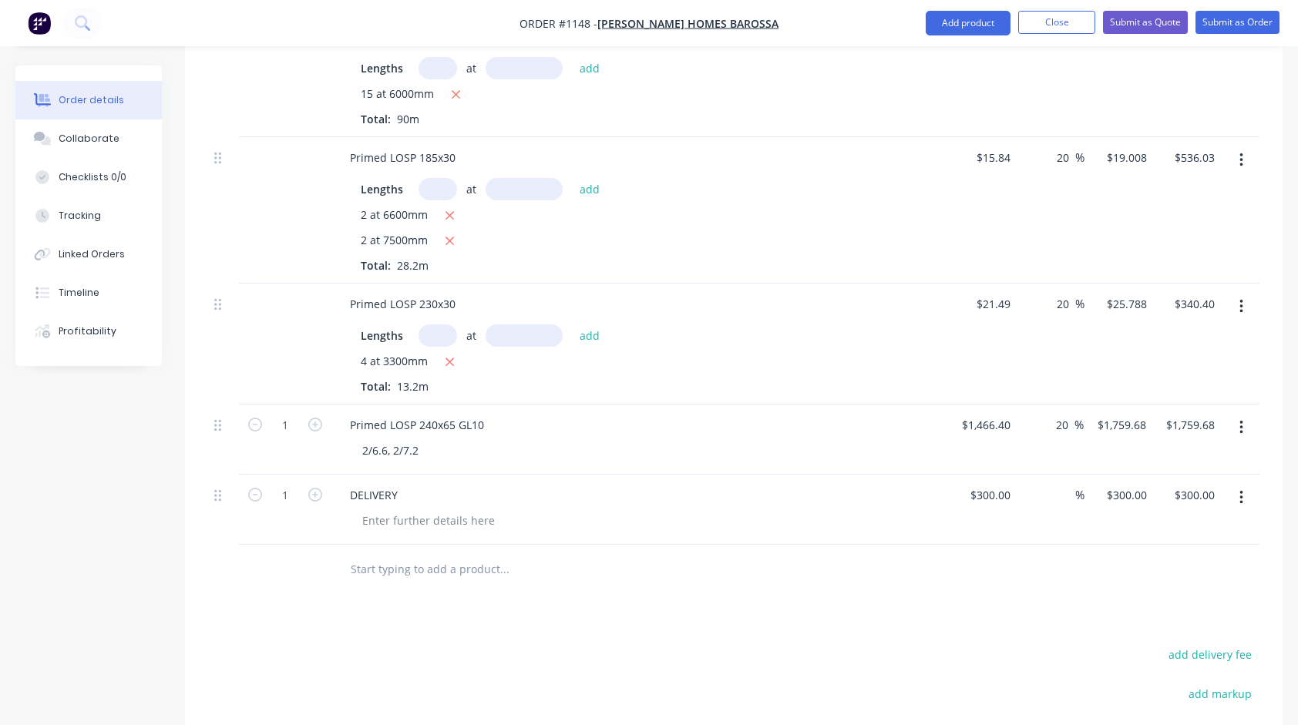
click at [1052, 591] on div at bounding box center [734, 570] width 1052 height 50
click at [1066, 498] on input at bounding box center [1067, 495] width 18 height 22
type input "10"
type input "$330.00"
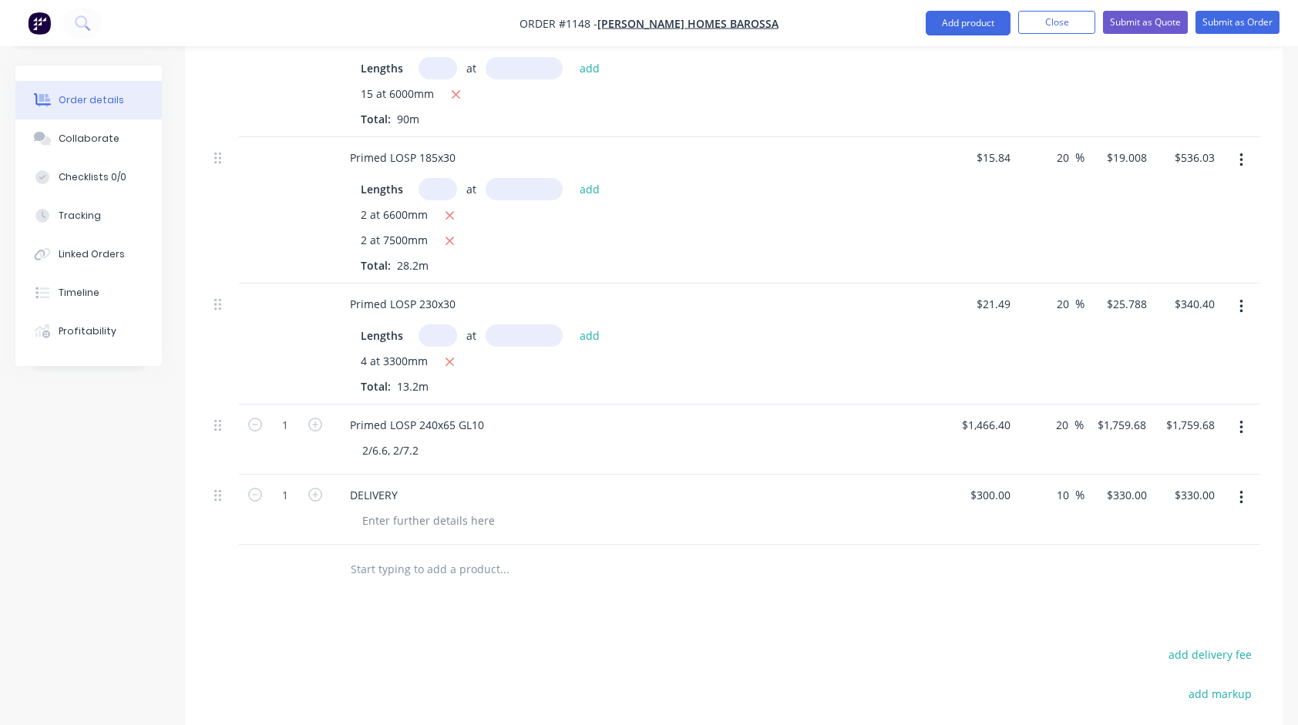
click at [1078, 554] on div at bounding box center [734, 570] width 1052 height 50
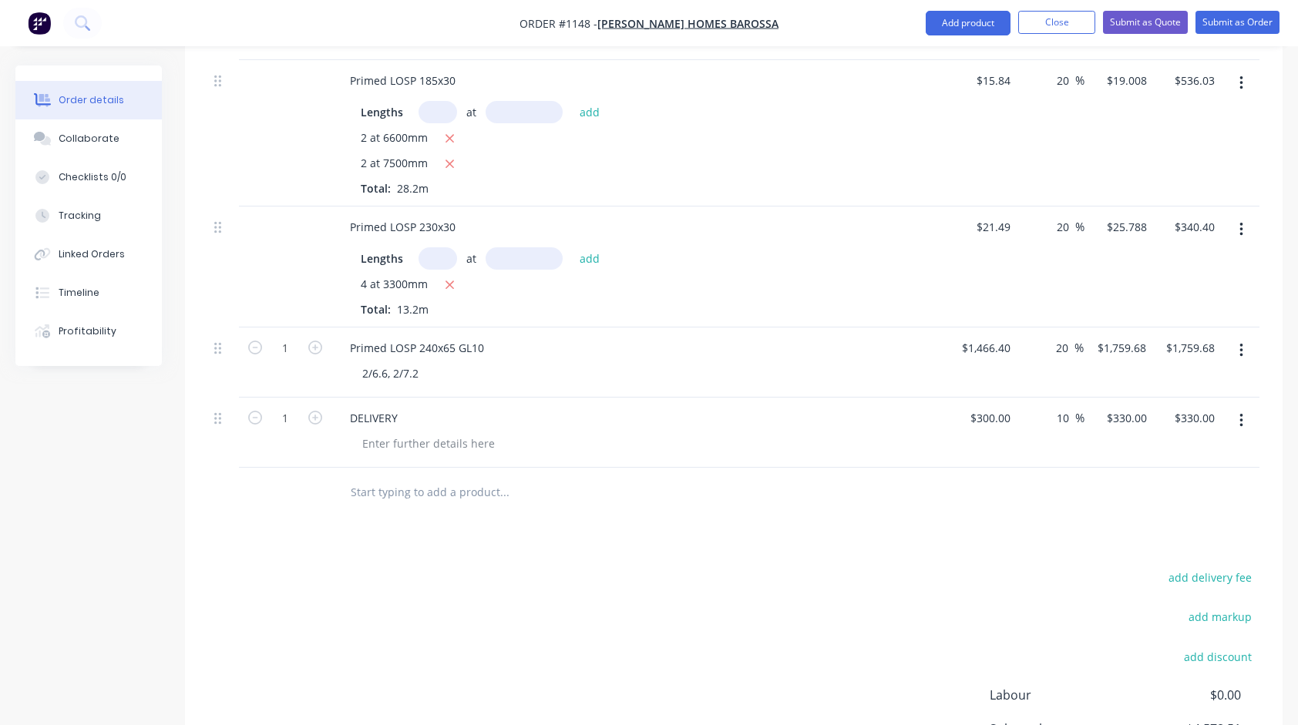
click at [467, 483] on input "text" at bounding box center [504, 492] width 308 height 31
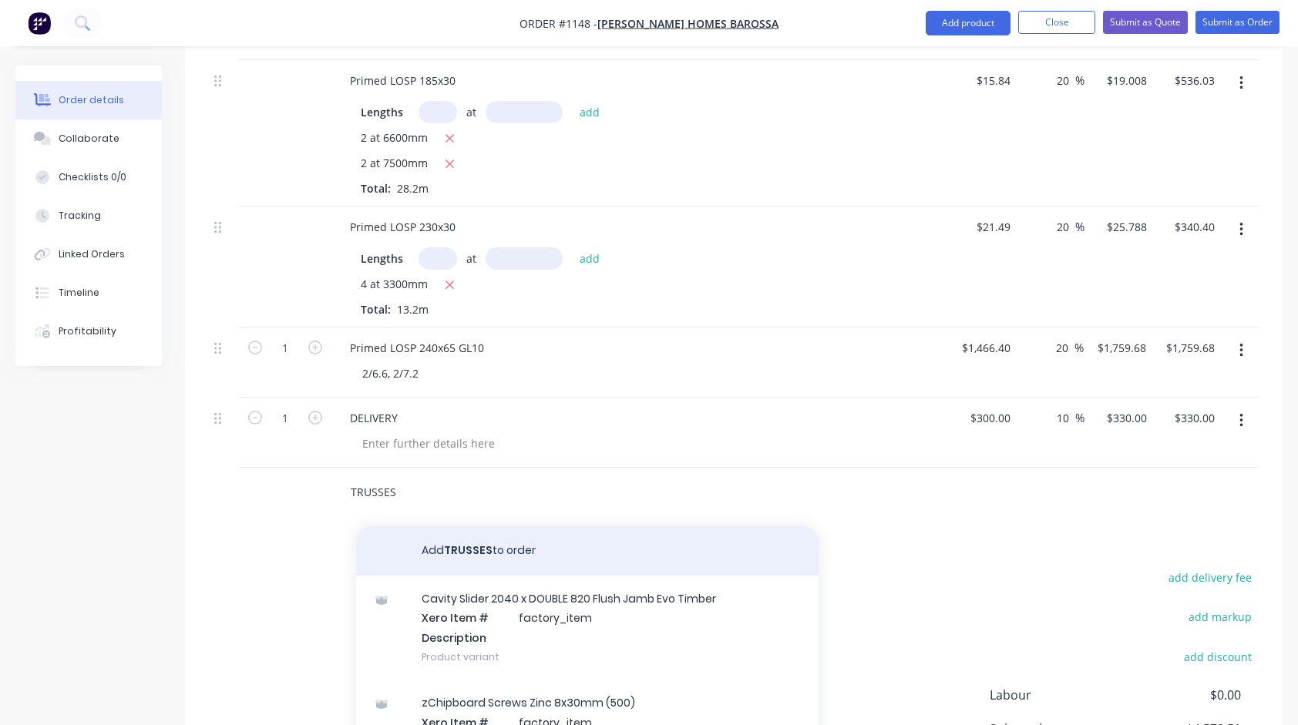
type input "TRUSSES"
click at [514, 540] on button "Add TRUSSES to order" at bounding box center [587, 551] width 463 height 49
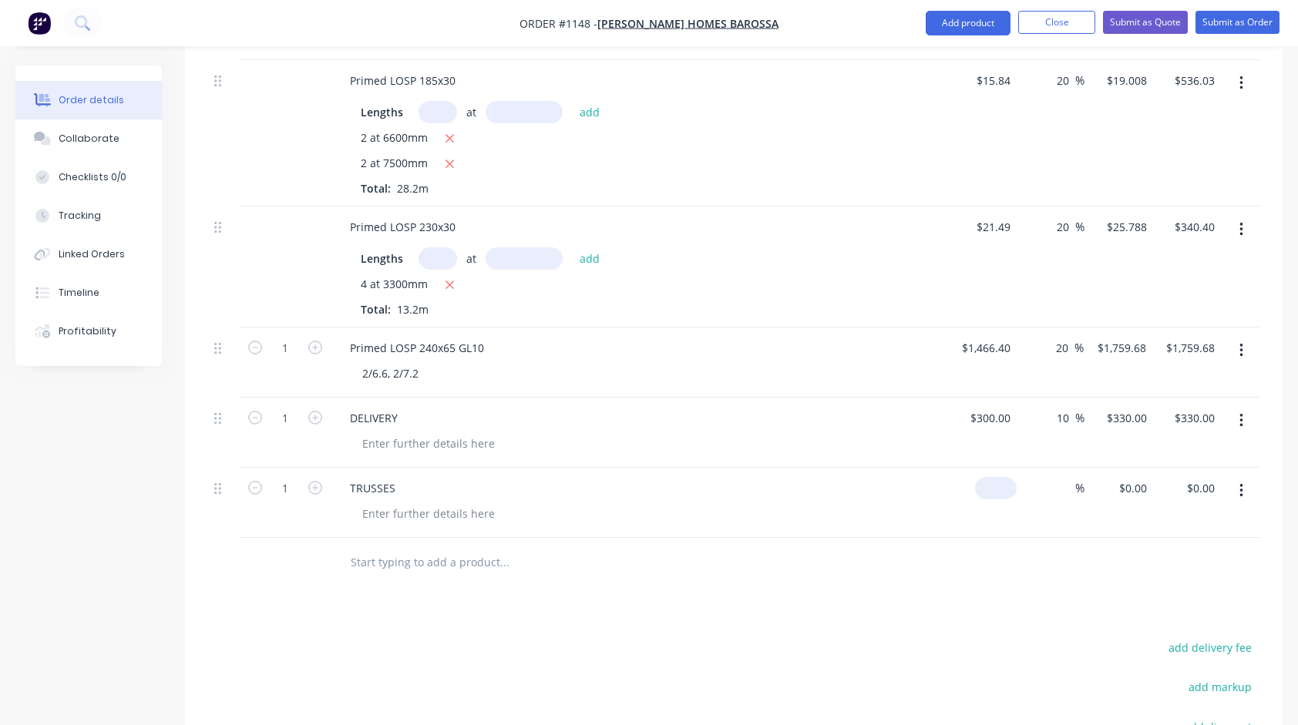
click at [998, 483] on div "$0.00" at bounding box center [996, 488] width 42 height 22
type input "$1,220.20"
click at [1001, 587] on div "Products Show / Hide columns Add product Qty Cost Markup Price Total Primed LOS…" at bounding box center [734, 224] width 1098 height 1469
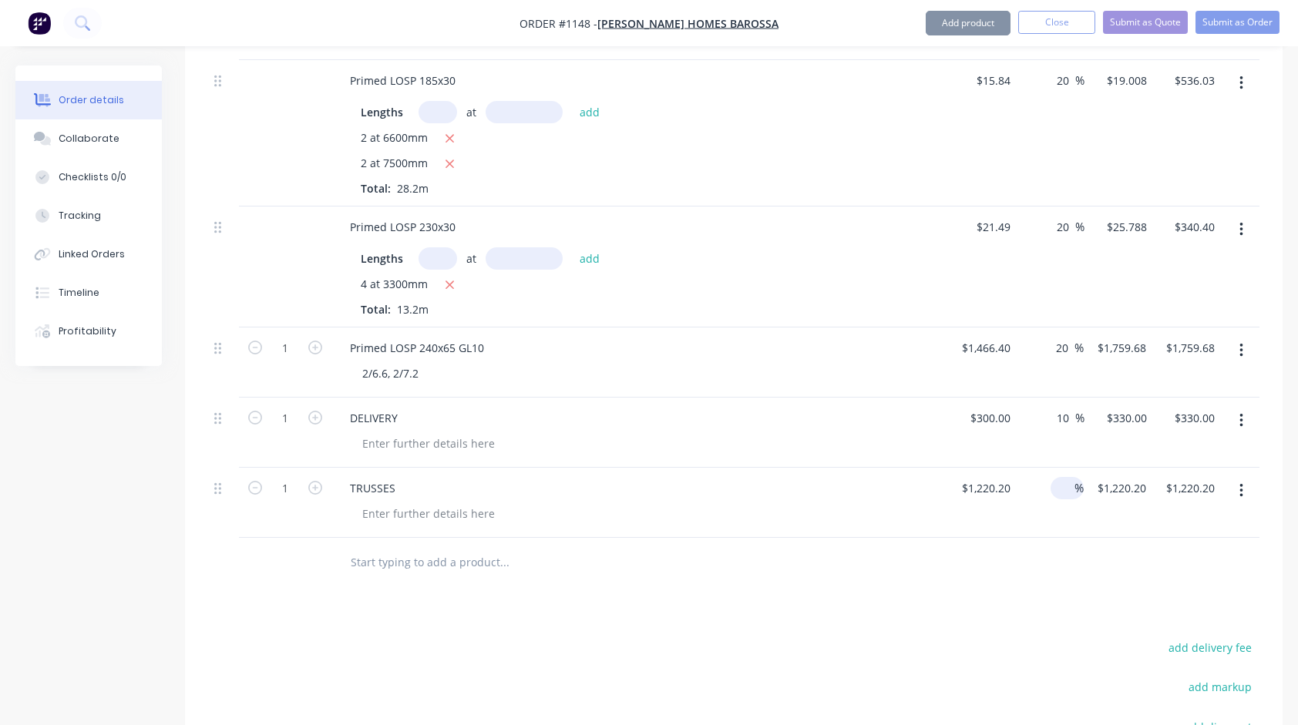
click at [1055, 481] on div "%" at bounding box center [1067, 488] width 33 height 22
type input "25"
type input "$1,525.25"
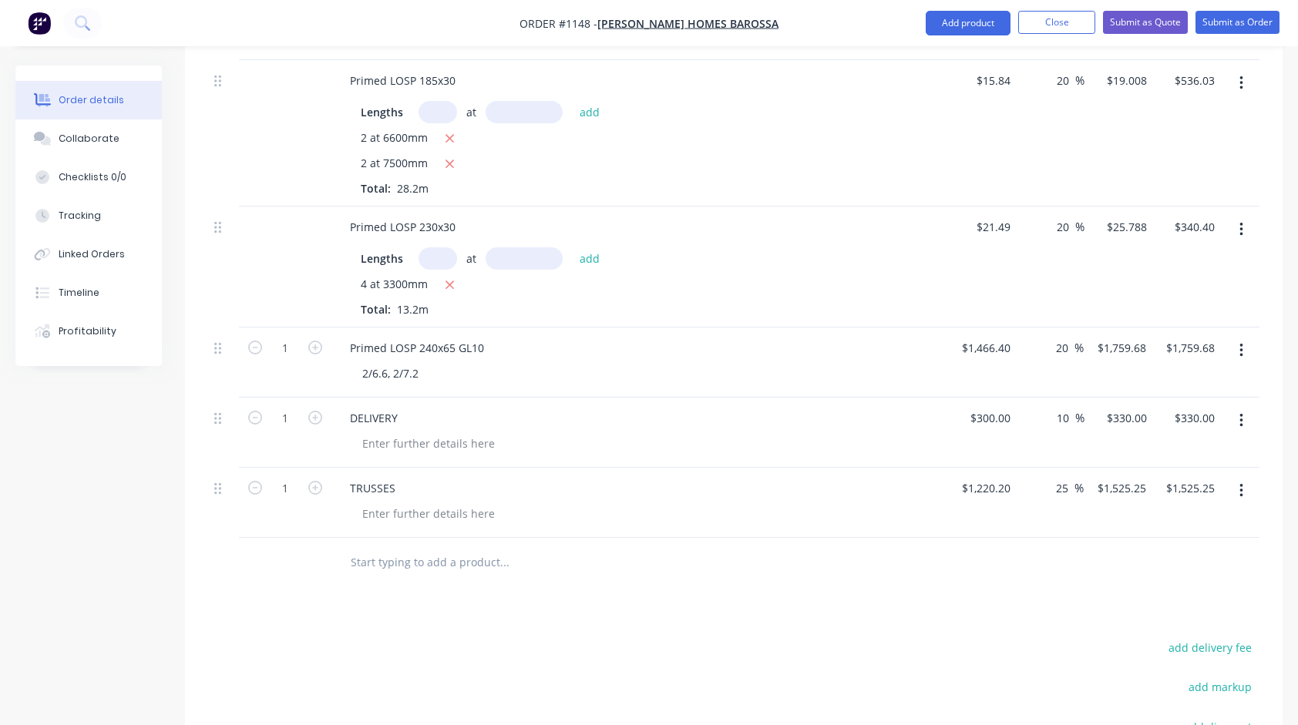
click at [882, 510] on div at bounding box center [646, 514] width 592 height 22
click at [771, 481] on div "TRUSSES" at bounding box center [640, 488] width 604 height 22
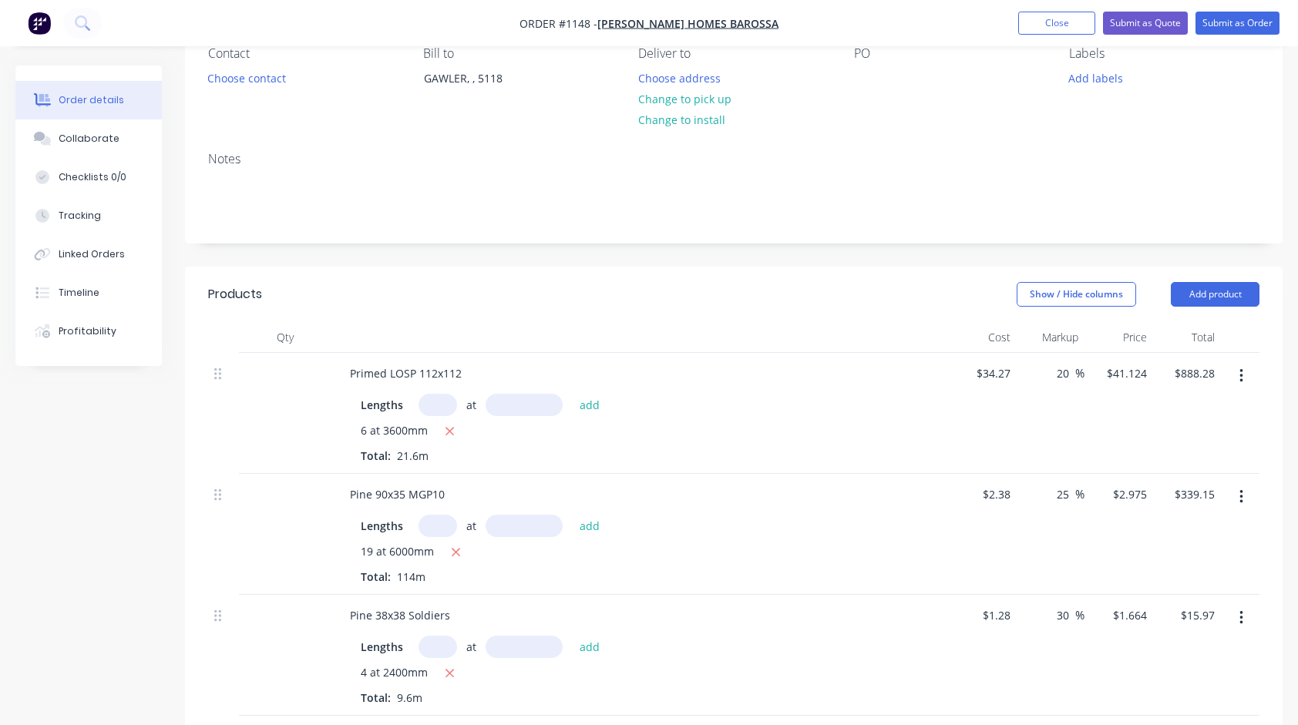
scroll to position [0, 0]
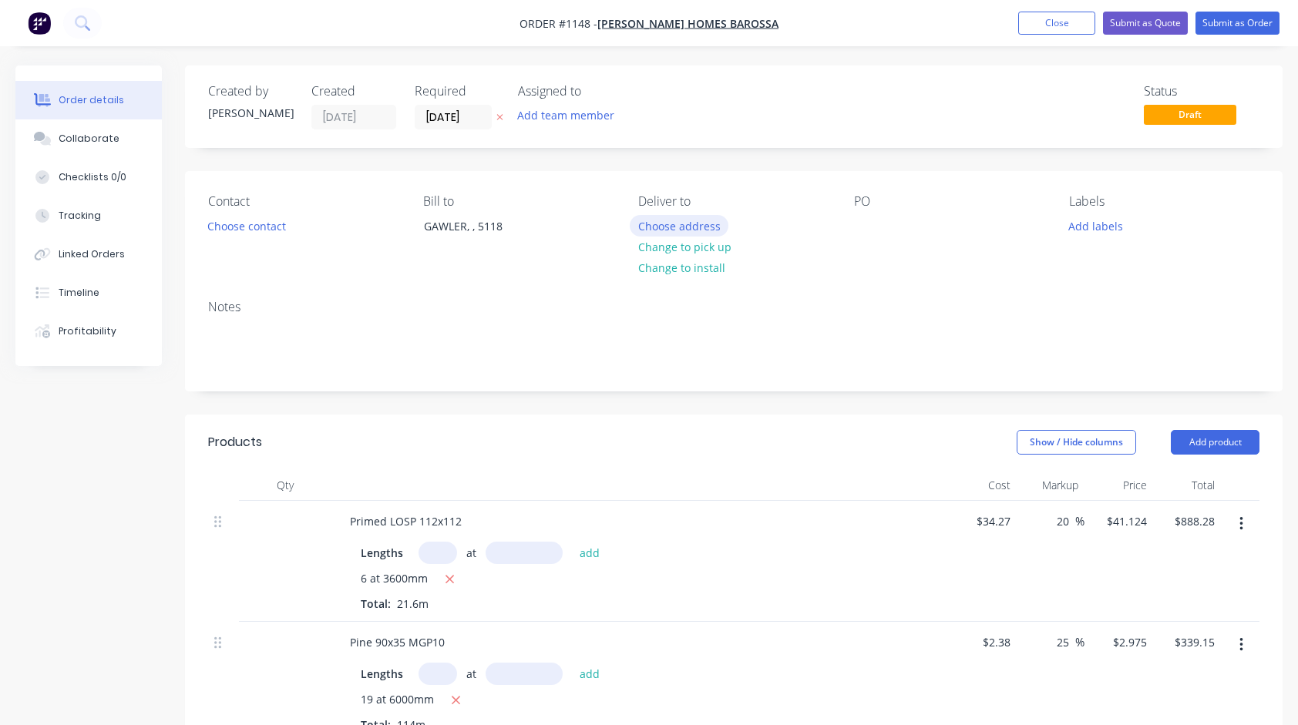
click at [698, 220] on button "Choose address" at bounding box center [679, 225] width 99 height 21
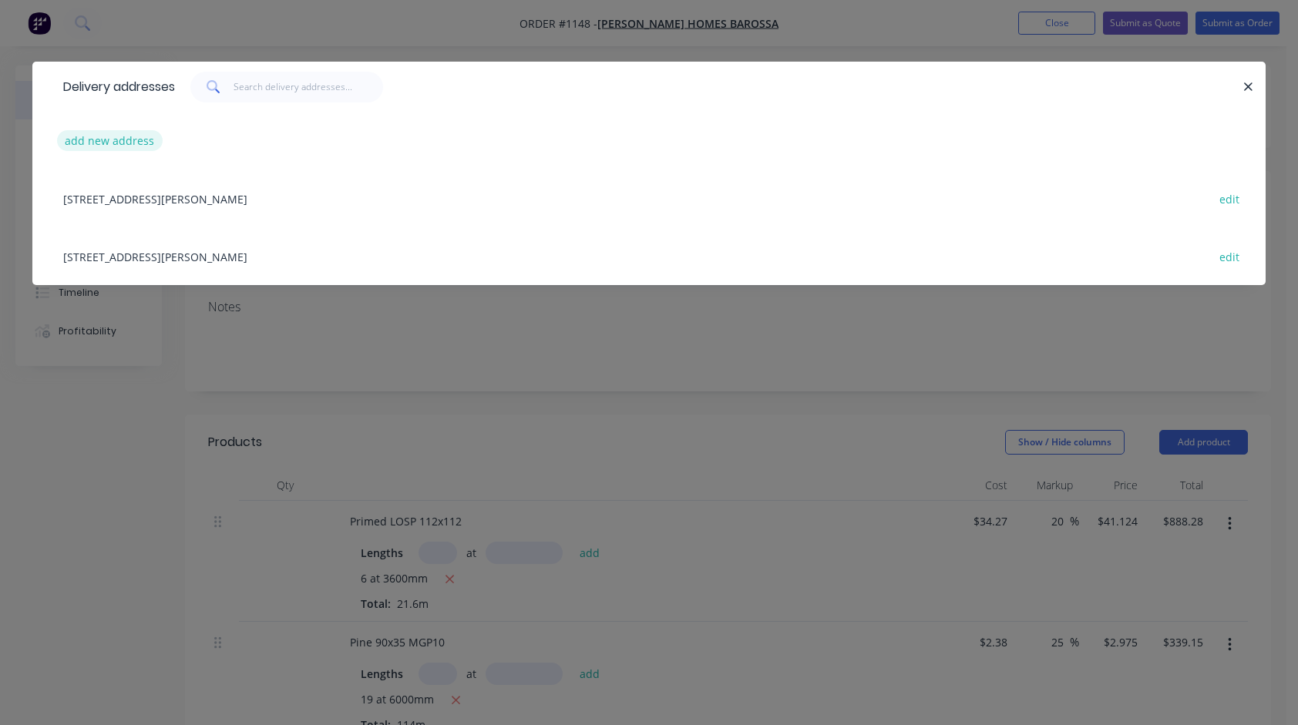
click at [97, 140] on button "add new address" at bounding box center [110, 140] width 106 height 21
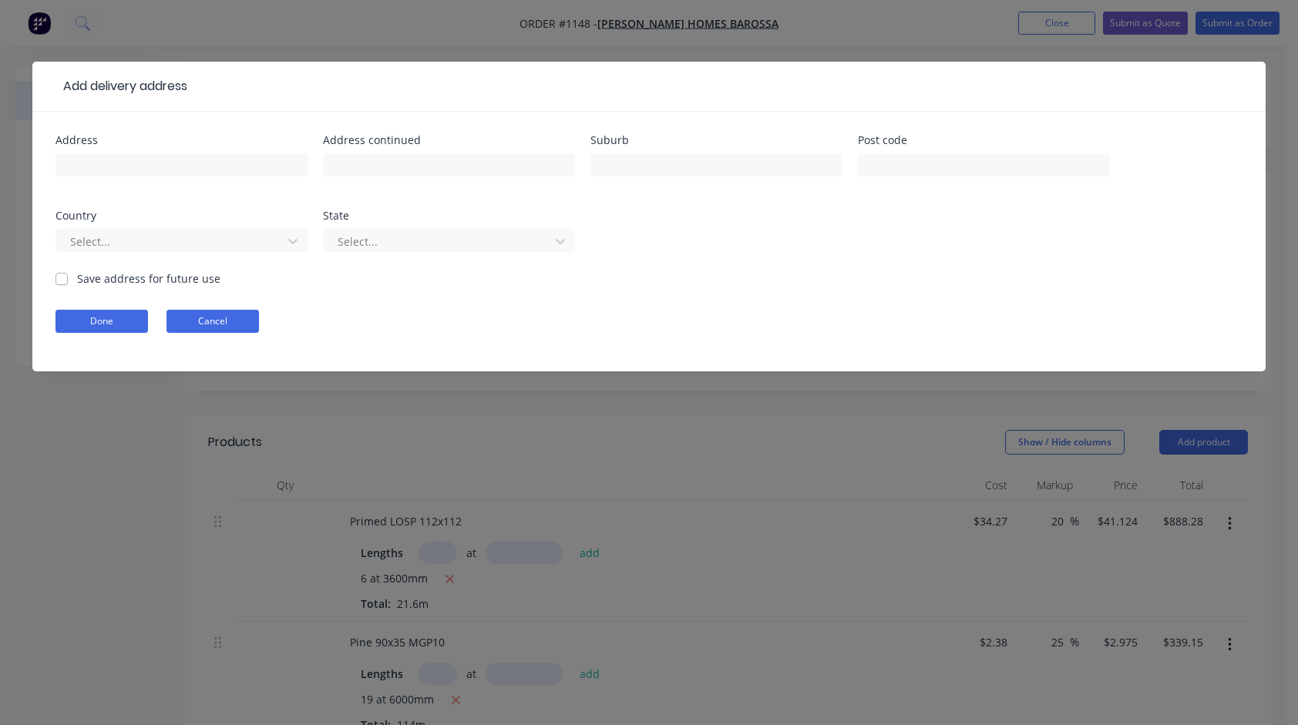
click at [217, 315] on button "Cancel" at bounding box center [213, 321] width 93 height 23
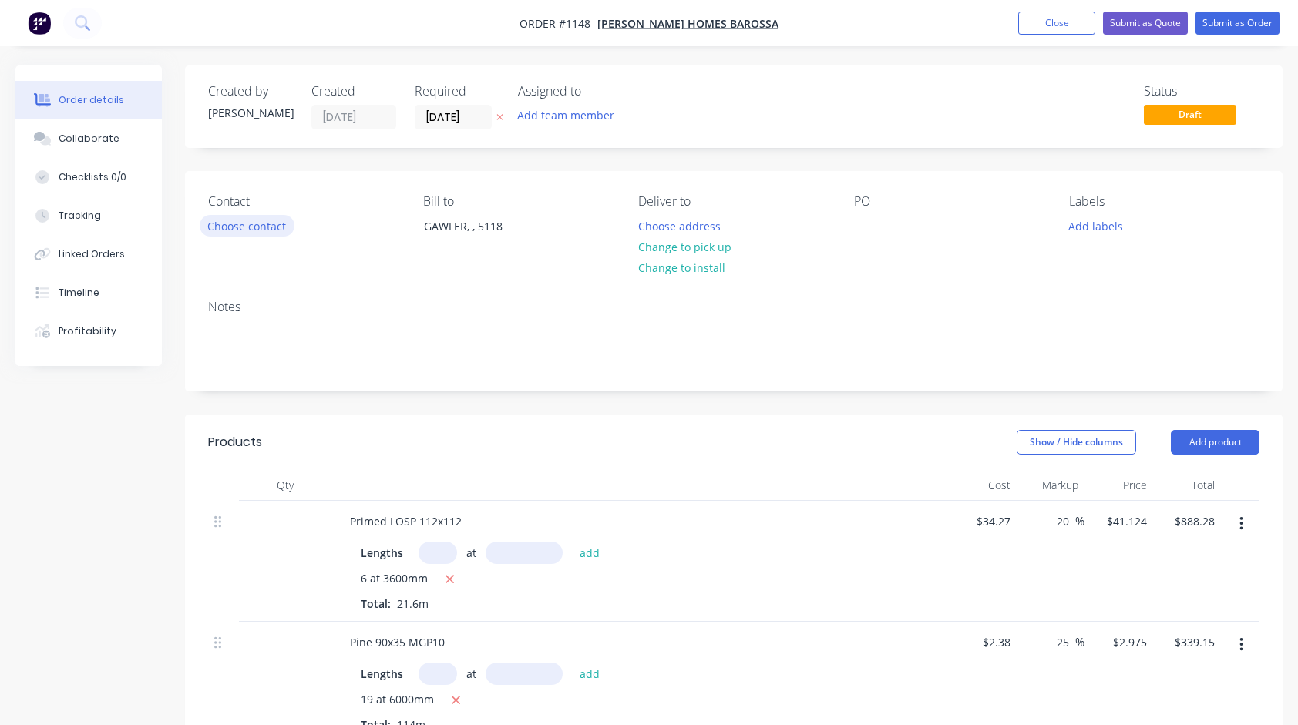
click at [232, 227] on button "Choose contact" at bounding box center [247, 225] width 95 height 21
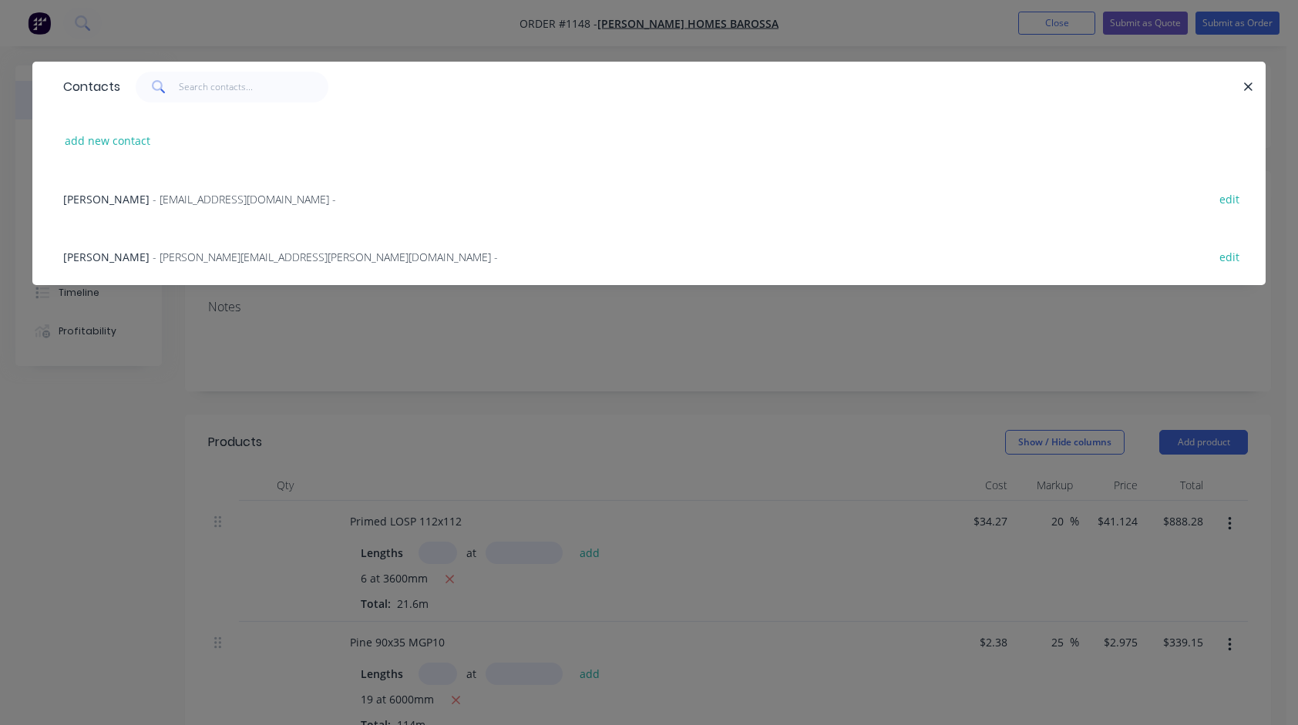
click at [236, 199] on span "- [EMAIL_ADDRESS][DOMAIN_NAME] -" at bounding box center [244, 199] width 183 height 15
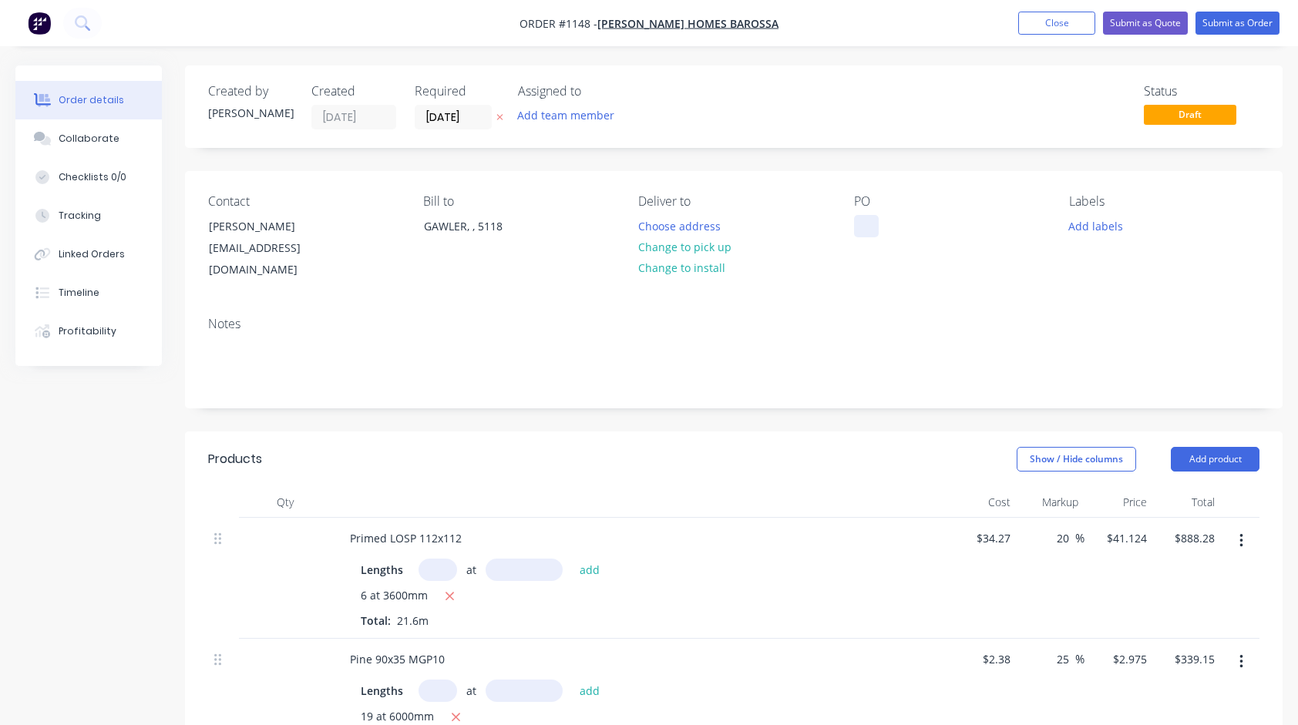
click at [862, 228] on div at bounding box center [866, 226] width 25 height 22
click at [885, 317] on div "Notes" at bounding box center [734, 324] width 1052 height 15
click at [698, 217] on button "Choose address" at bounding box center [679, 225] width 99 height 21
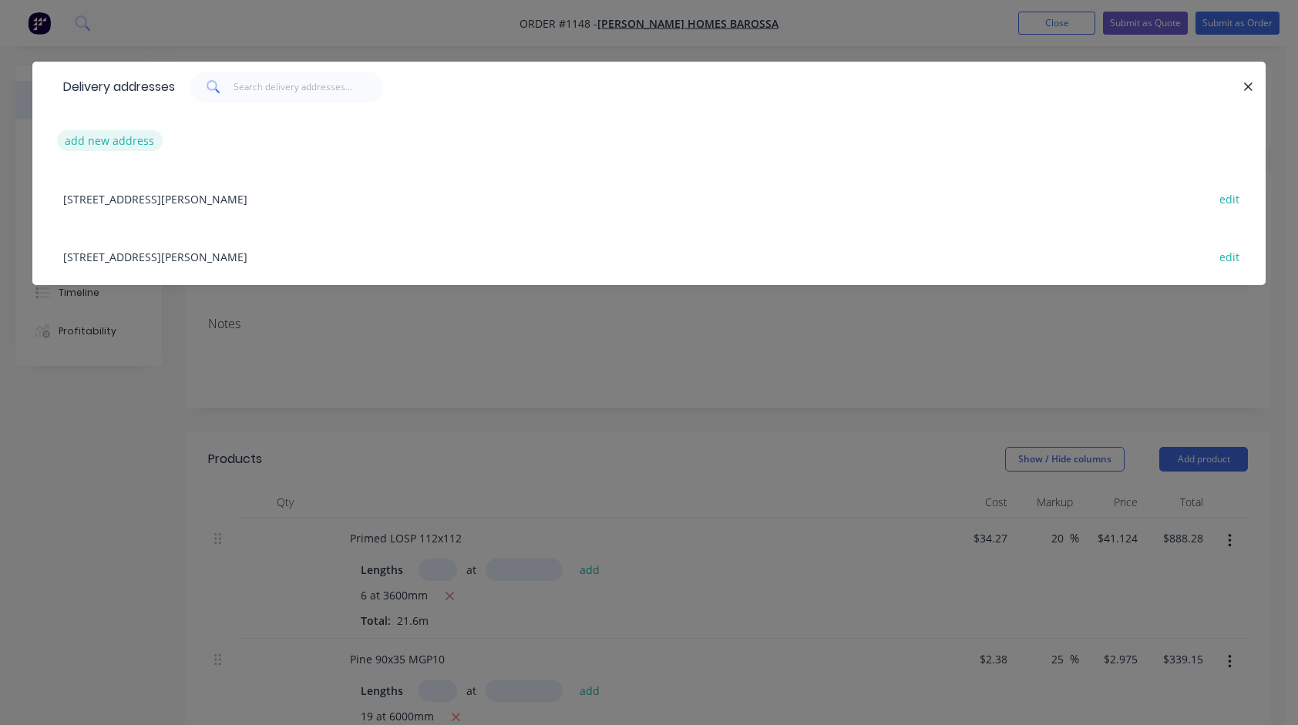
click at [109, 141] on button "add new address" at bounding box center [110, 140] width 106 height 21
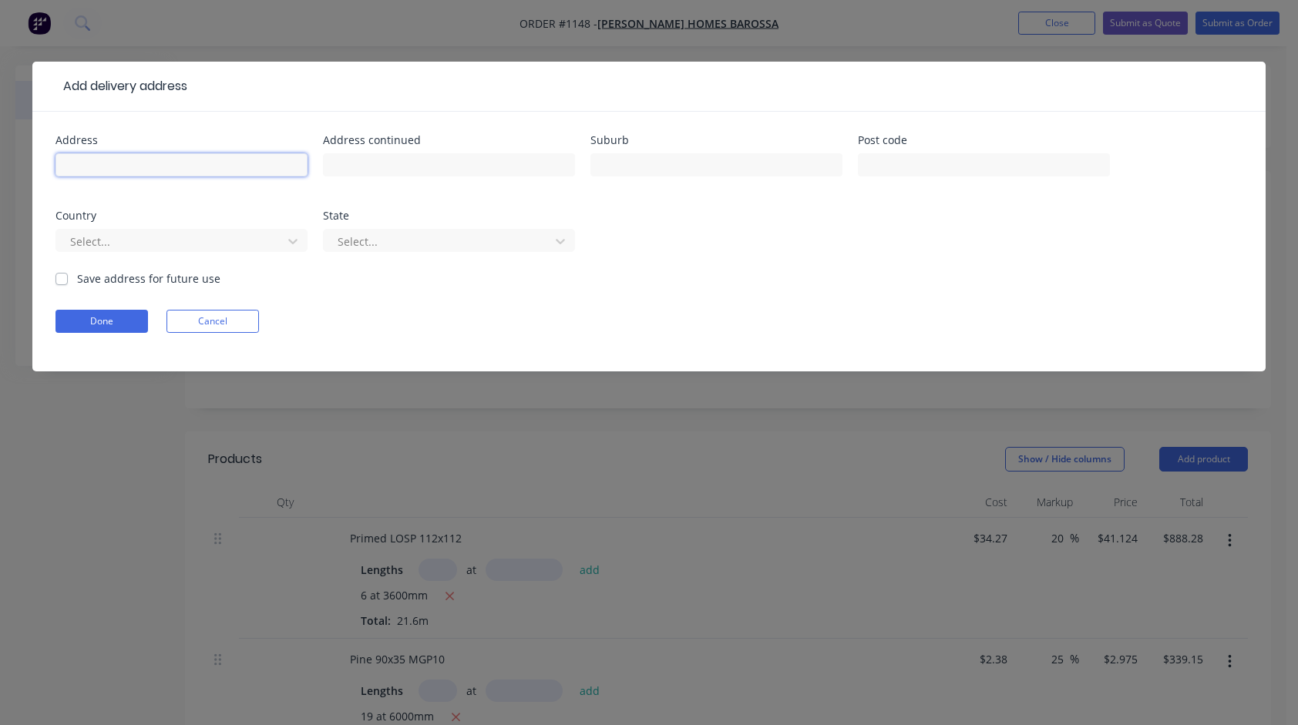
click at [116, 161] on input "text" at bounding box center [182, 164] width 252 height 23
type input "[STREET_ADDRESS][PERSON_NAME]"
click at [665, 160] on input "text" at bounding box center [717, 164] width 252 height 23
type input "Gawler"
click at [722, 242] on div "Address [STREET_ADDRESS][PERSON_NAME] Address continued Suburb Gawler Post code…" at bounding box center [649, 203] width 1187 height 136
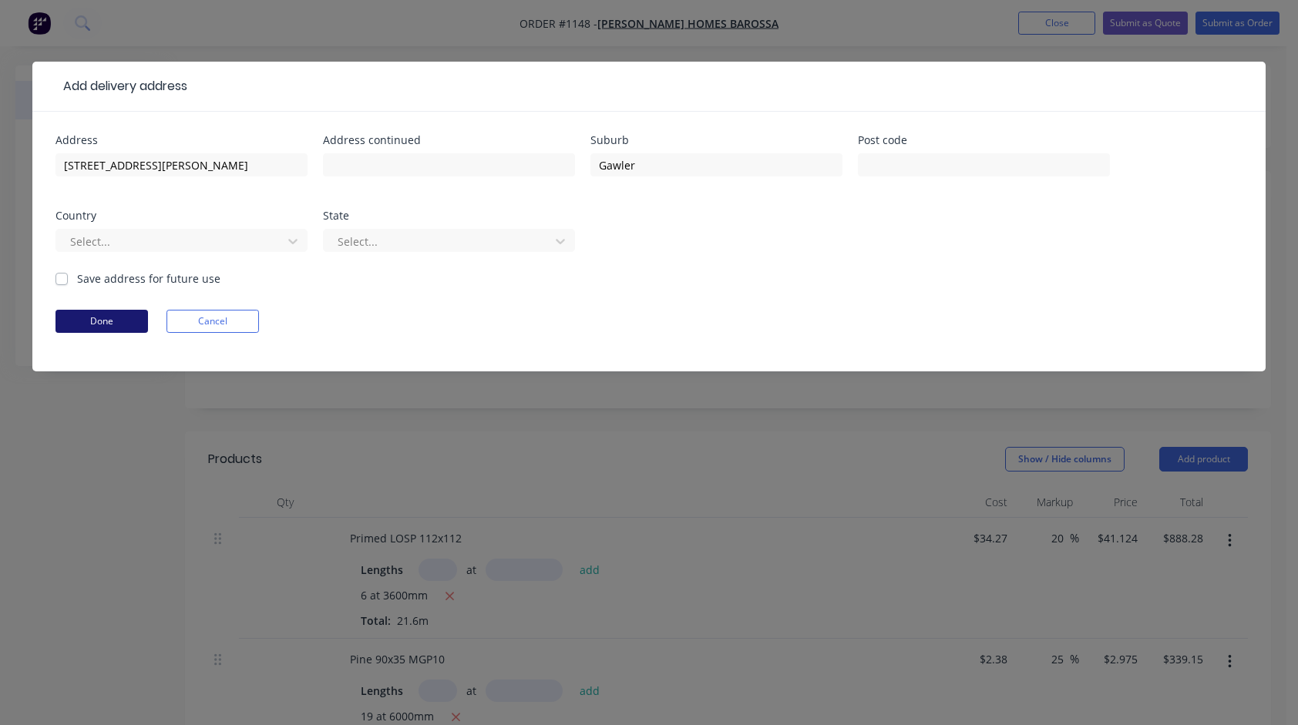
click at [104, 317] on button "Done" at bounding box center [102, 321] width 93 height 23
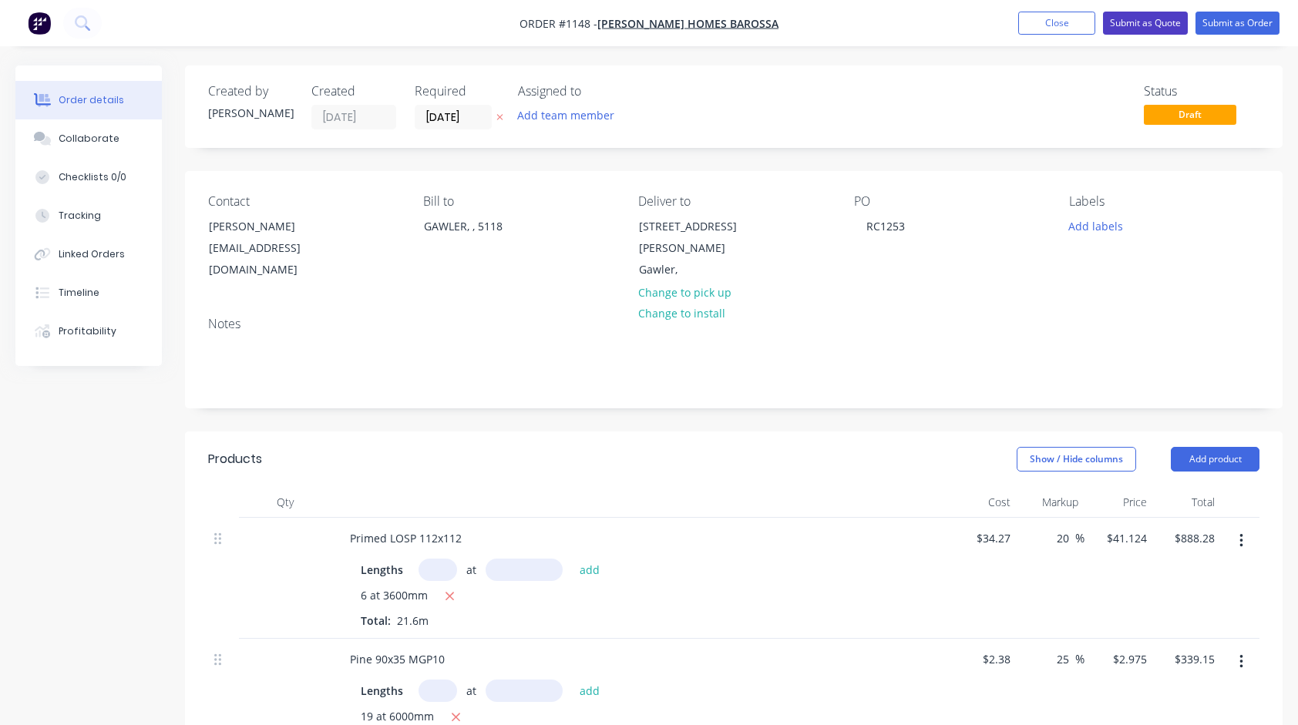
click at [1145, 25] on button "Submit as Quote" at bounding box center [1145, 23] width 85 height 23
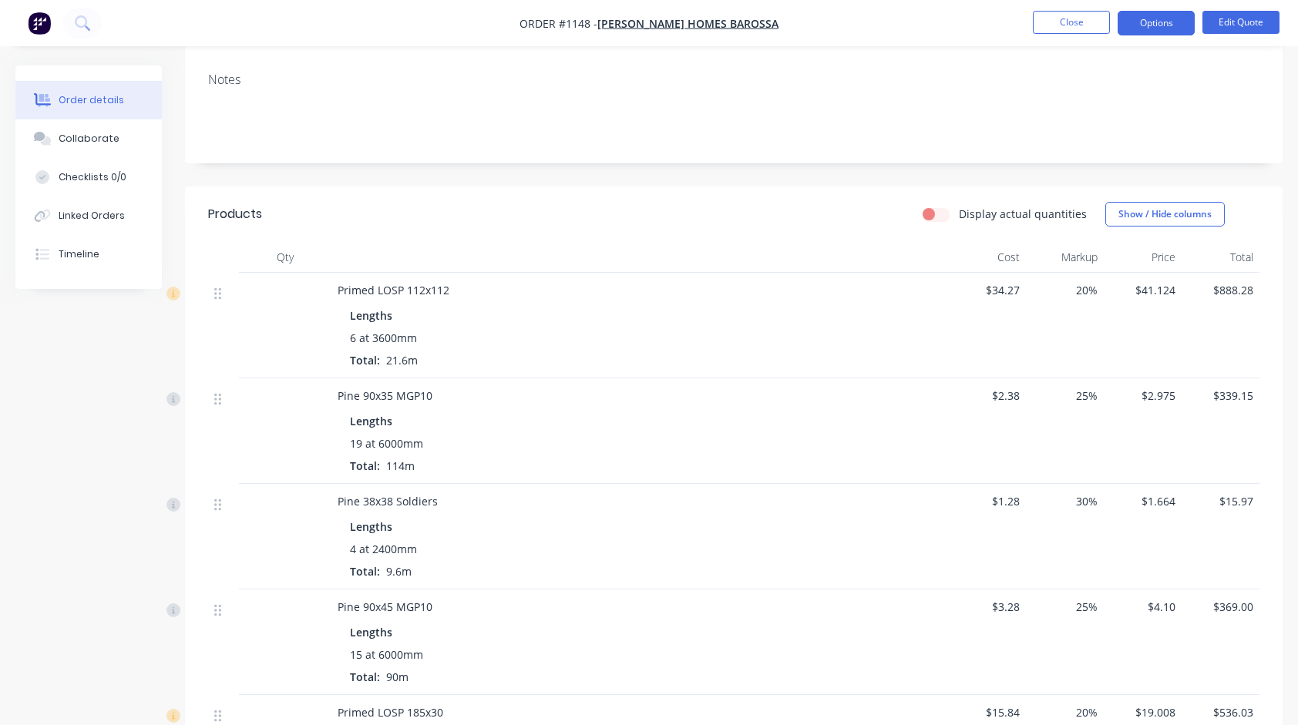
scroll to position [231, 0]
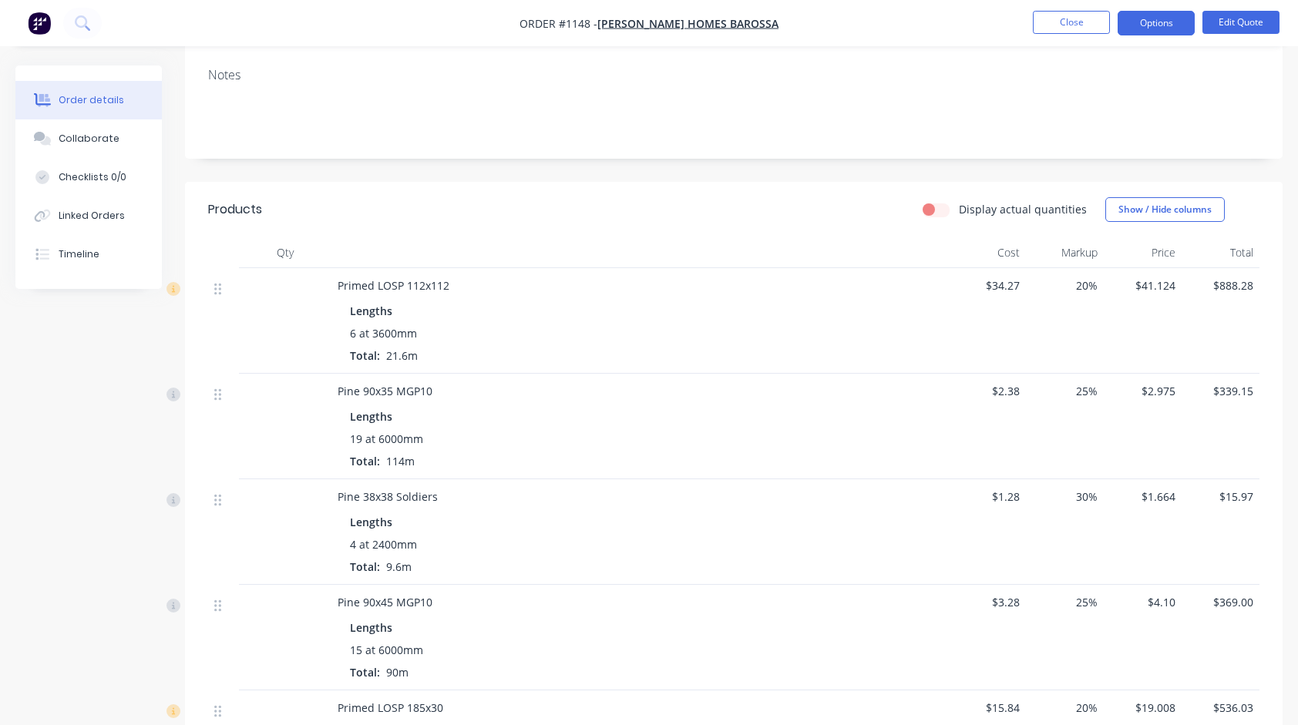
click at [959, 207] on label "Display actual quantities" at bounding box center [1023, 209] width 128 height 16
click at [935, 207] on input "Display actual quantities" at bounding box center [929, 208] width 12 height 15
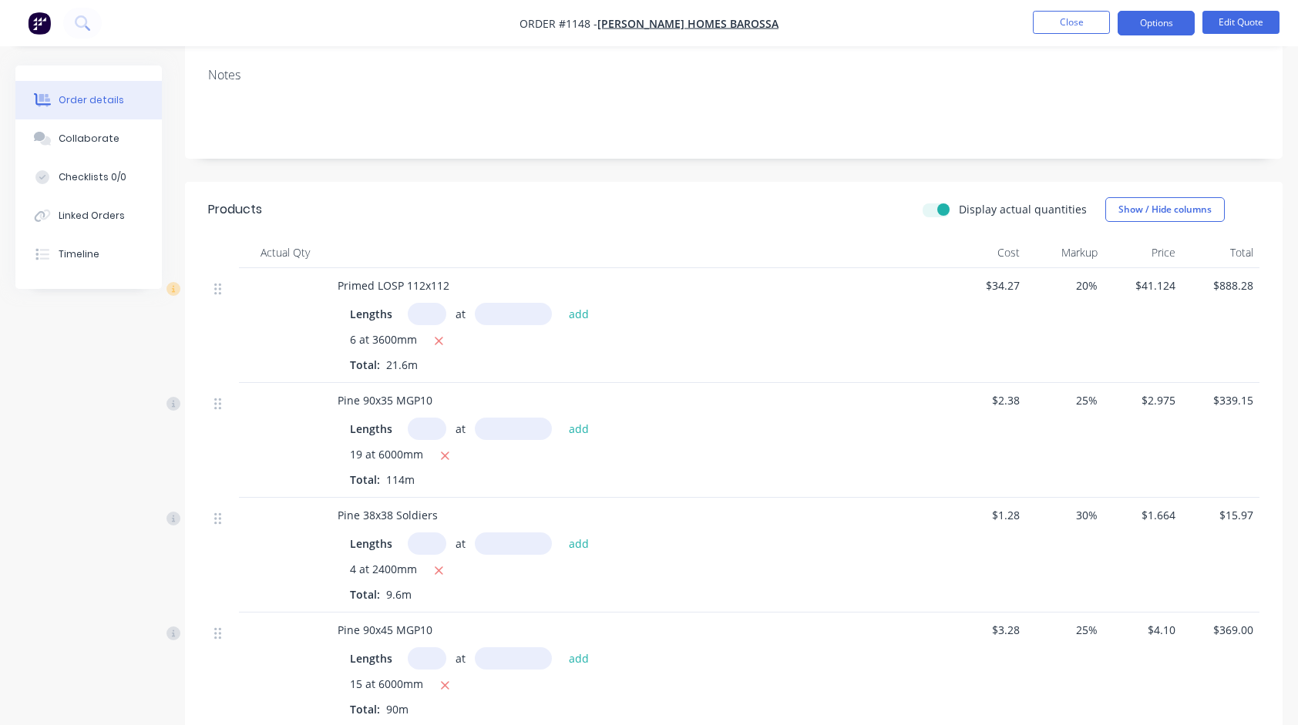
click at [959, 211] on label "Display actual quantities" at bounding box center [1023, 209] width 128 height 16
click at [935, 211] on input "Display actual quantities" at bounding box center [929, 208] width 12 height 15
checkbox input "false"
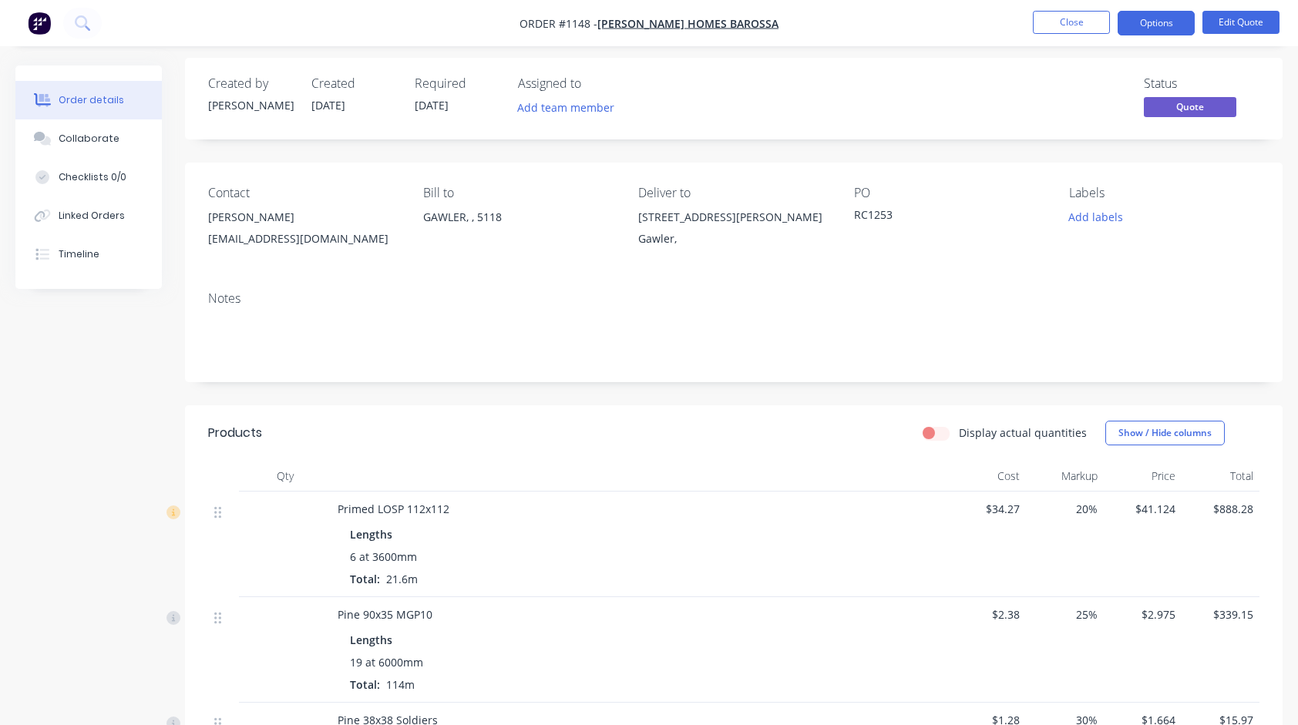
scroll to position [0, 0]
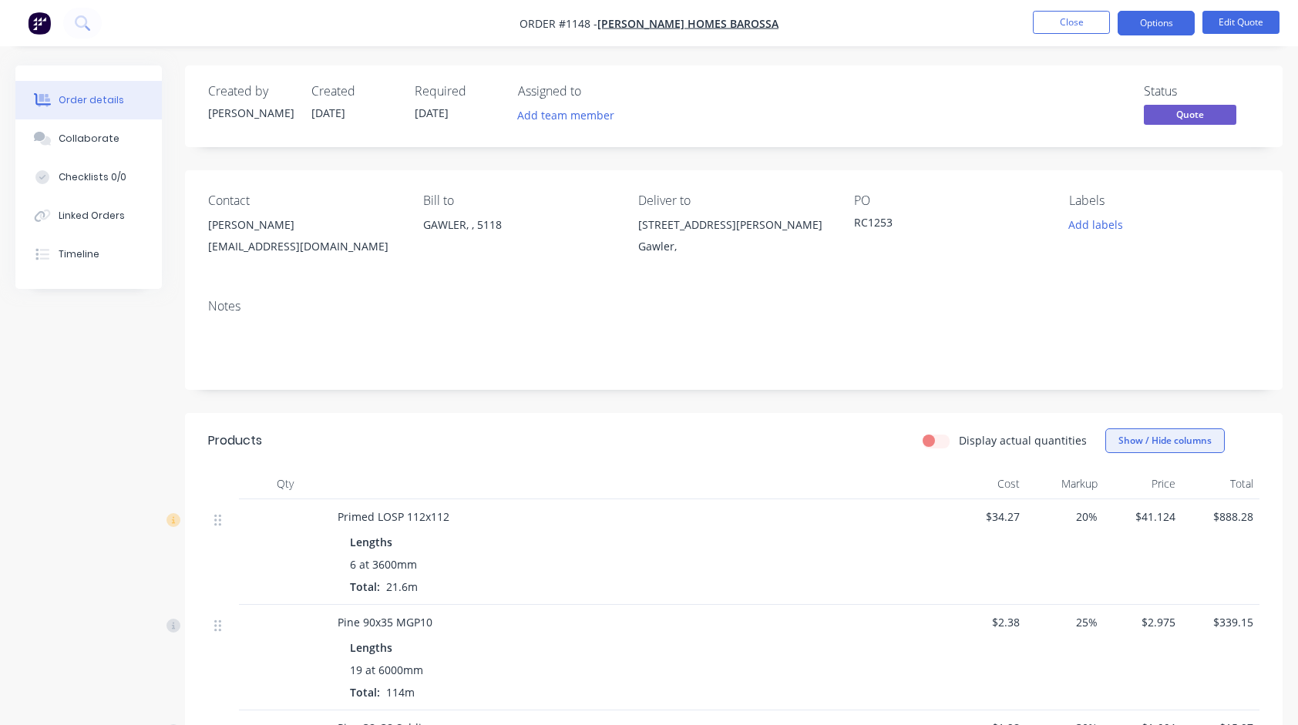
click at [1159, 434] on button "Show / Hide columns" at bounding box center [1164, 441] width 119 height 25
click at [1132, 512] on span at bounding box center [1130, 512] width 13 height 13
click at [1112, 506] on input "Markup" at bounding box center [1112, 506] width 0 height 0
click at [1133, 493] on span at bounding box center [1130, 491] width 13 height 13
click at [1112, 485] on input "Cost" at bounding box center [1112, 485] width 0 height 0
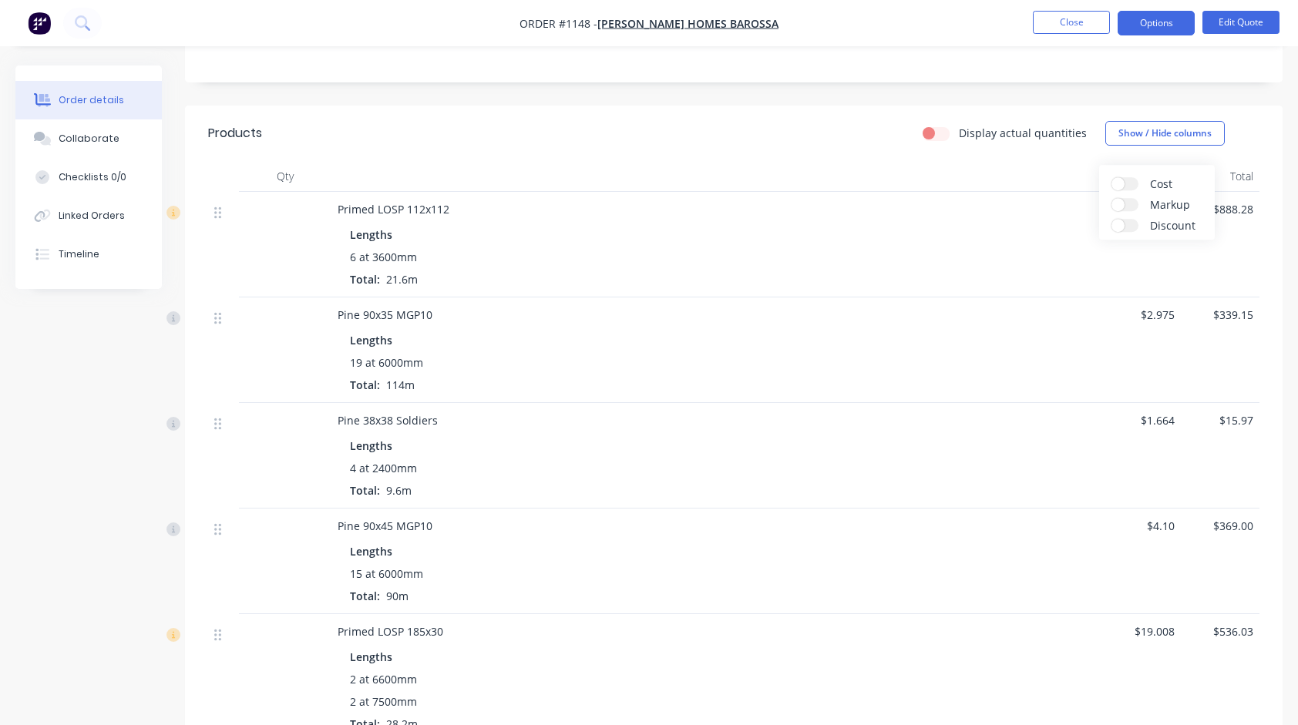
scroll to position [308, 0]
click at [1039, 465] on div "4 at 2400mm" at bounding box center [717, 467] width 734 height 16
click at [1159, 131] on button "Show / Hide columns" at bounding box center [1164, 132] width 119 height 25
click at [1121, 182] on span at bounding box center [1118, 183] width 13 height 13
click at [1112, 177] on input "Cost" at bounding box center [1112, 177] width 0 height 0
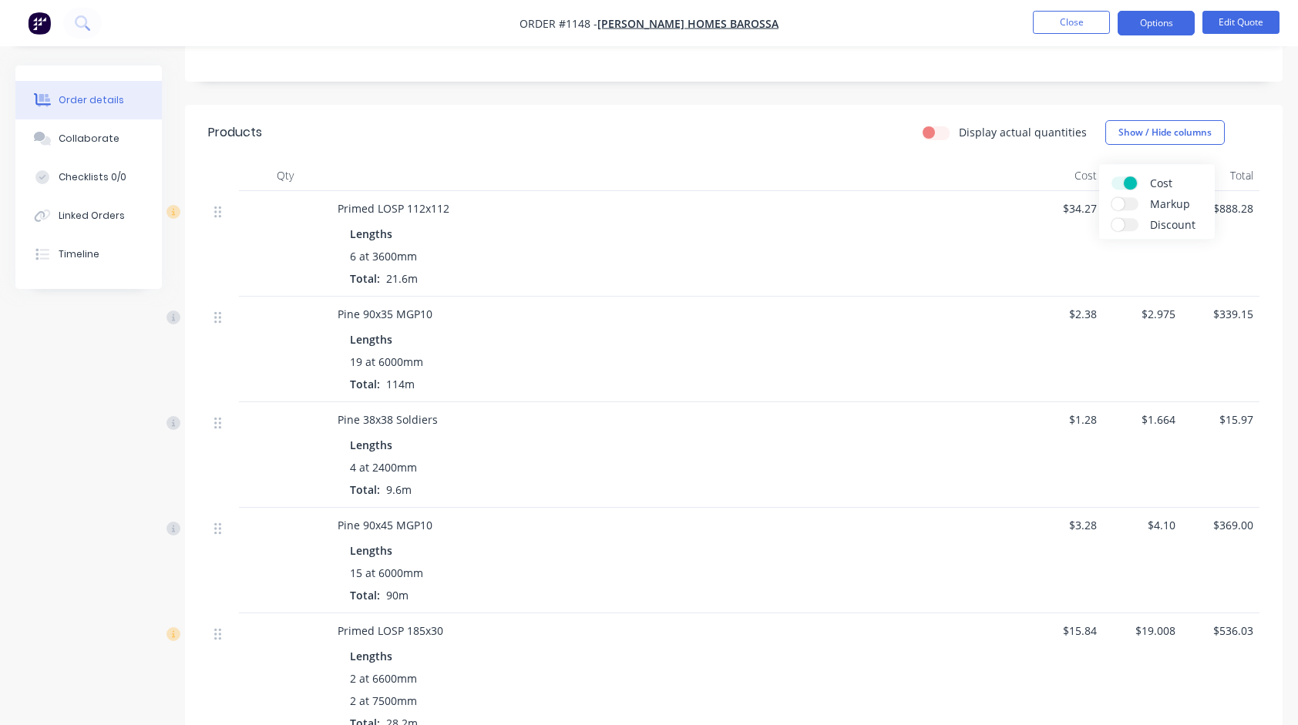
click at [1122, 205] on span at bounding box center [1118, 203] width 13 height 13
click at [1112, 197] on input "Markup" at bounding box center [1112, 197] width 0 height 0
click at [1124, 223] on span at bounding box center [1118, 224] width 13 height 13
click at [1112, 218] on input "Discount" at bounding box center [1112, 218] width 0 height 0
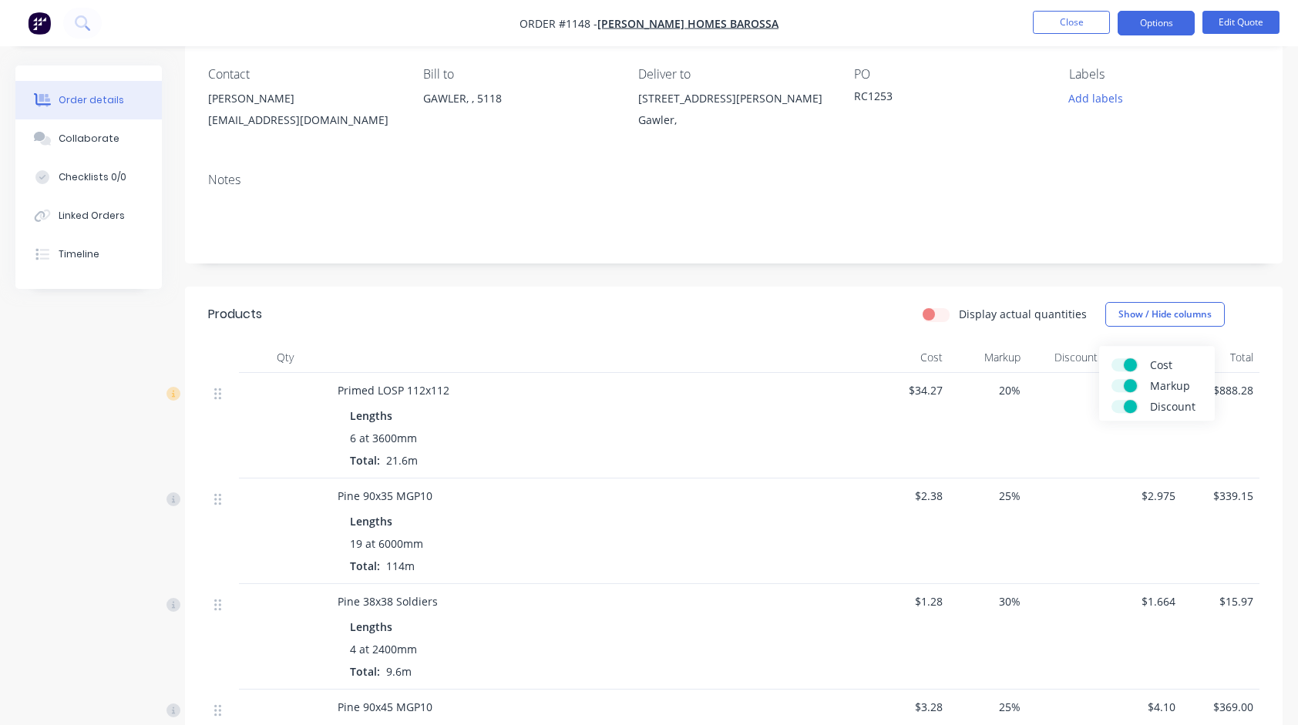
scroll to position [77, 0]
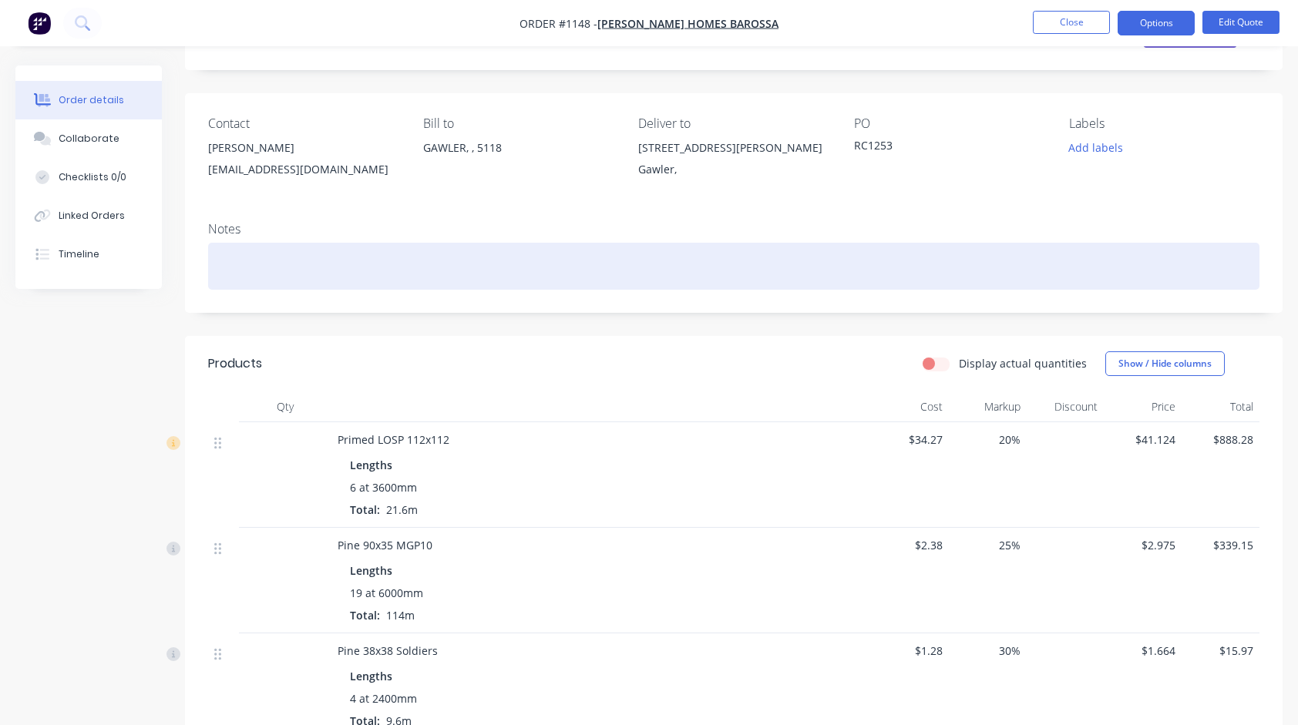
click at [1119, 248] on div at bounding box center [734, 266] width 1052 height 47
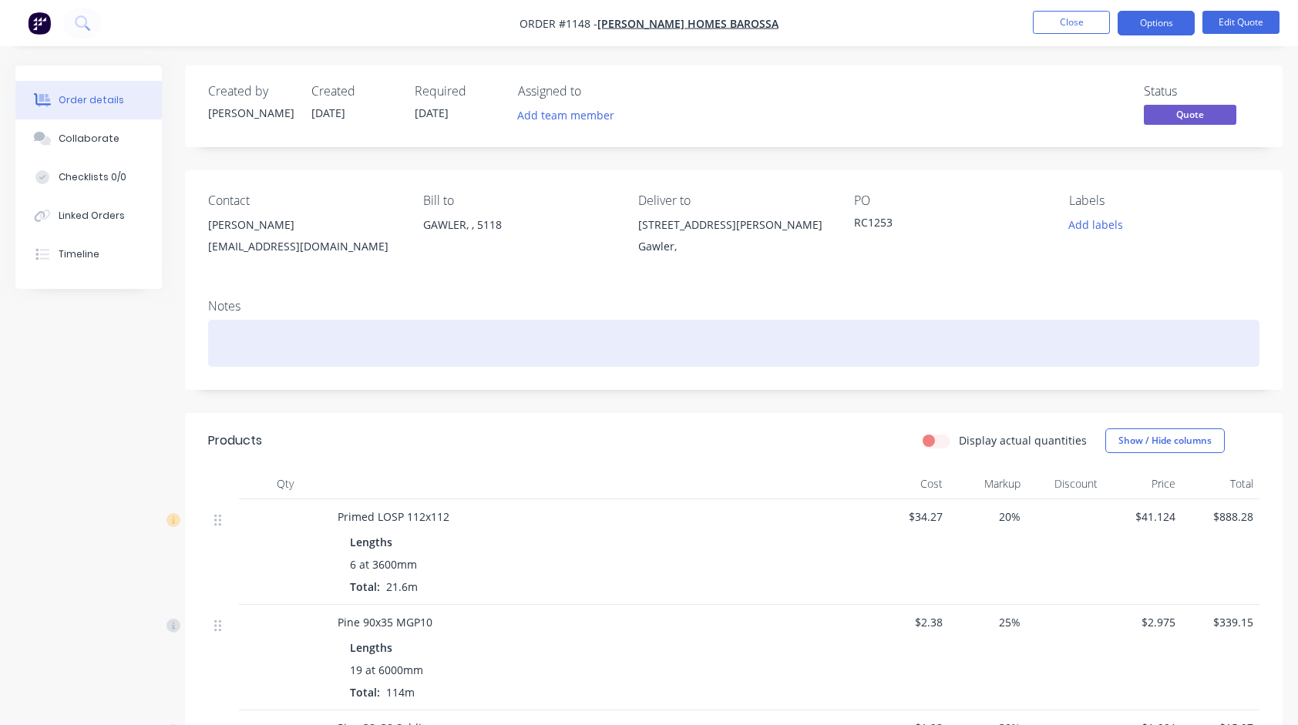
scroll to position [0, 0]
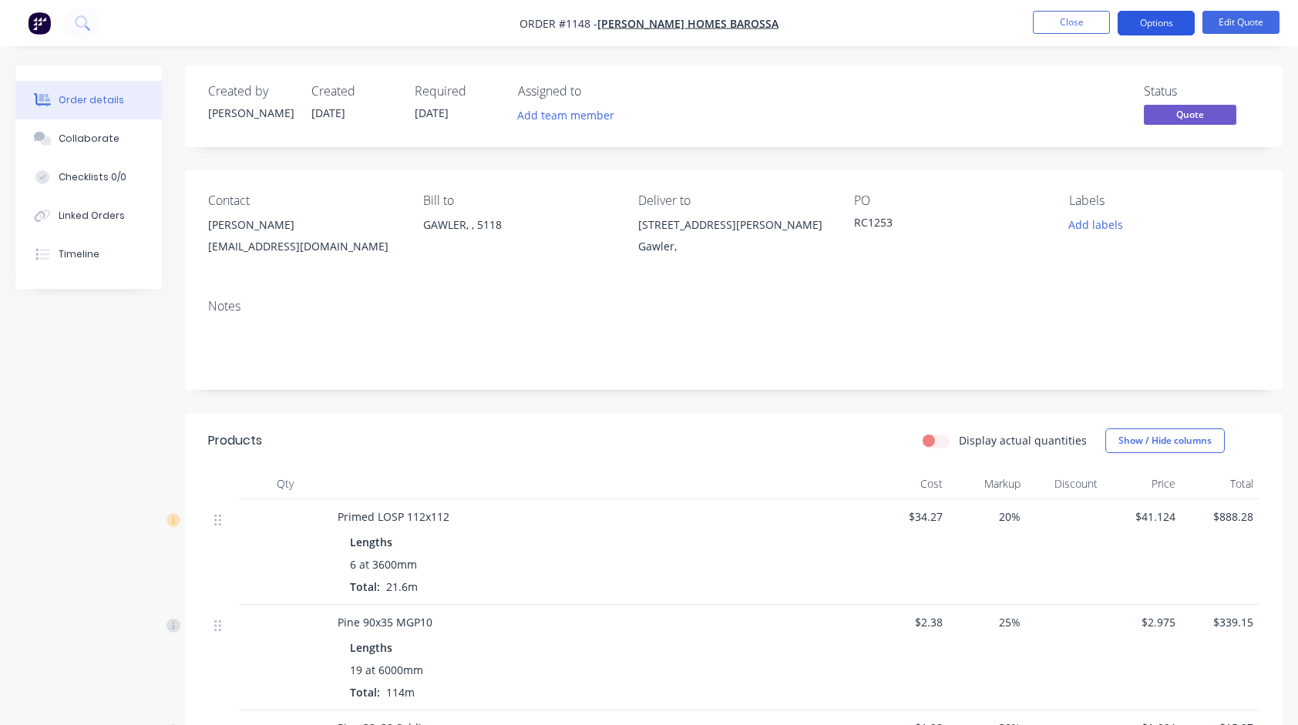
click at [1175, 22] on button "Options" at bounding box center [1156, 23] width 77 height 25
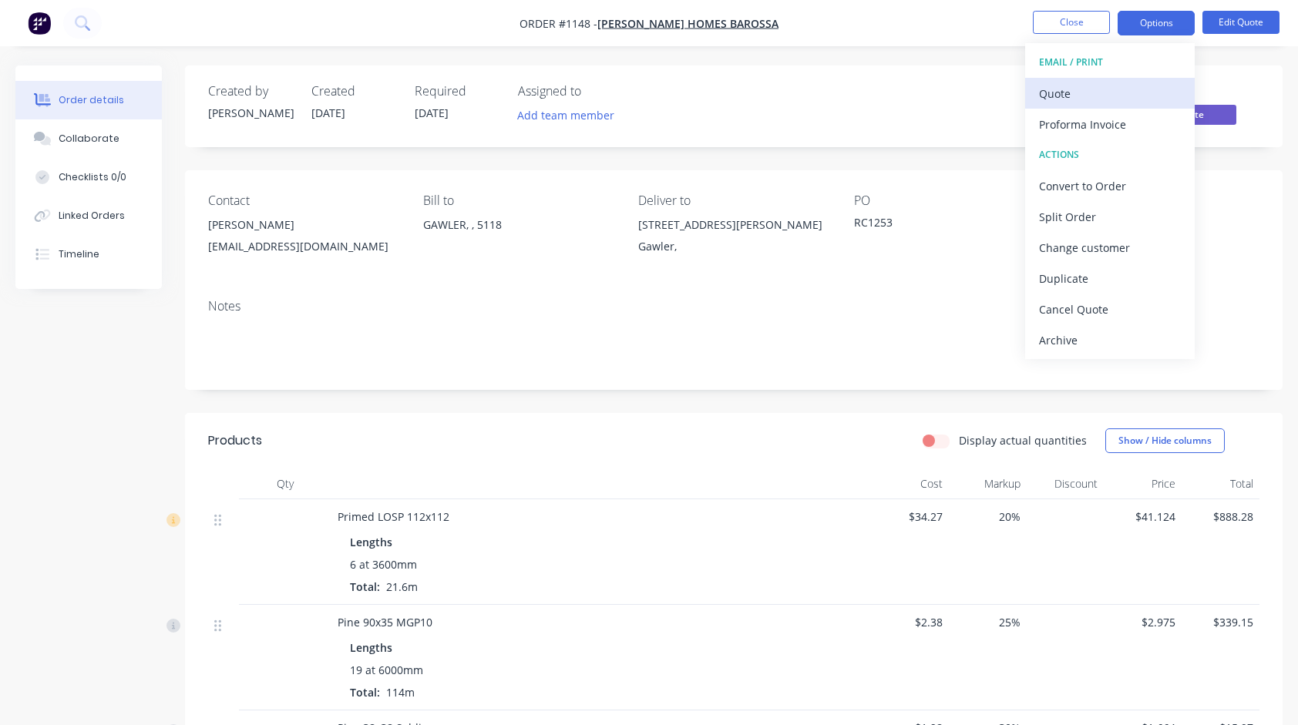
click at [1079, 86] on div "Quote" at bounding box center [1110, 93] width 142 height 22
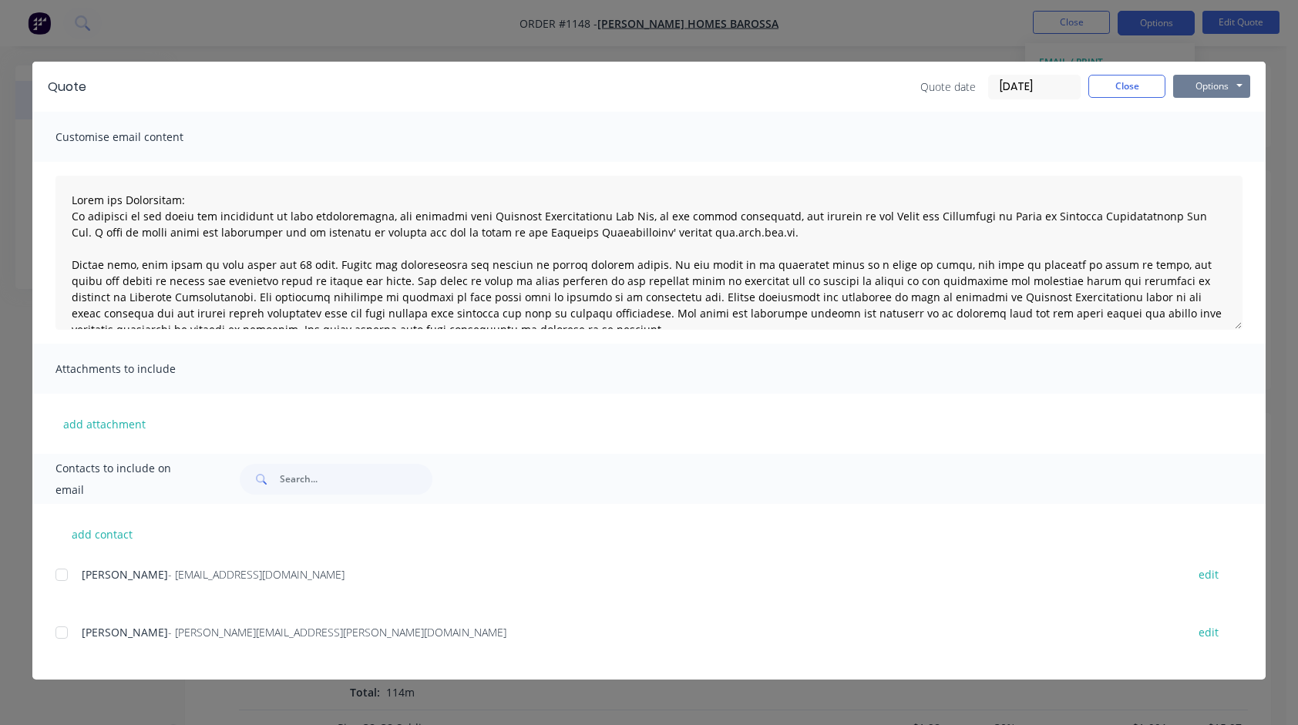
click at [1223, 92] on button "Options" at bounding box center [1211, 86] width 77 height 23
click at [1210, 168] on button "Email" at bounding box center [1222, 164] width 99 height 25
type textarea "Terms and Conditions: In addition to any terms and conditions in this communica…"
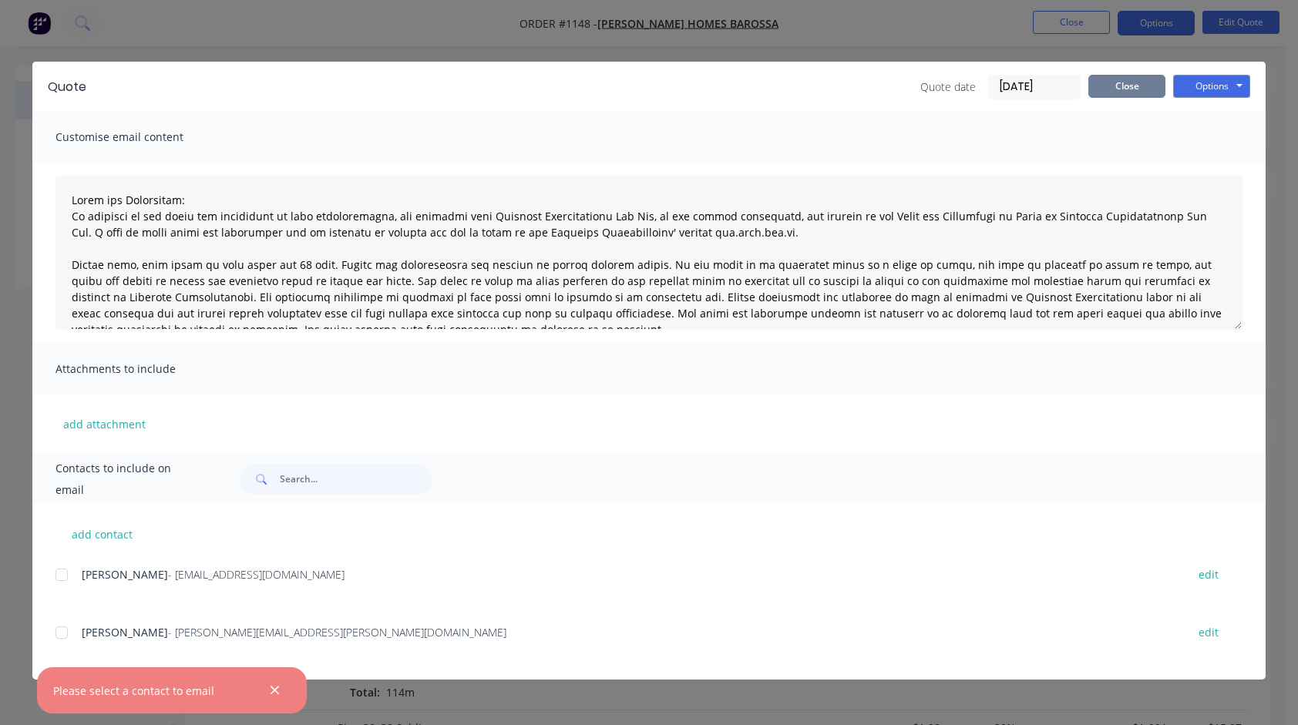
click at [1122, 90] on button "Close" at bounding box center [1127, 86] width 77 height 23
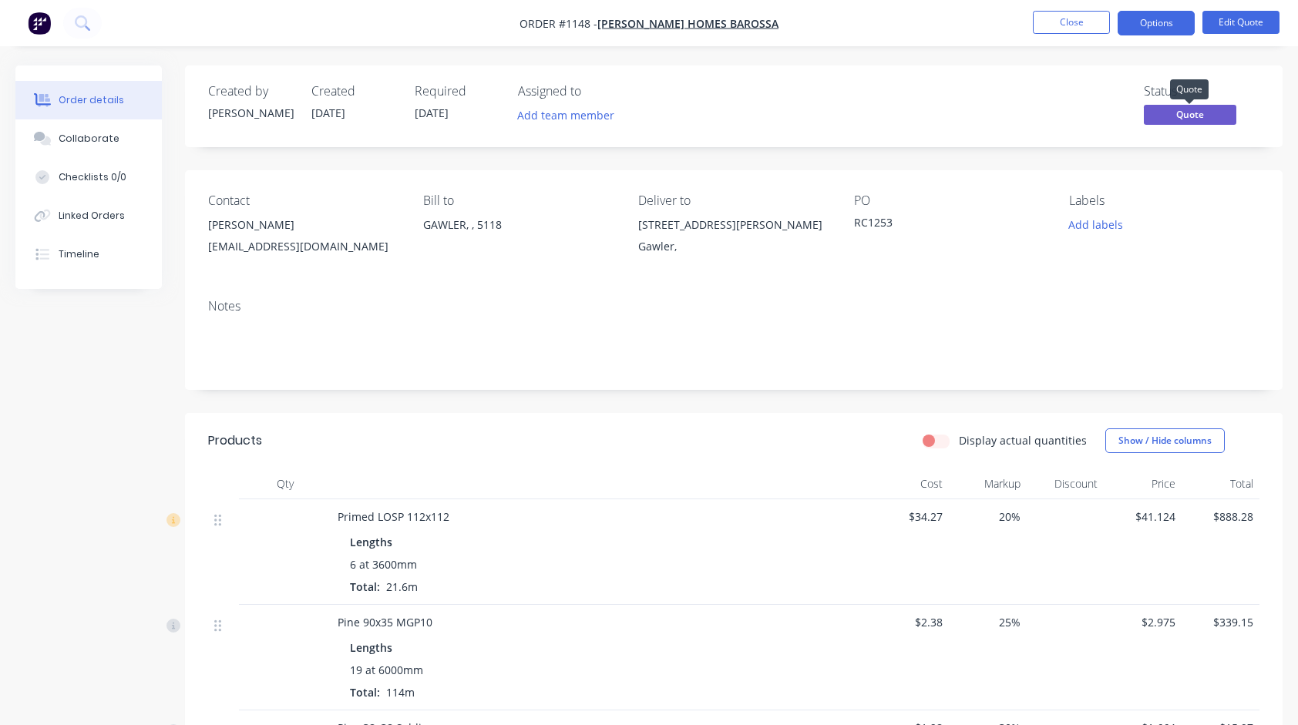
click at [1190, 114] on span "Quote" at bounding box center [1190, 114] width 93 height 19
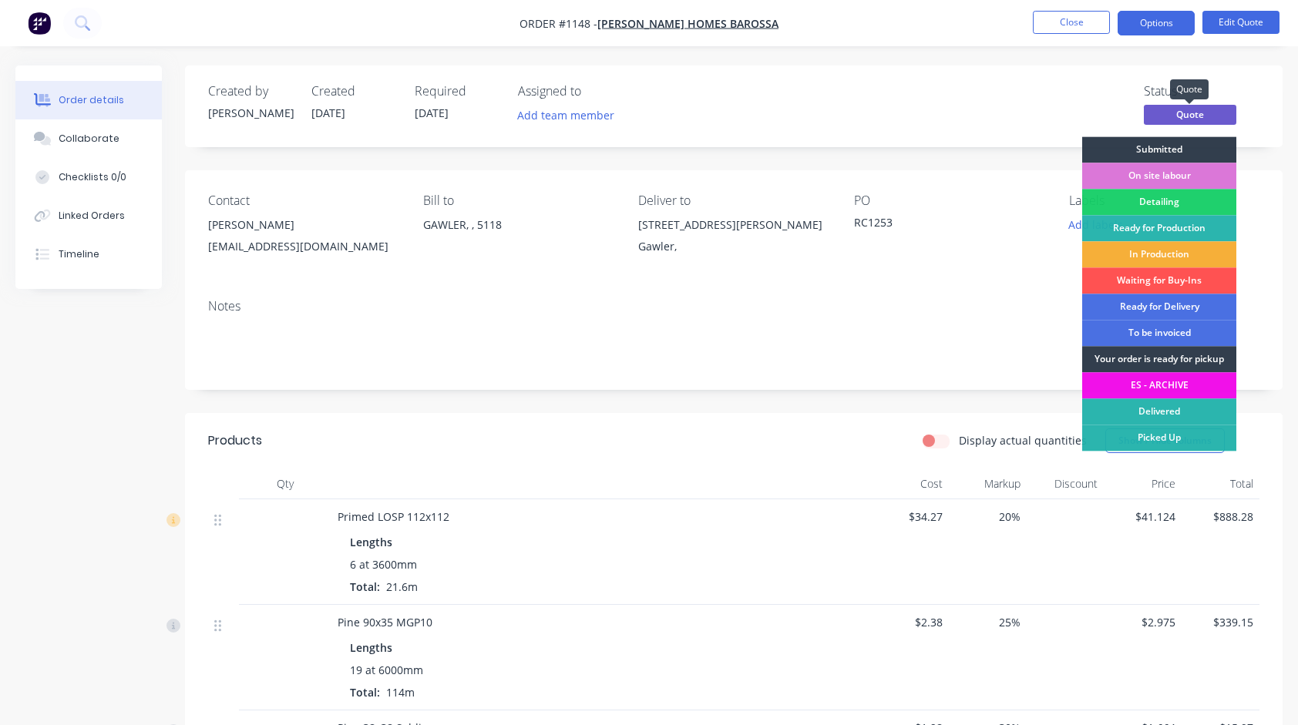
click at [1190, 114] on span "Quote" at bounding box center [1190, 114] width 93 height 19
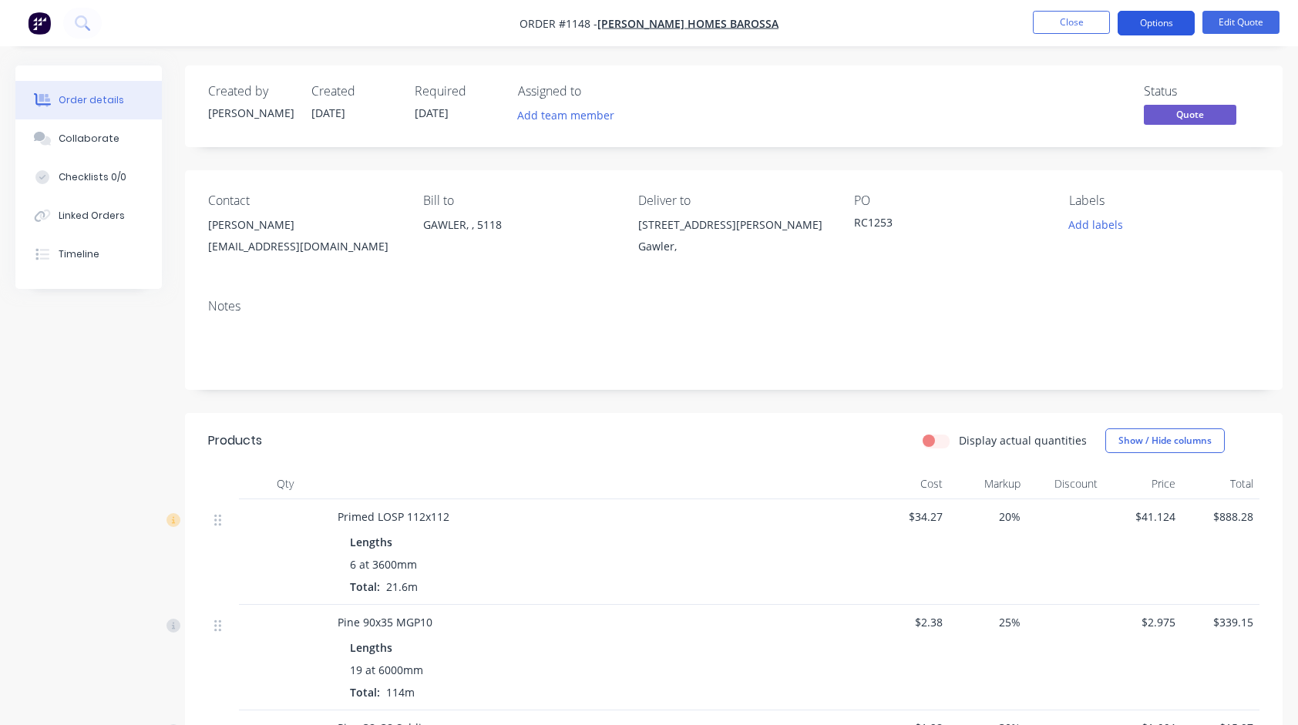
click at [1146, 19] on button "Options" at bounding box center [1156, 23] width 77 height 25
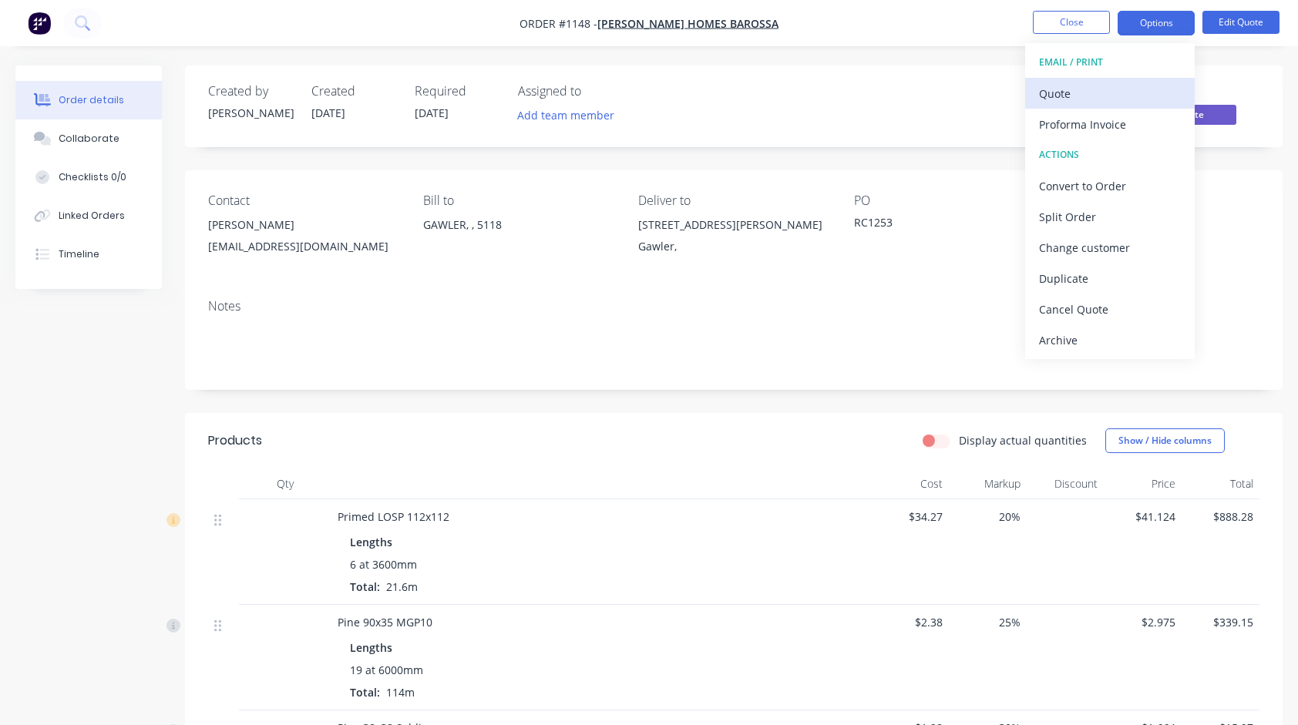
click at [1072, 105] on button "Quote" at bounding box center [1110, 93] width 170 height 31
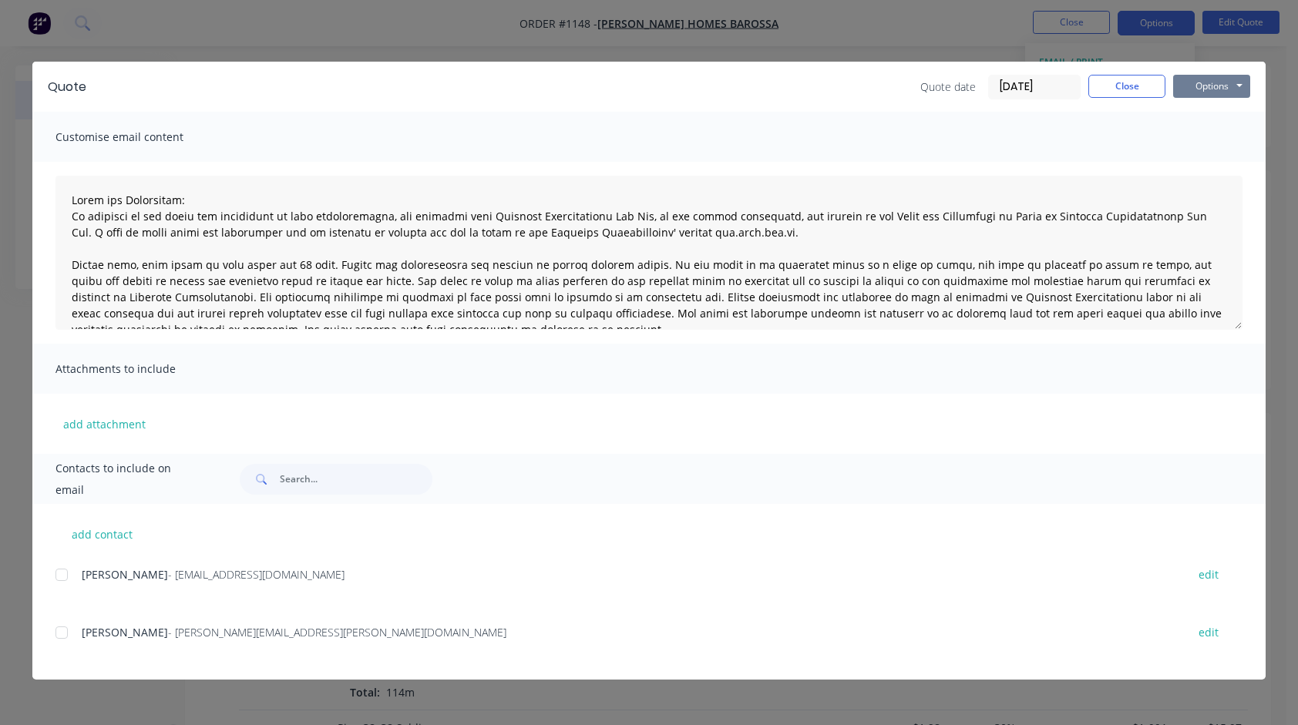
click at [1199, 89] on button "Options" at bounding box center [1211, 86] width 77 height 23
click at [1206, 170] on button "Email" at bounding box center [1222, 164] width 99 height 25
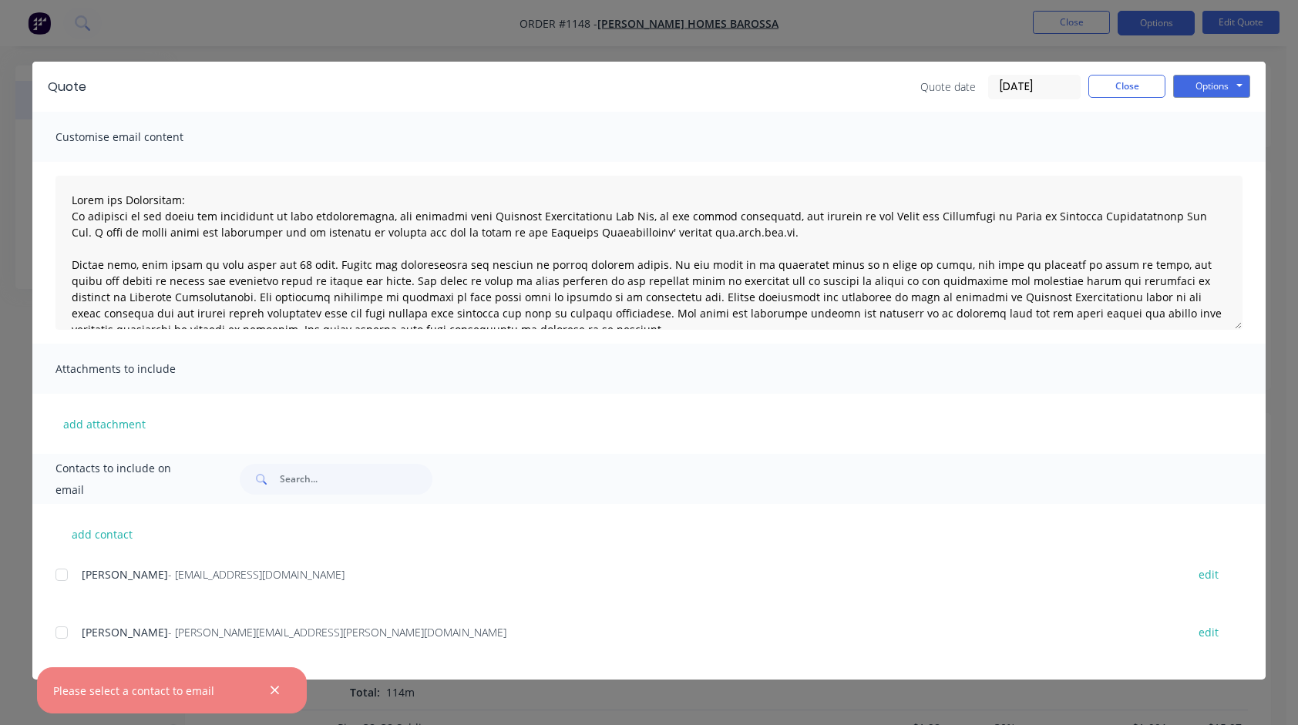
click at [117, 474] on span "Contacts to include on email" at bounding box center [129, 479] width 146 height 43
click at [308, 483] on input "text" at bounding box center [356, 479] width 153 height 31
type textarea "Terms and Conditions: In addition to any terms and conditions in this communica…"
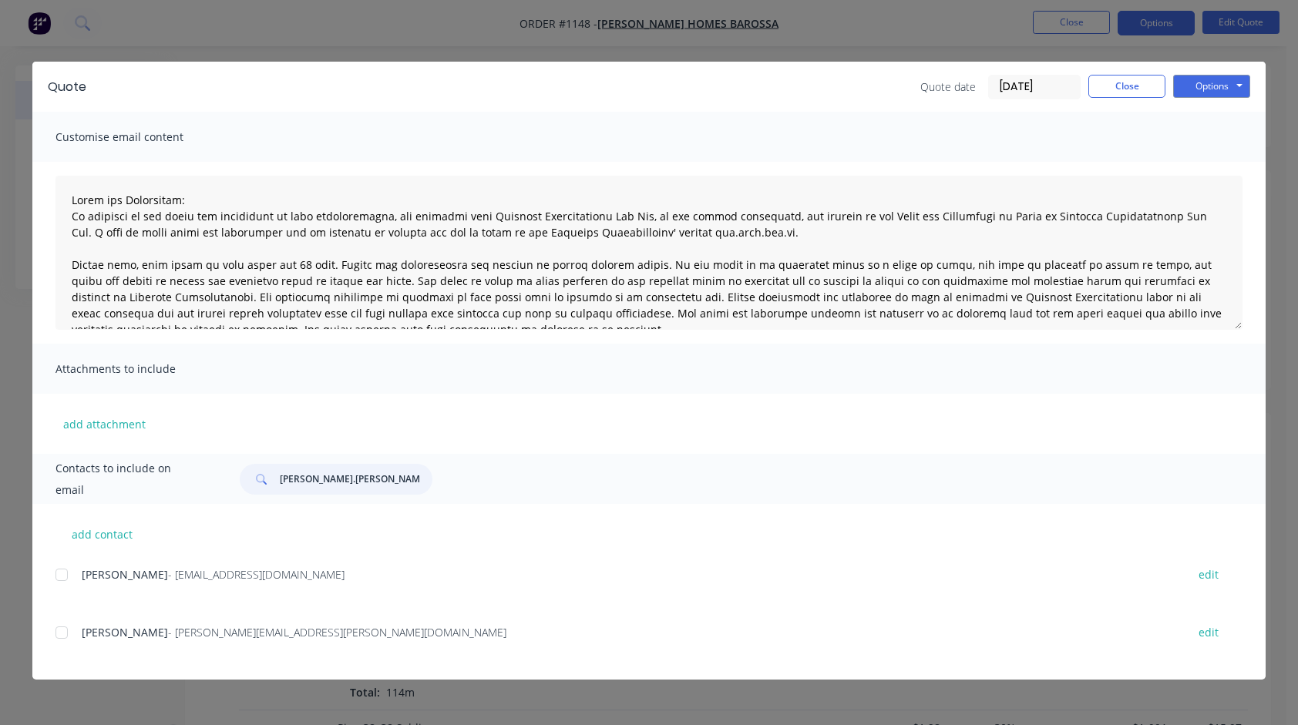
type input "[PERSON_NAME][EMAIL_ADDRESS][PERSON_NAME][DOMAIN_NAME]"
type textarea "Terms and Conditions: In addition to any terms and conditions in this communica…"
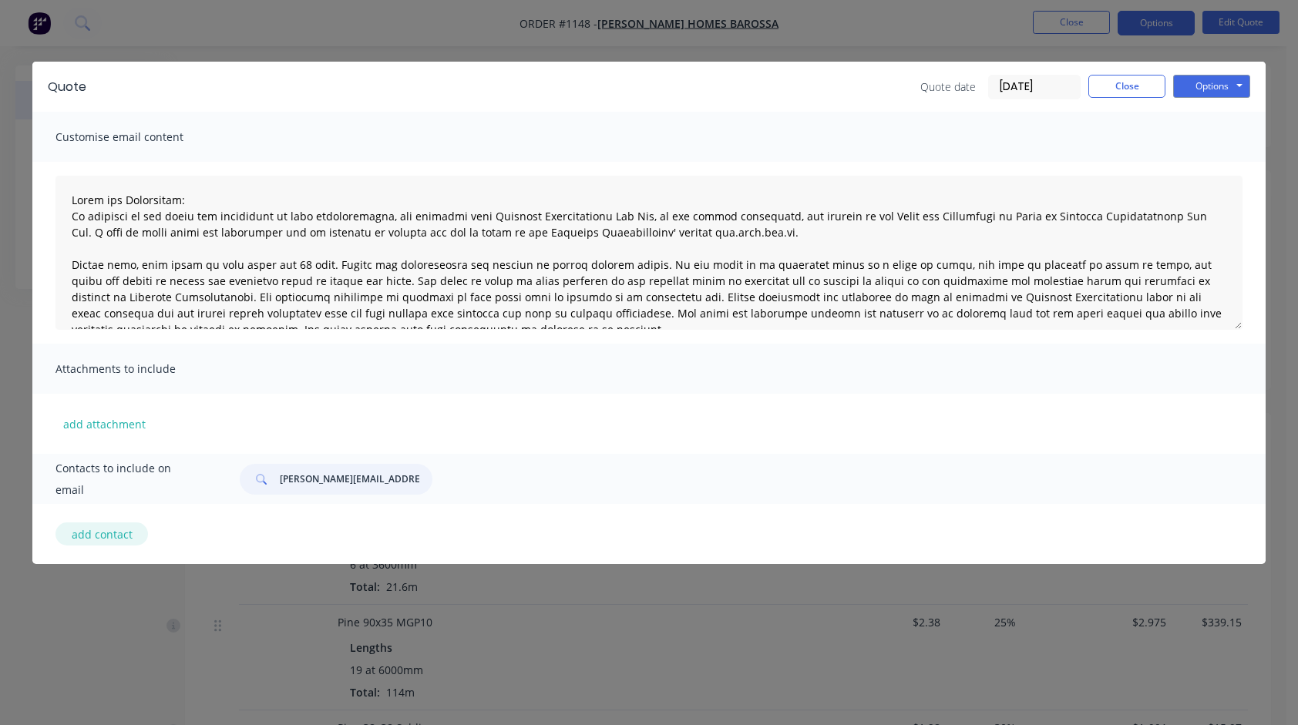
type input "[PERSON_NAME][EMAIL_ADDRESS][PERSON_NAME][DOMAIN_NAME]"
click at [101, 535] on button "add contact" at bounding box center [102, 534] width 93 height 23
type textarea "Terms and Conditions: In addition to any terms and conditions in this communica…"
select select "AU"
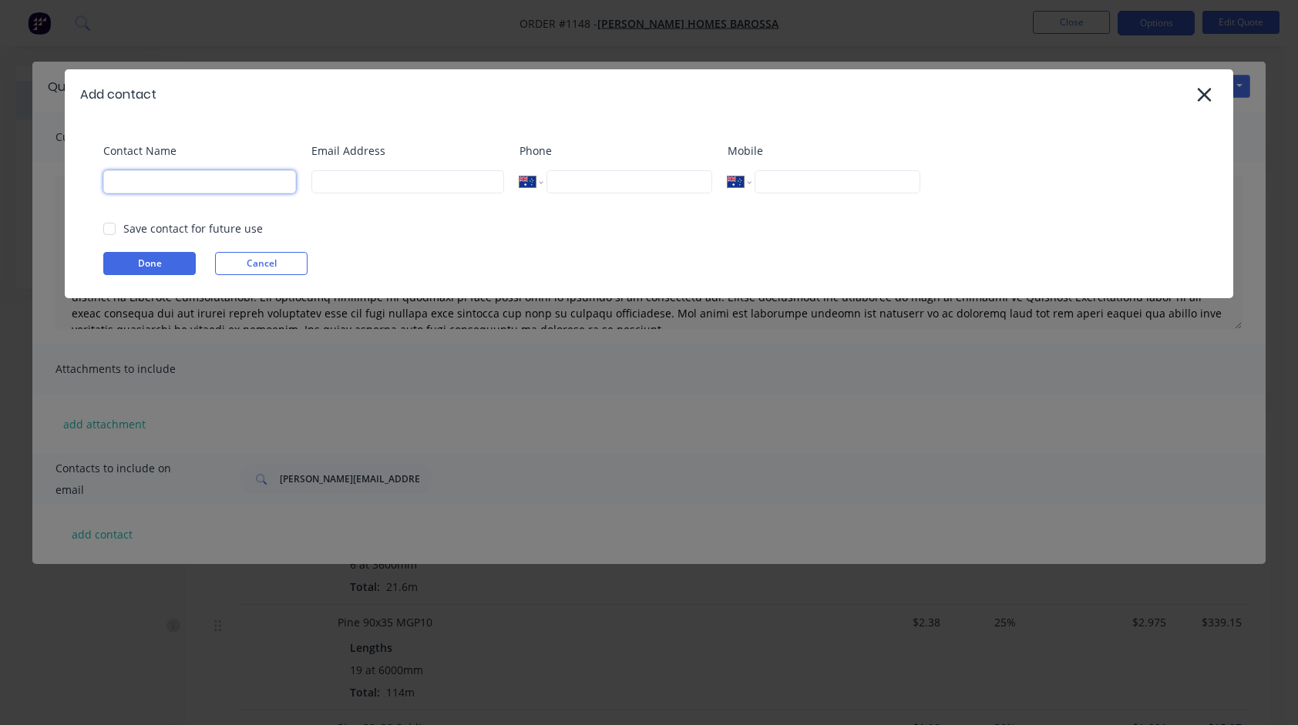
click at [205, 183] on input at bounding box center [199, 181] width 193 height 23
type input "[PERSON_NAME]"
type input "0448 806 299"
click at [113, 227] on div at bounding box center [109, 229] width 31 height 31
click at [134, 260] on button "Done" at bounding box center [149, 263] width 93 height 23
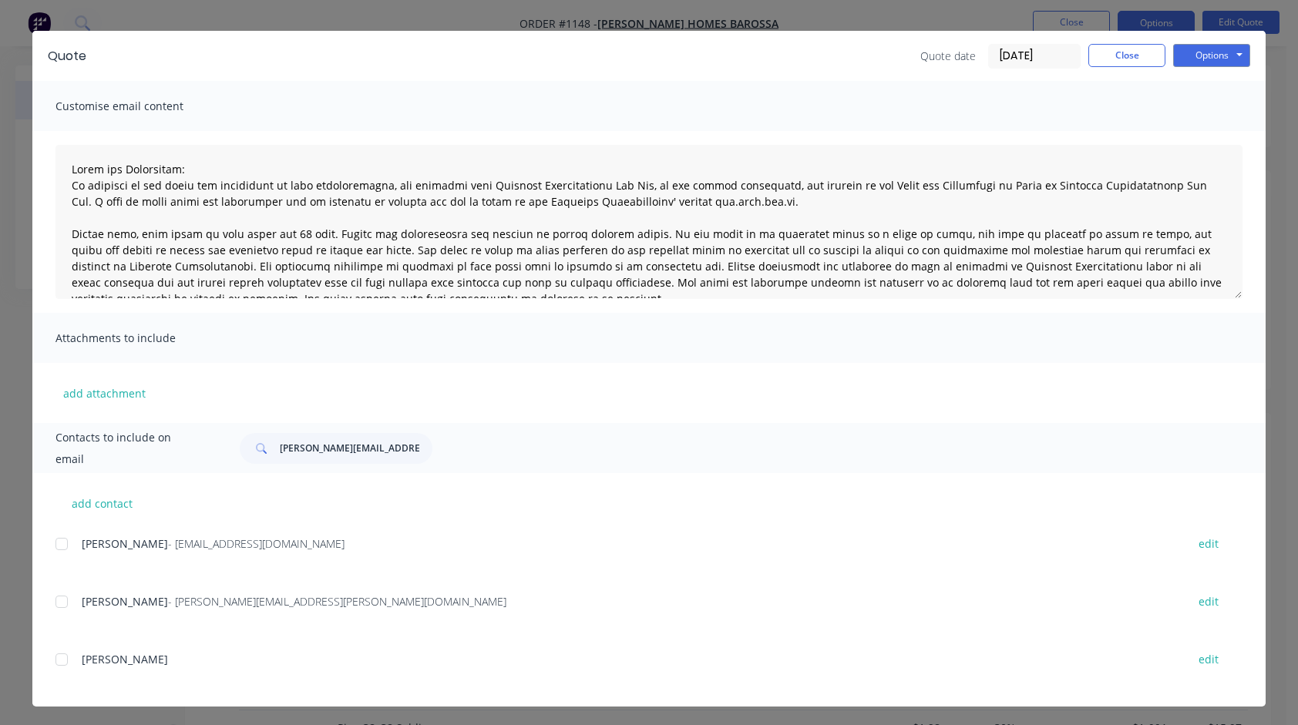
scroll to position [34, 0]
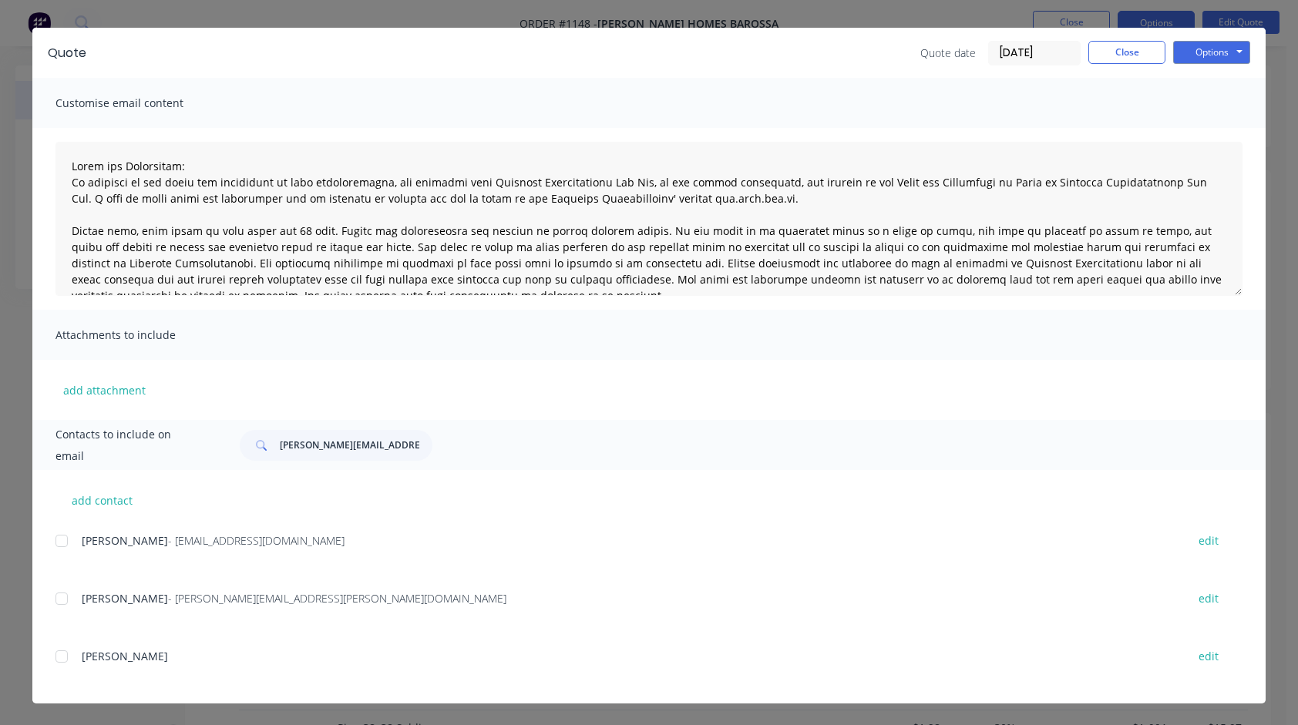
click at [56, 654] on div at bounding box center [61, 656] width 31 height 31
click at [1224, 57] on button "Options" at bounding box center [1211, 52] width 77 height 23
click at [1221, 131] on button "Email" at bounding box center [1222, 130] width 99 height 25
click at [1195, 58] on button "Options" at bounding box center [1211, 52] width 77 height 23
click at [1186, 127] on button "Email" at bounding box center [1222, 130] width 99 height 25
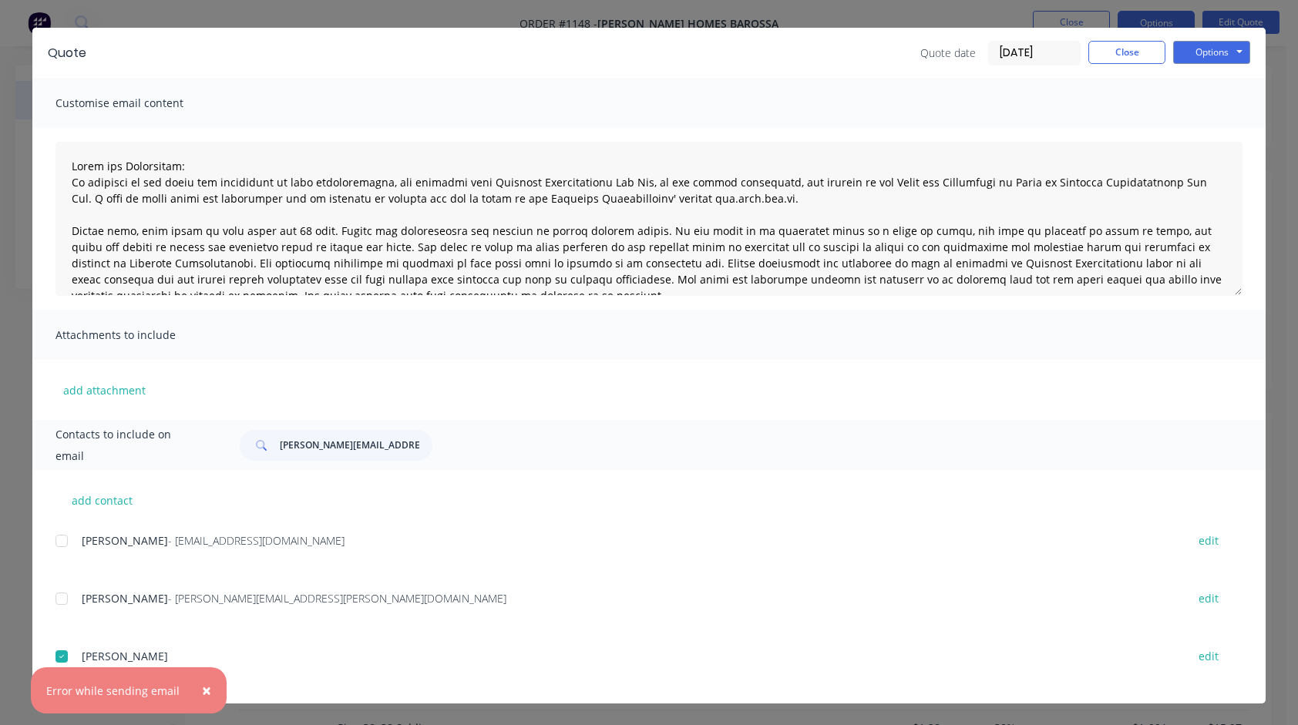
click at [202, 685] on span "×" at bounding box center [206, 691] width 9 height 22
type textarea "Terms and Conditions: In addition to any terms and conditions in this communica…"
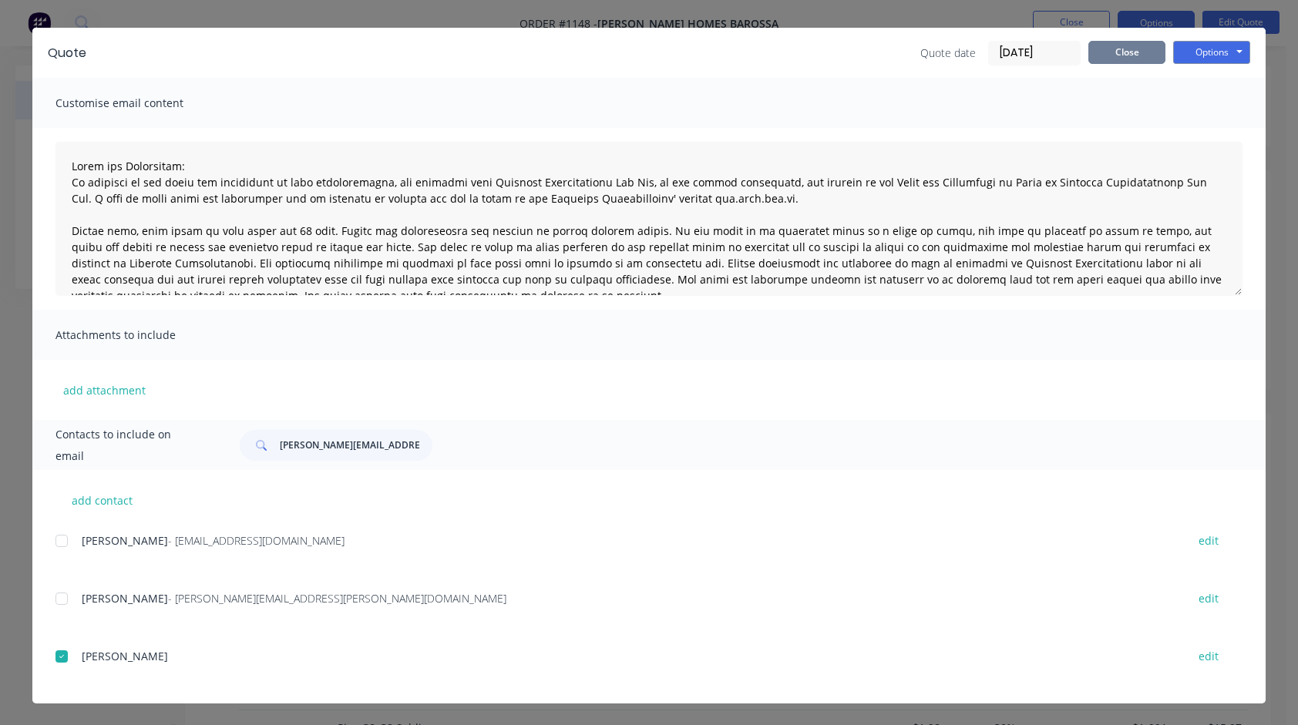
click at [1127, 55] on button "Close" at bounding box center [1127, 52] width 77 height 23
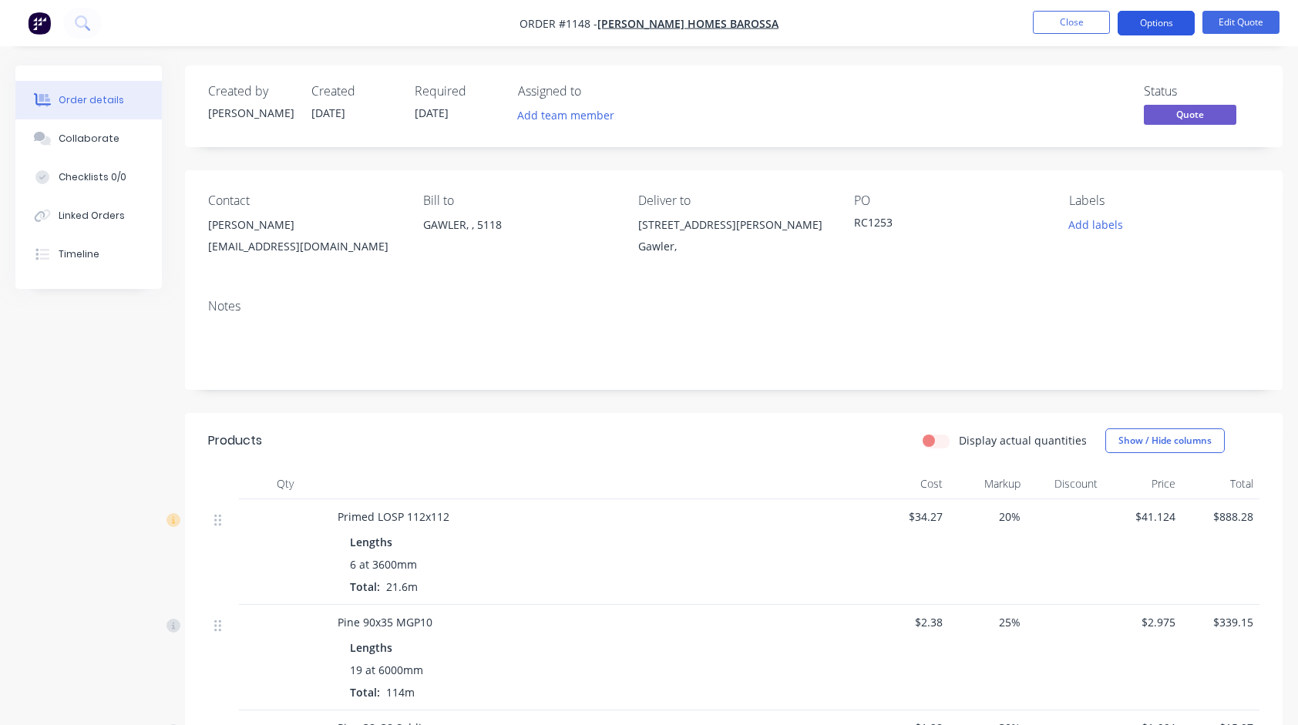
click at [1150, 27] on button "Options" at bounding box center [1156, 23] width 77 height 25
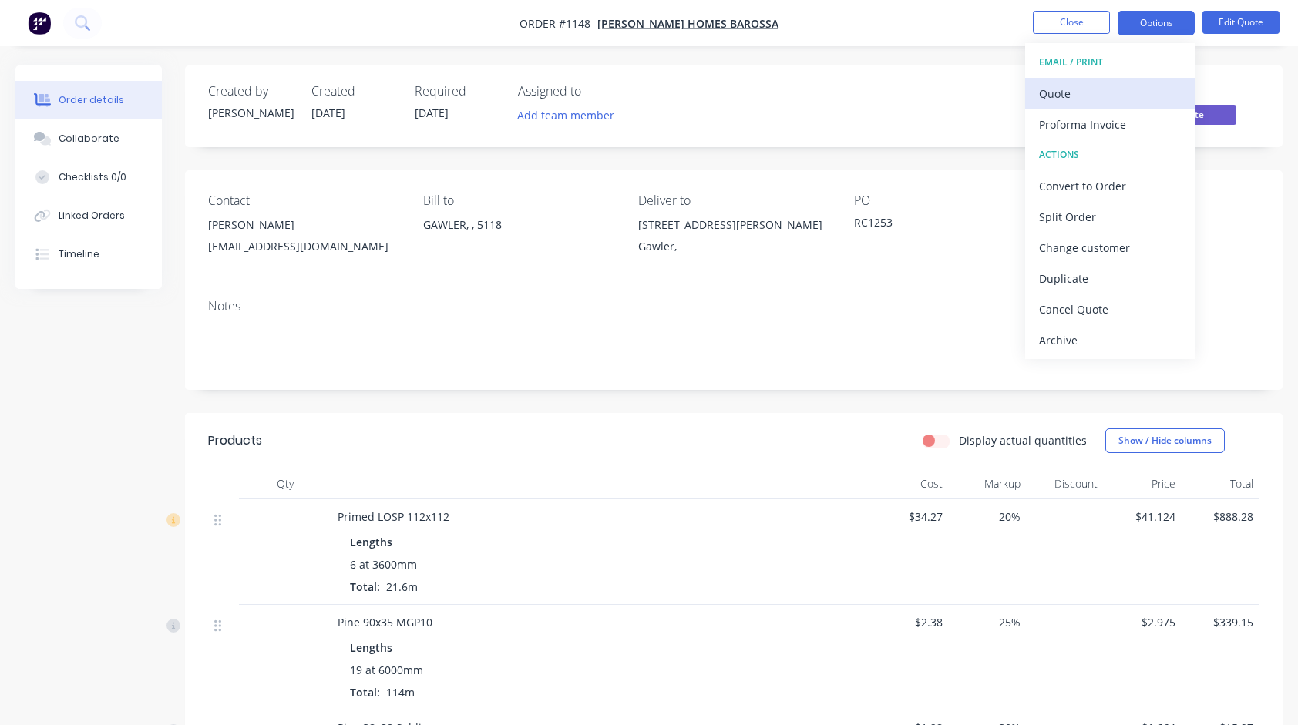
click at [1072, 88] on div "Quote" at bounding box center [1110, 93] width 142 height 22
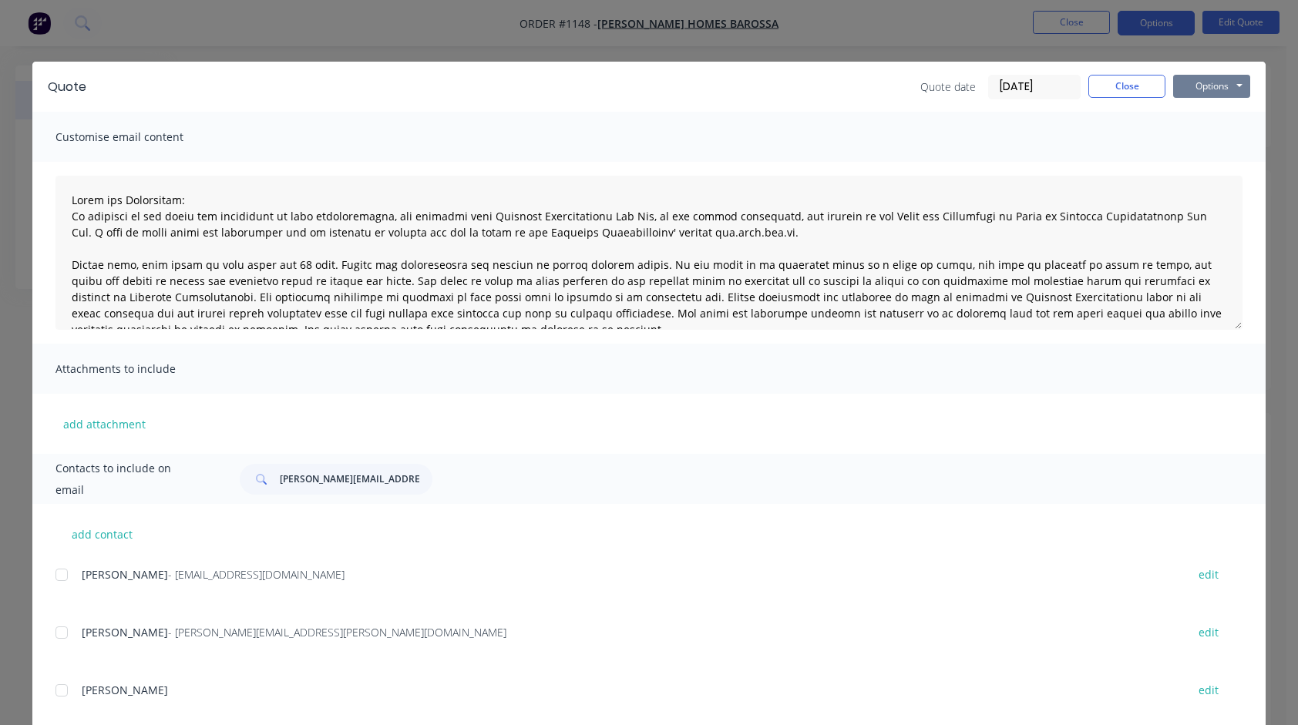
click at [1202, 79] on button "Options" at bounding box center [1211, 86] width 77 height 23
click at [1210, 163] on button "Email" at bounding box center [1222, 164] width 99 height 25
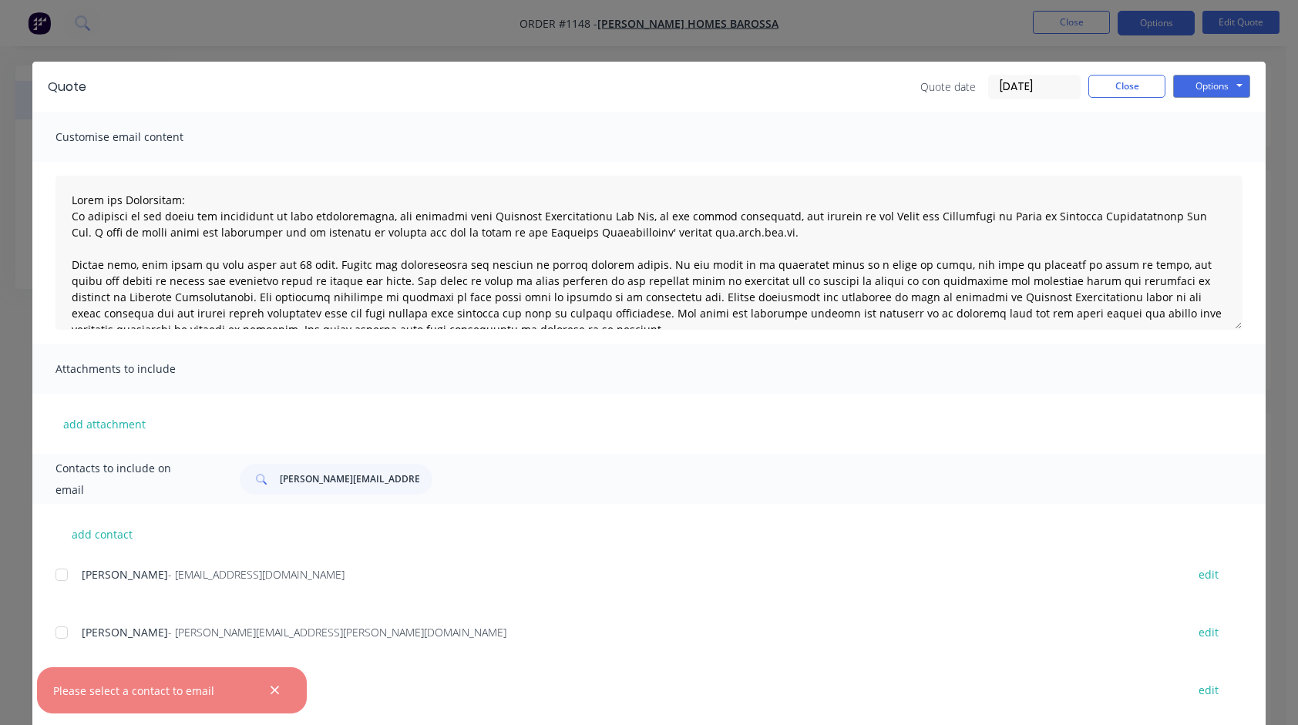
scroll to position [34, 0]
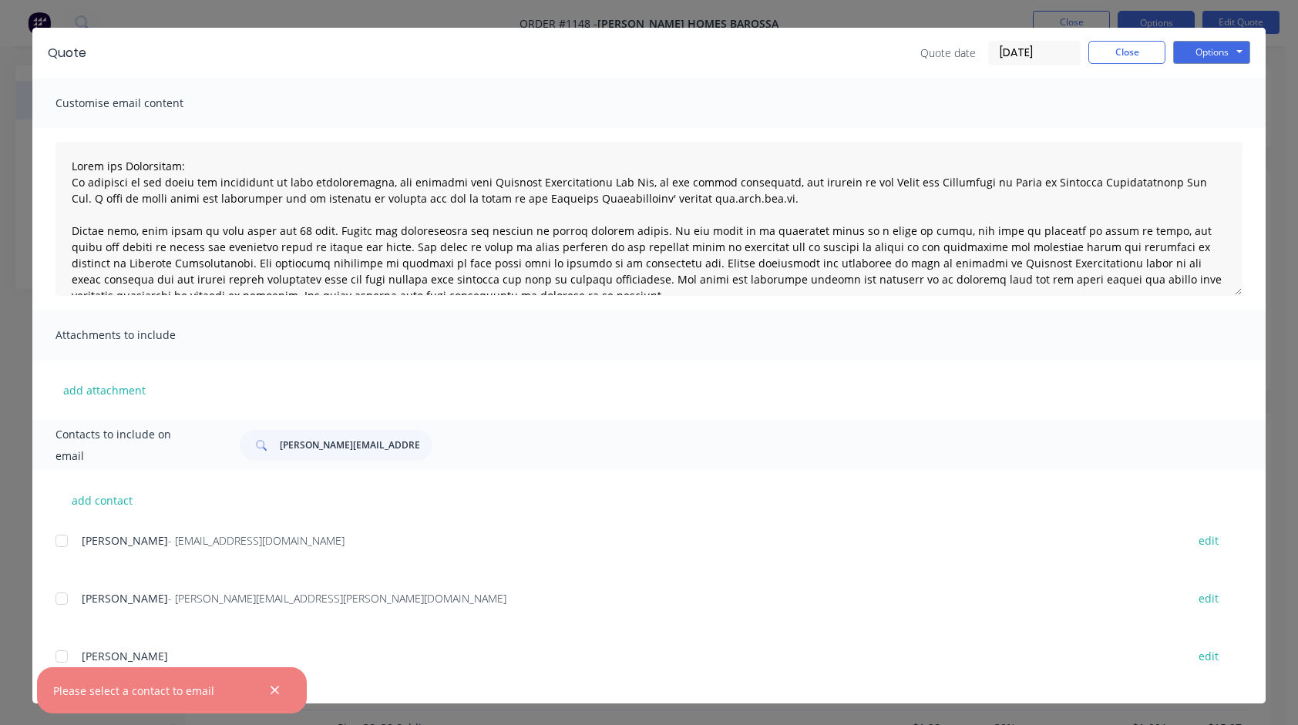
click at [54, 656] on div at bounding box center [61, 656] width 31 height 31
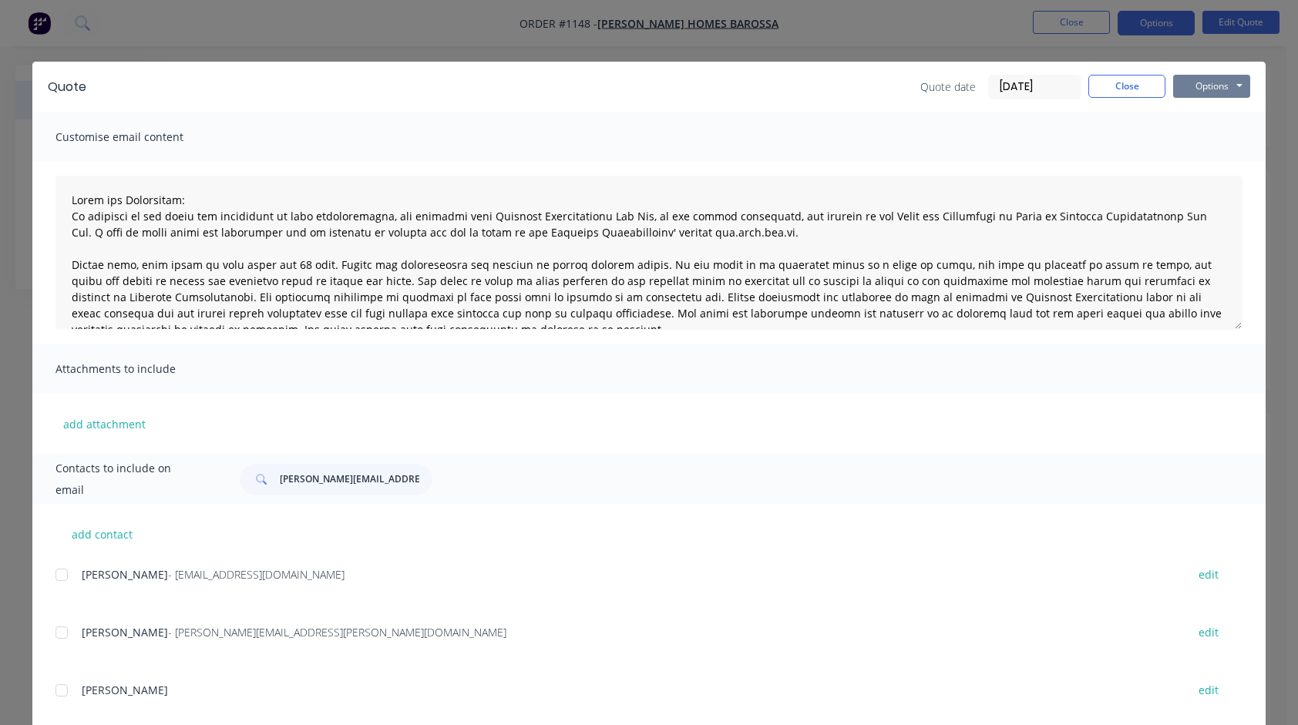
click at [1190, 81] on button "Options" at bounding box center [1211, 86] width 77 height 23
click at [56, 692] on div at bounding box center [61, 690] width 31 height 31
click at [1206, 83] on button "Options" at bounding box center [1211, 86] width 77 height 23
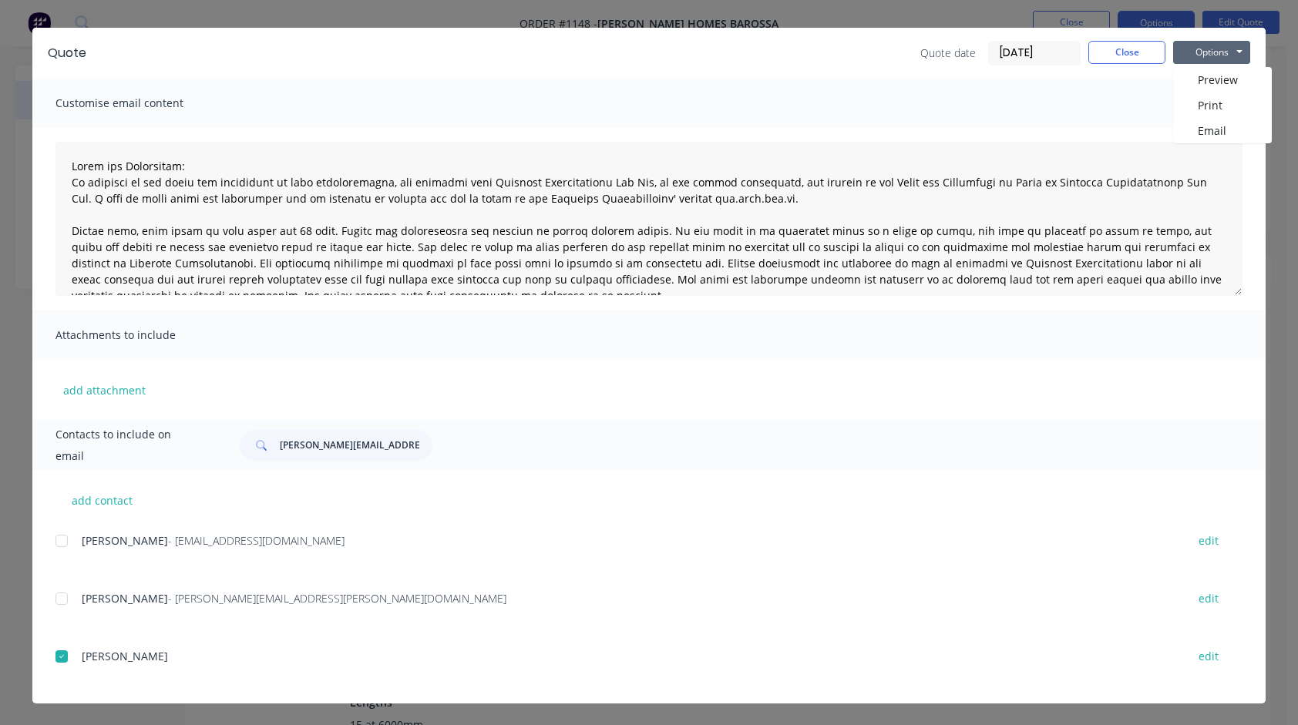
scroll to position [308, 0]
click at [1219, 123] on button "Email" at bounding box center [1222, 130] width 99 height 25
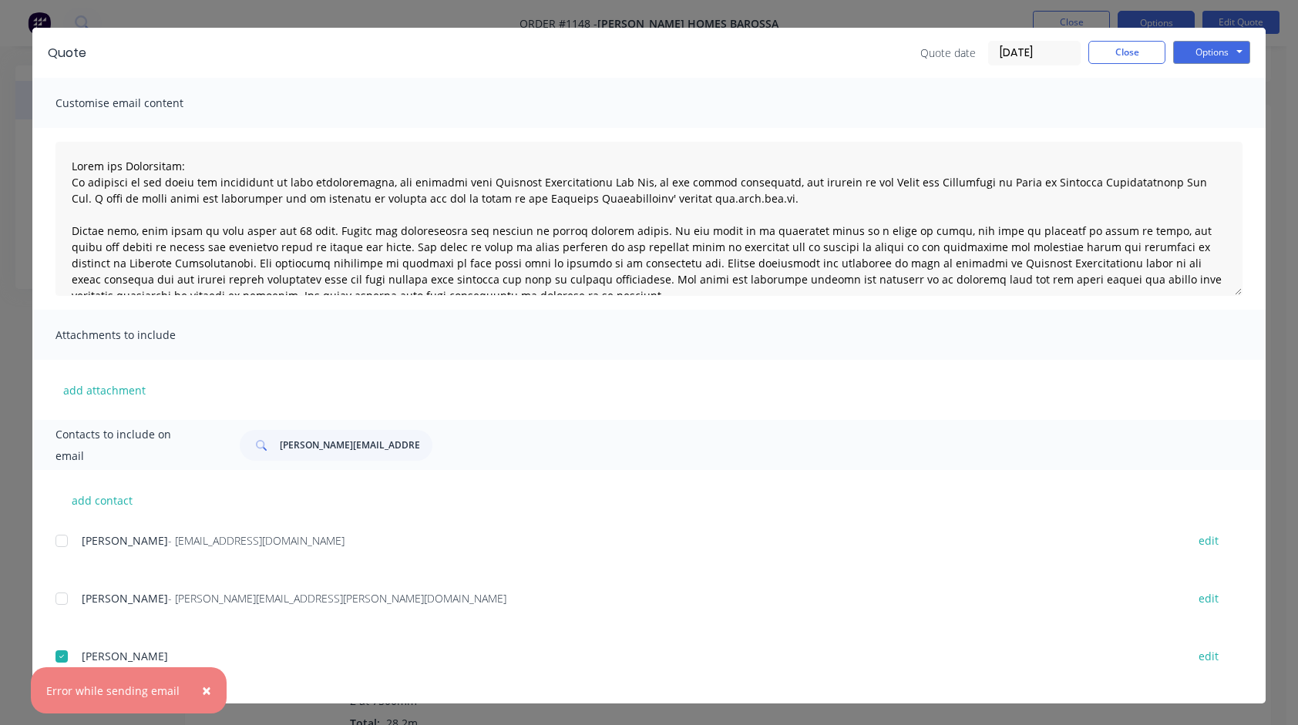
click at [205, 690] on span "×" at bounding box center [206, 691] width 9 height 22
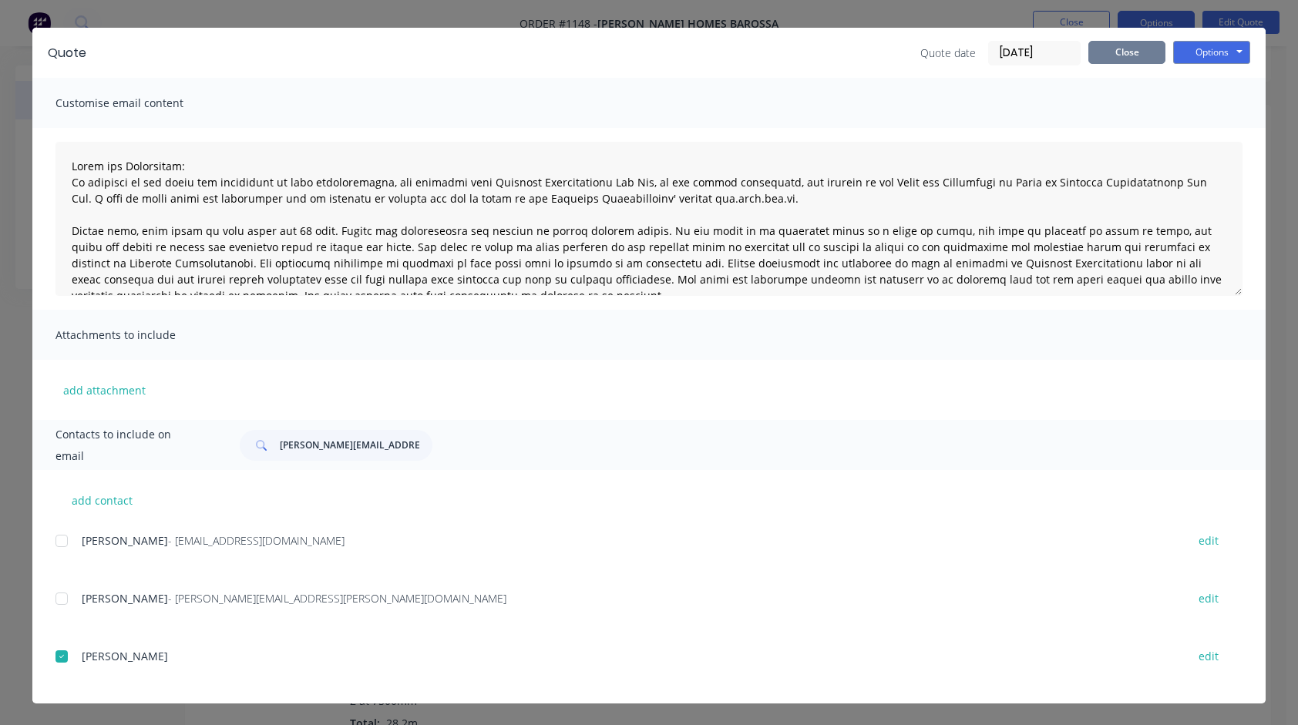
type textarea "Terms and Conditions: In addition to any terms and conditions in this communica…"
click at [1128, 54] on button "Close" at bounding box center [1127, 52] width 77 height 23
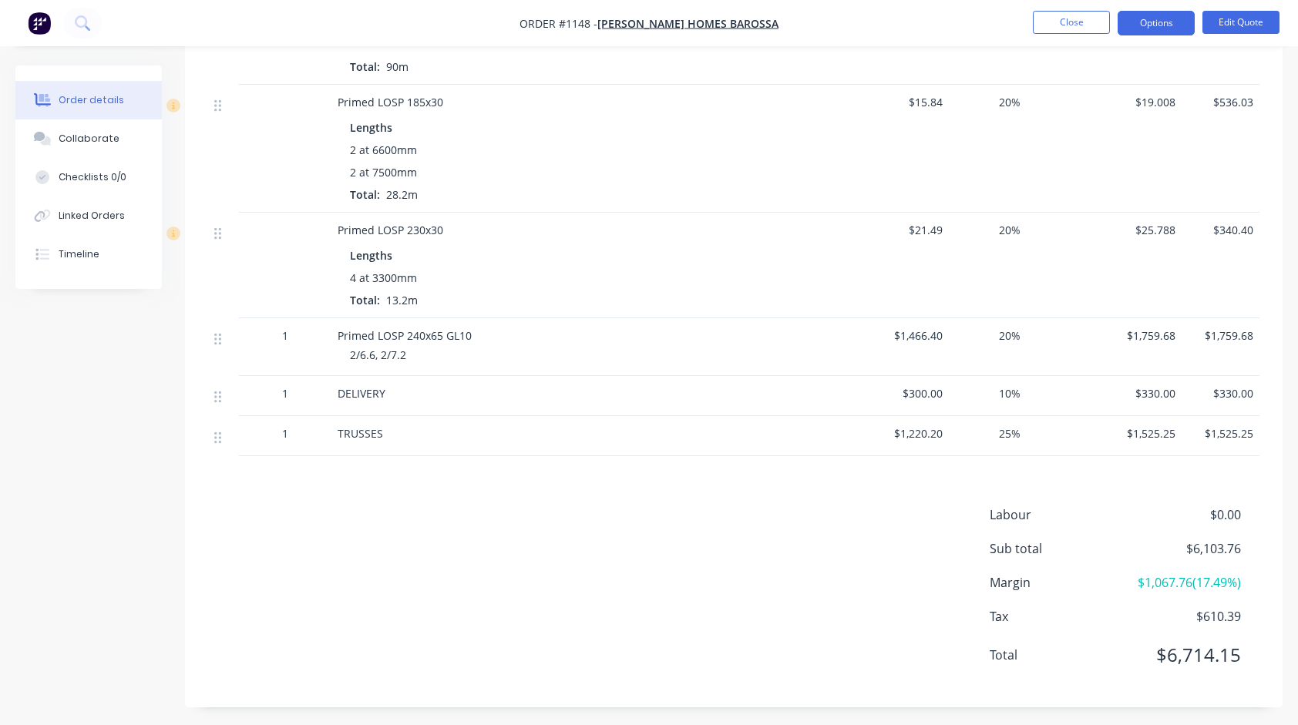
scroll to position [842, 0]
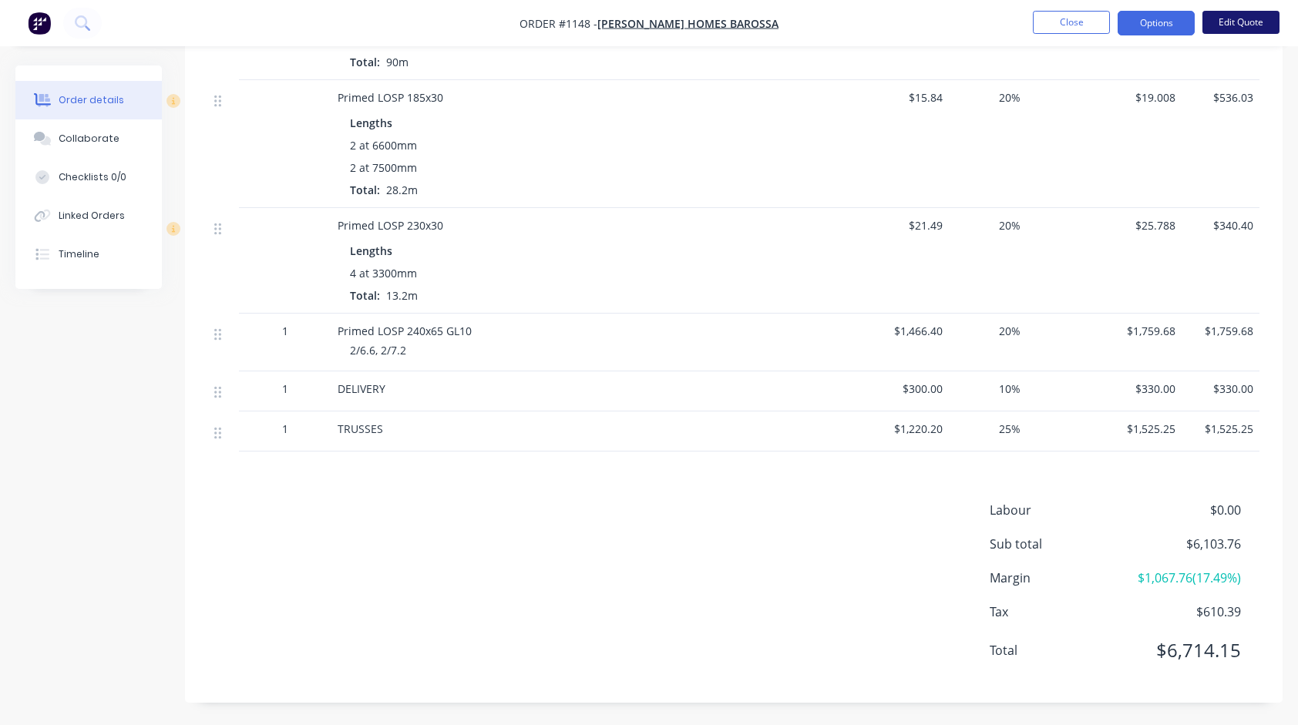
click at [1242, 23] on button "Edit Quote" at bounding box center [1241, 22] width 77 height 23
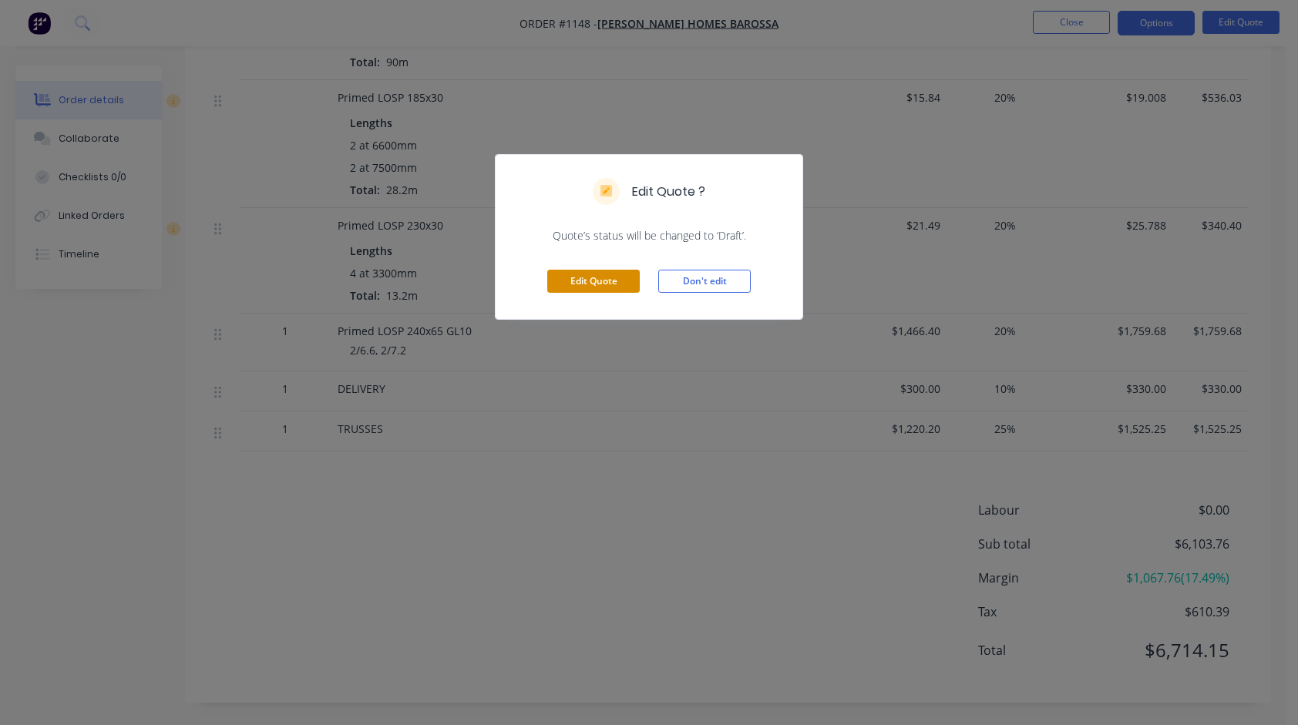
click at [595, 278] on button "Edit Quote" at bounding box center [593, 281] width 93 height 23
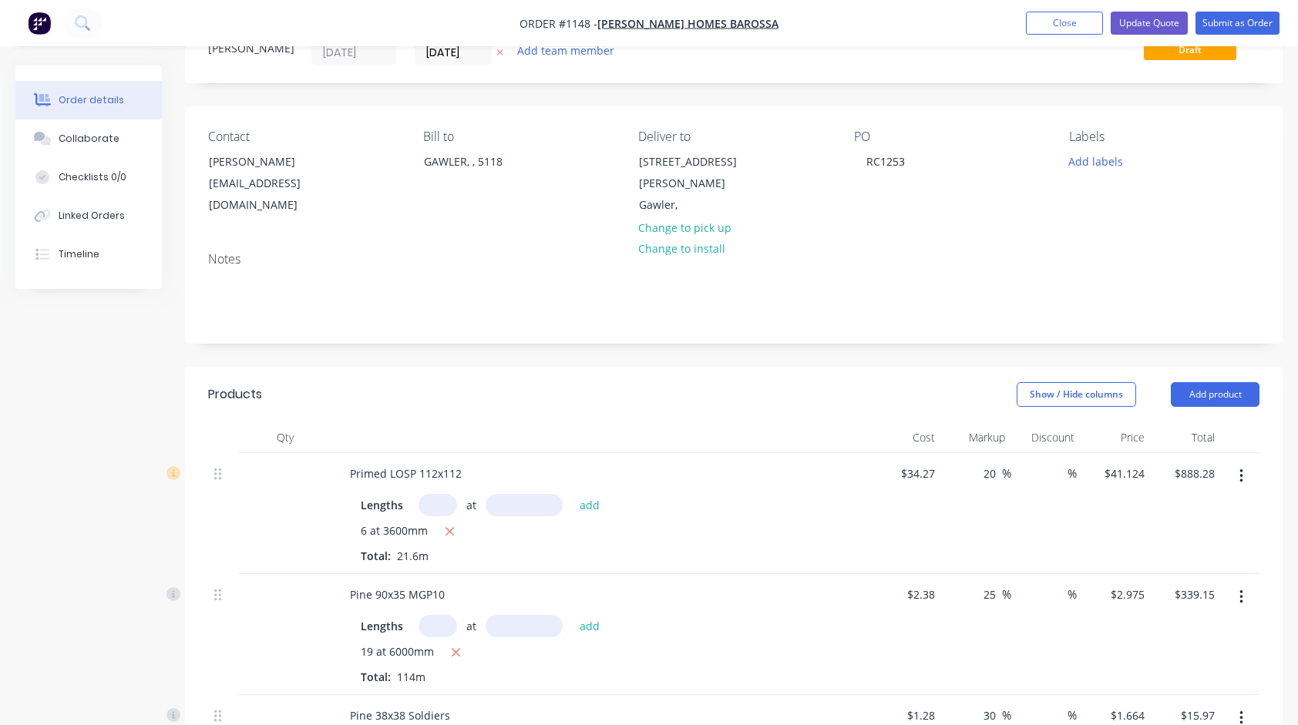
scroll to position [0, 0]
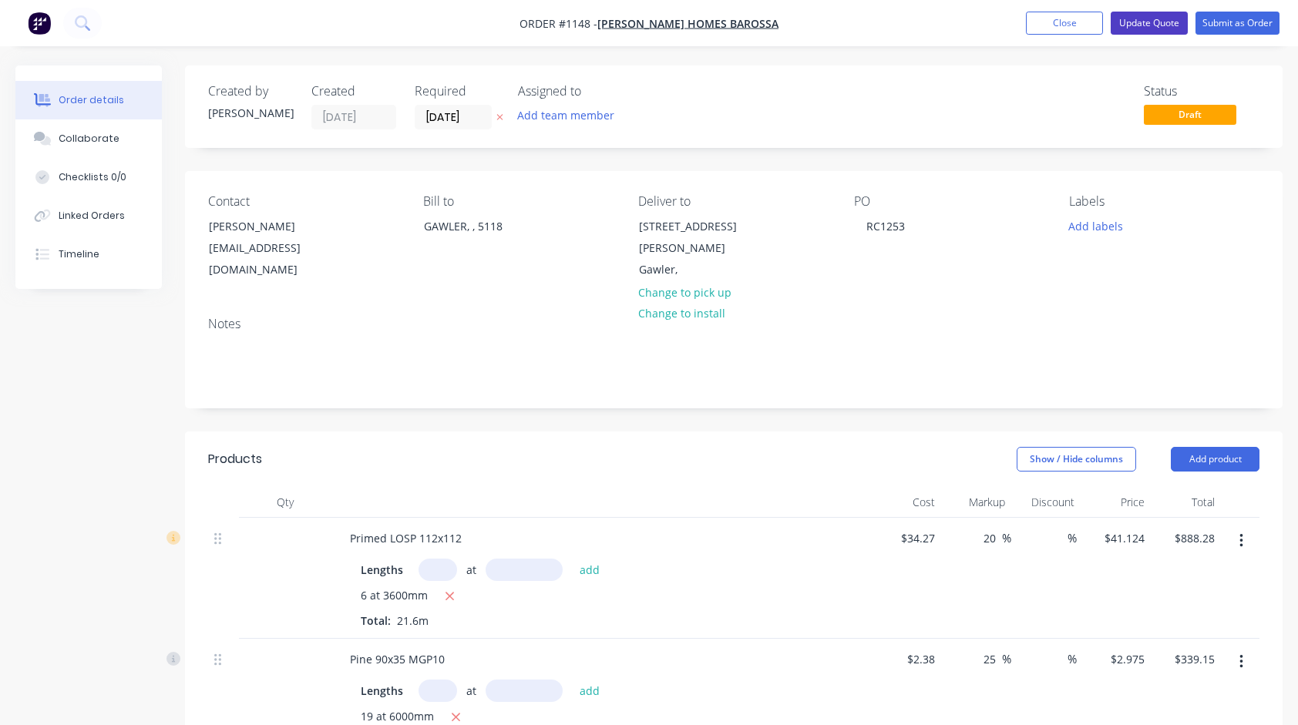
click at [1135, 25] on button "Update Quote" at bounding box center [1149, 23] width 77 height 23
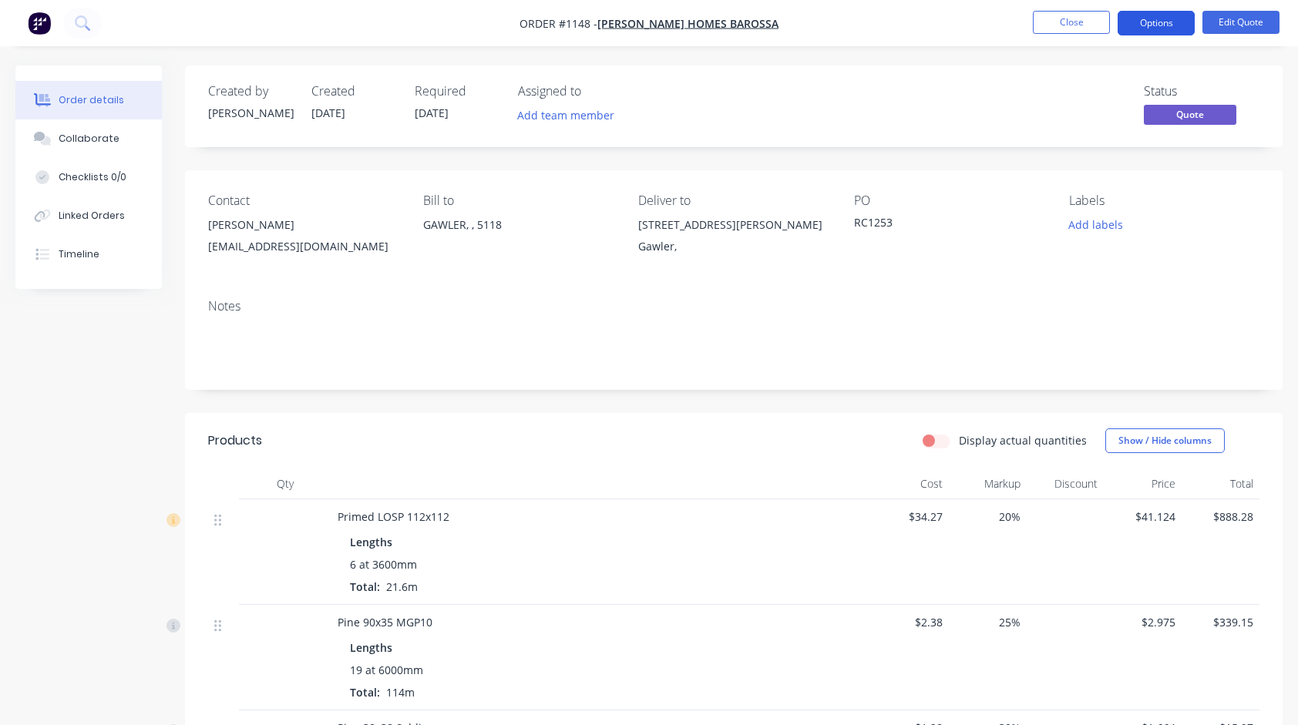
click at [1162, 24] on button "Options" at bounding box center [1156, 23] width 77 height 25
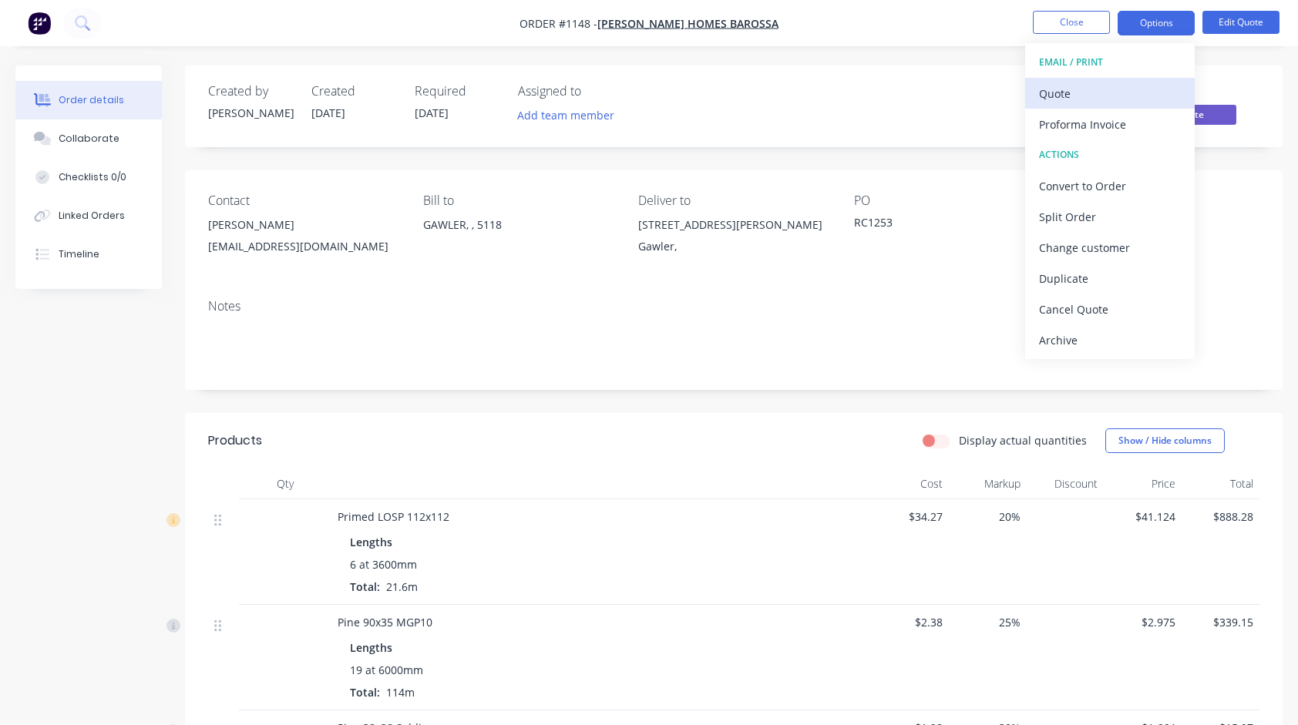
click at [1078, 90] on div "Quote" at bounding box center [1110, 93] width 142 height 22
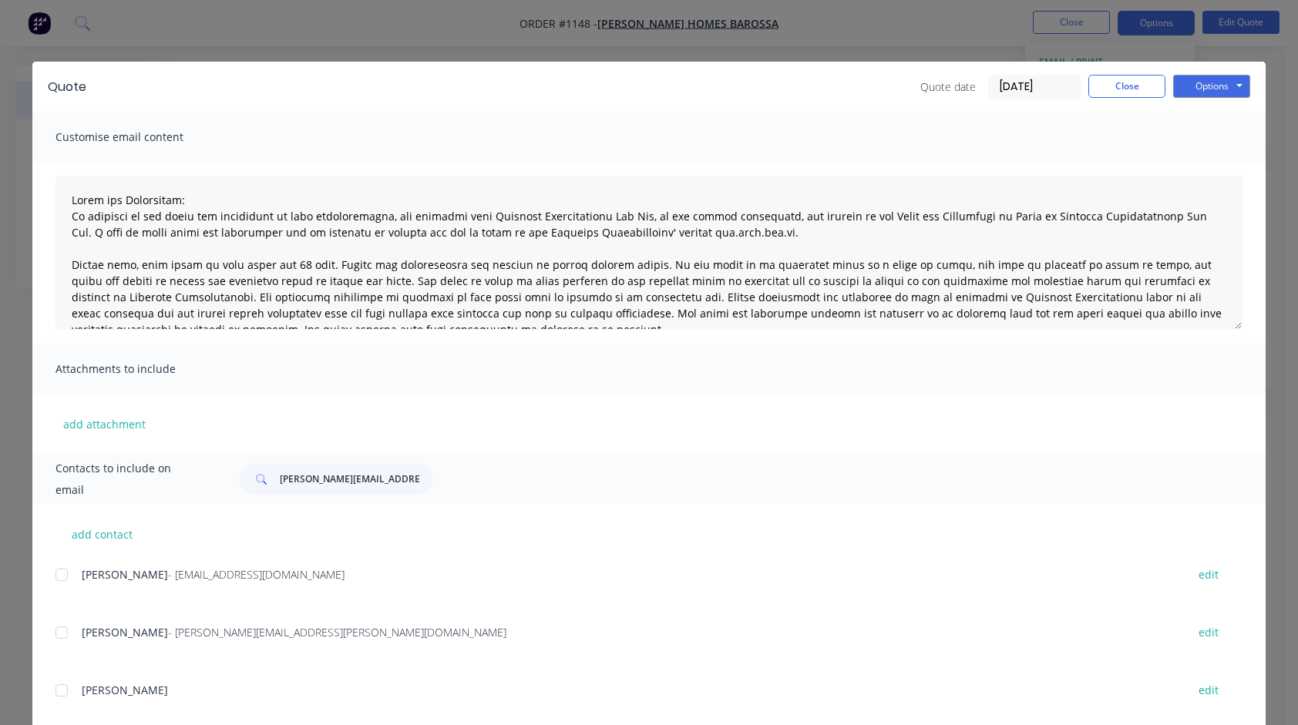
click at [49, 692] on div at bounding box center [61, 690] width 31 height 31
click at [1198, 91] on button "Options" at bounding box center [1211, 86] width 77 height 23
click at [1207, 162] on button "Email" at bounding box center [1222, 164] width 99 height 25
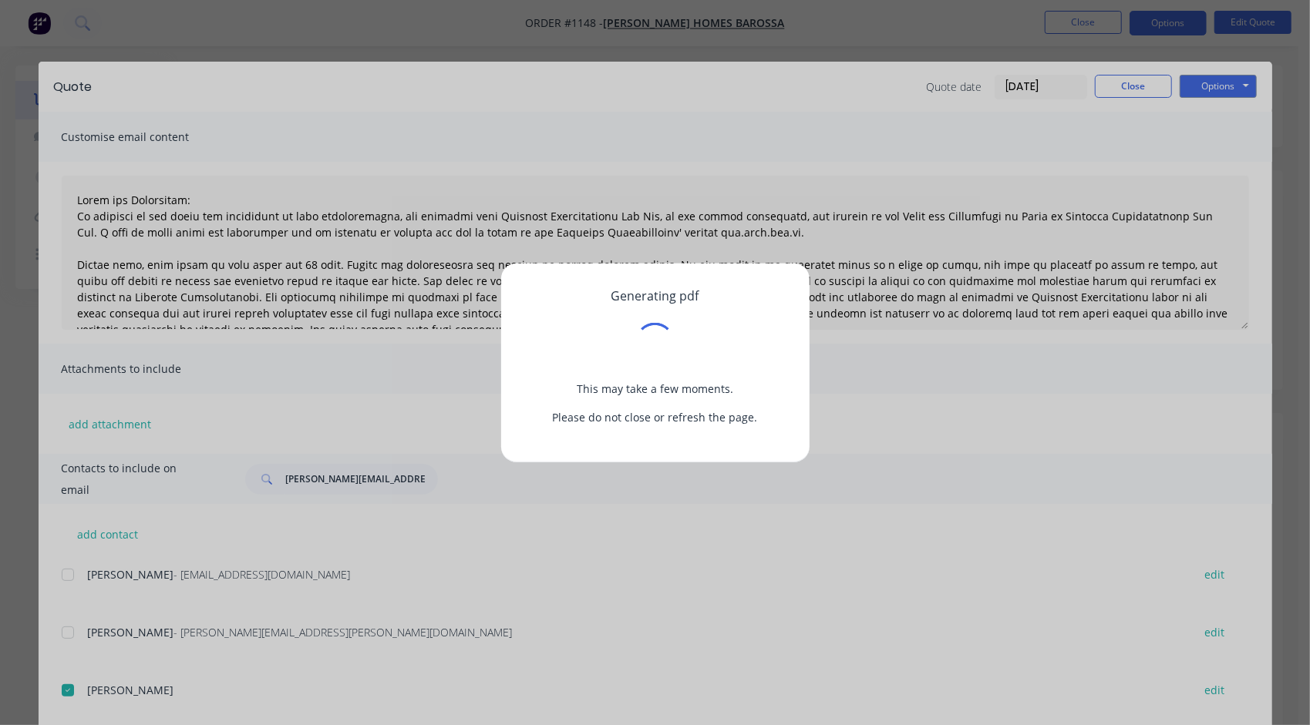
type textarea "Terms and Conditions: In addition to any terms and conditions in this communica…"
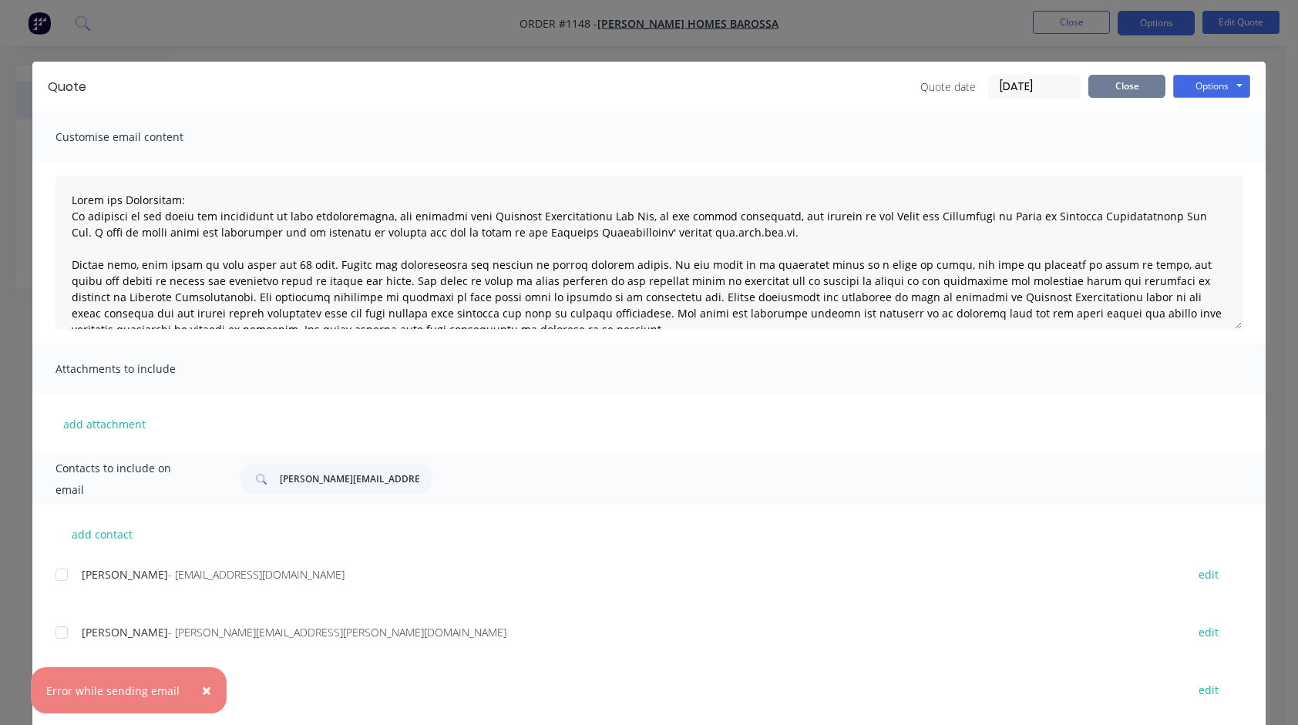
click at [1115, 84] on button "Close" at bounding box center [1127, 86] width 77 height 23
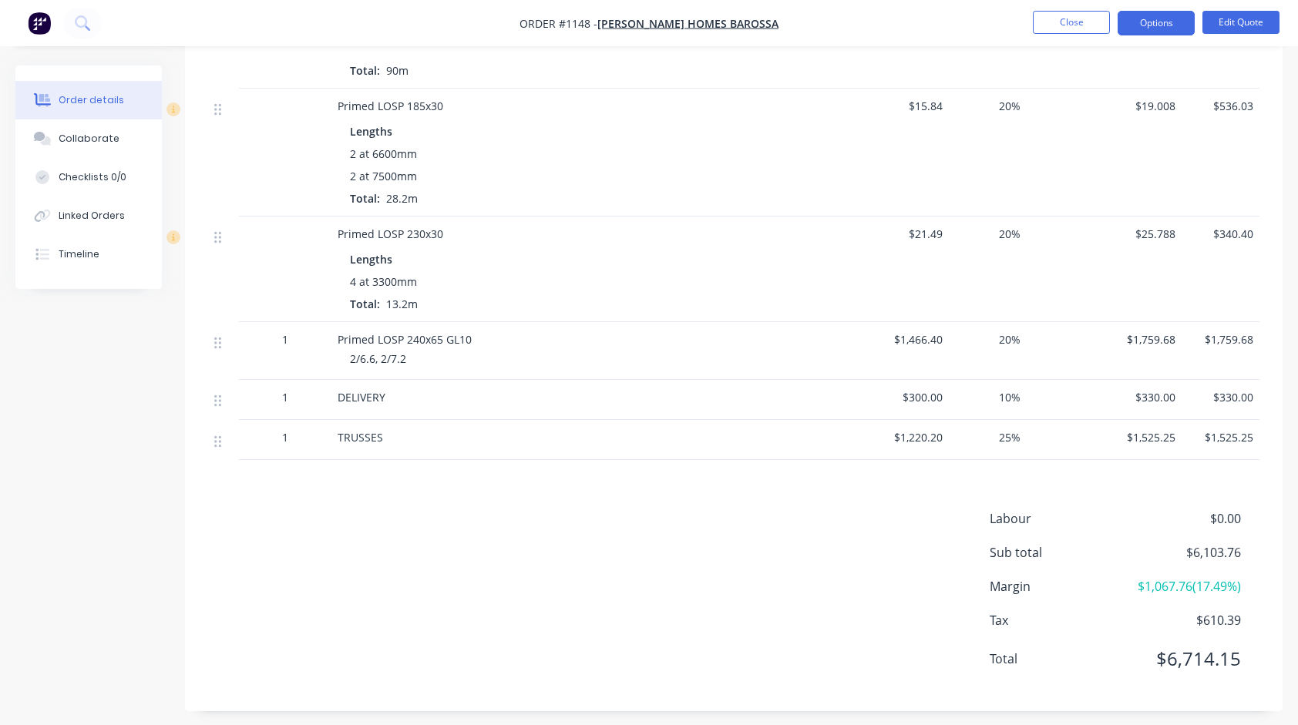
scroll to position [842, 0]
